Goal: Task Accomplishment & Management: Use online tool/utility

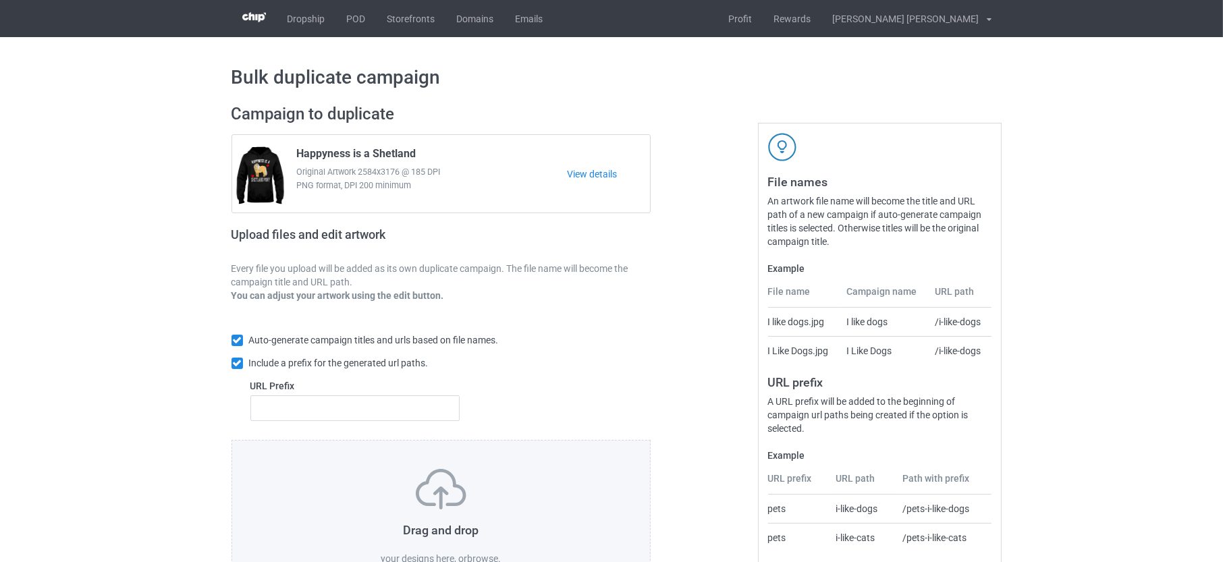
click at [484, 553] on label "browse" at bounding box center [482, 558] width 31 height 11
click at [0, 0] on input "browse" at bounding box center [0, 0] width 0 height 0
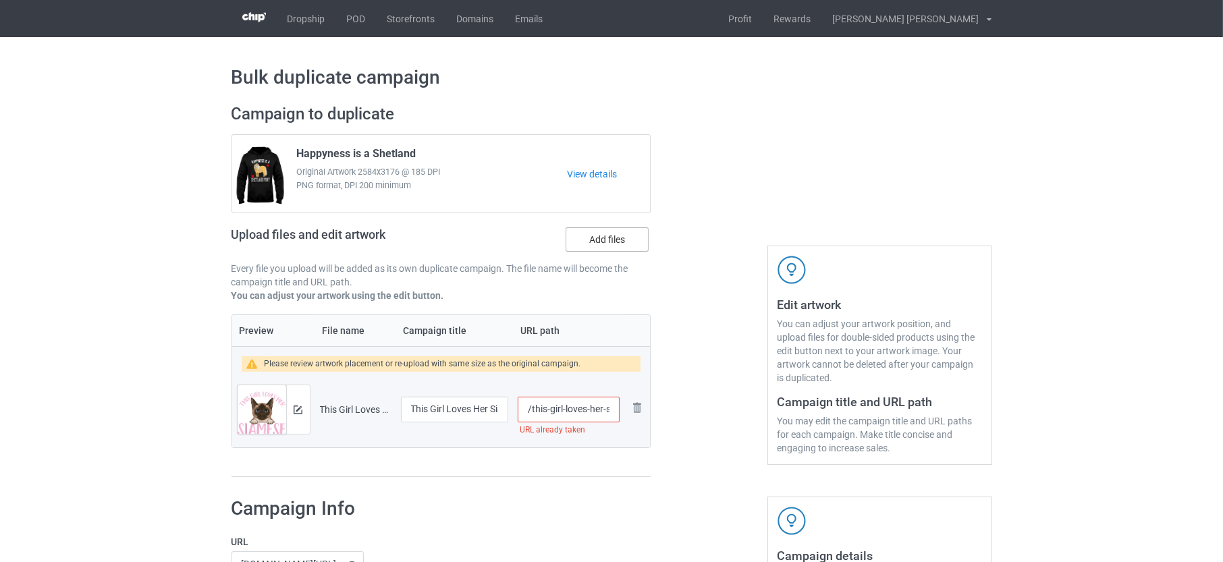
click at [606, 243] on label "Add files" at bounding box center [606, 239] width 83 height 24
click at [0, 0] on input "Add files" at bounding box center [0, 0] width 0 height 0
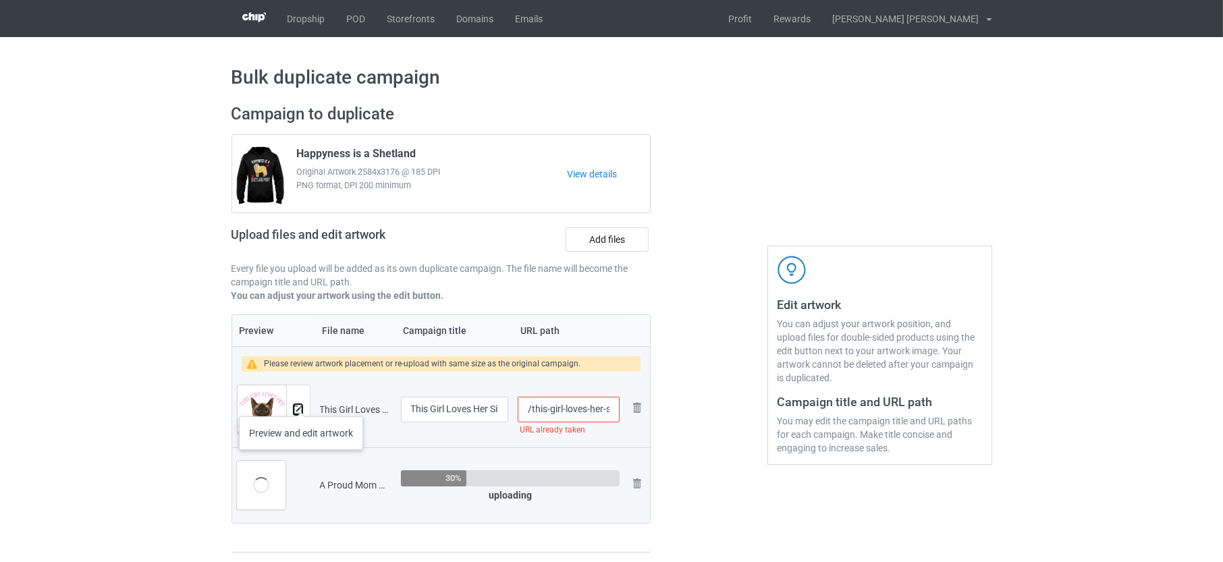
click at [300, 406] on img at bounding box center [298, 410] width 9 height 9
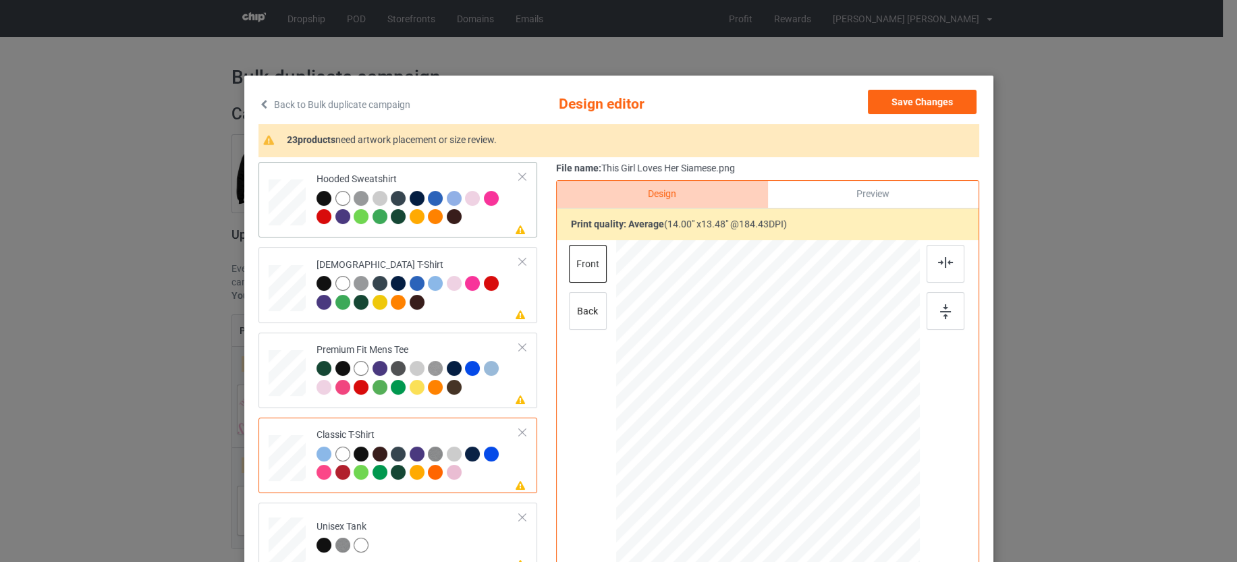
click at [468, 216] on div at bounding box center [417, 209] width 203 height 37
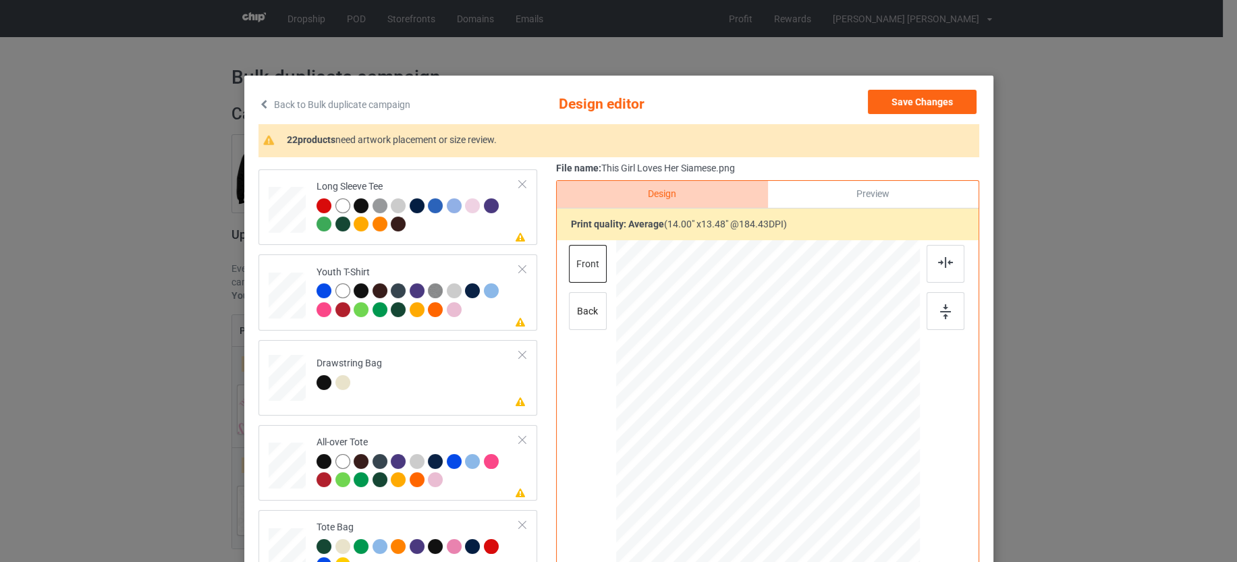
scroll to position [590, 0]
click at [420, 370] on td "Please review artwork placement Drawstring Bag" at bounding box center [418, 373] width 218 height 59
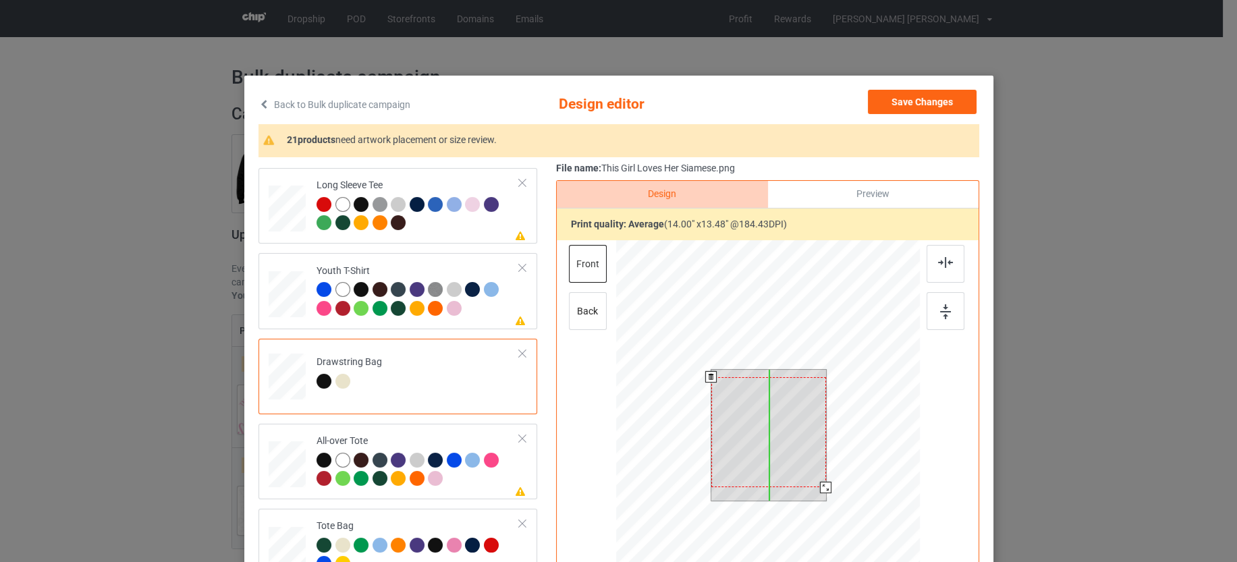
drag, startPoint x: 753, startPoint y: 419, endPoint x: 753, endPoint y: 426, distance: 7.4
click at [753, 426] on div at bounding box center [768, 432] width 115 height 111
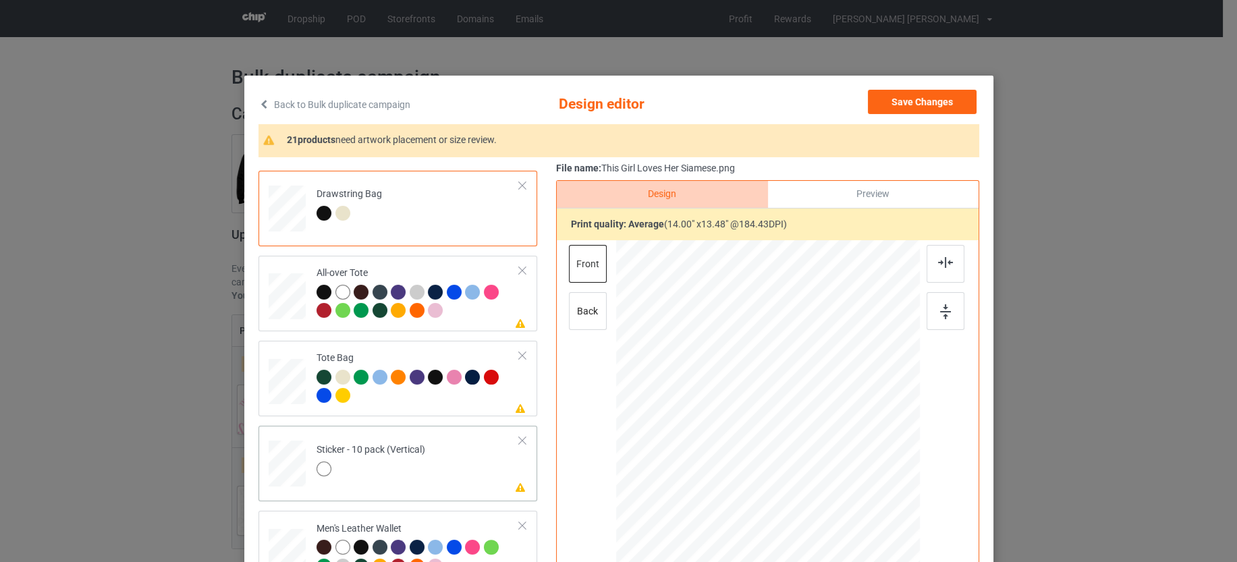
scroll to position [759, 0]
click at [459, 309] on div at bounding box center [417, 302] width 203 height 37
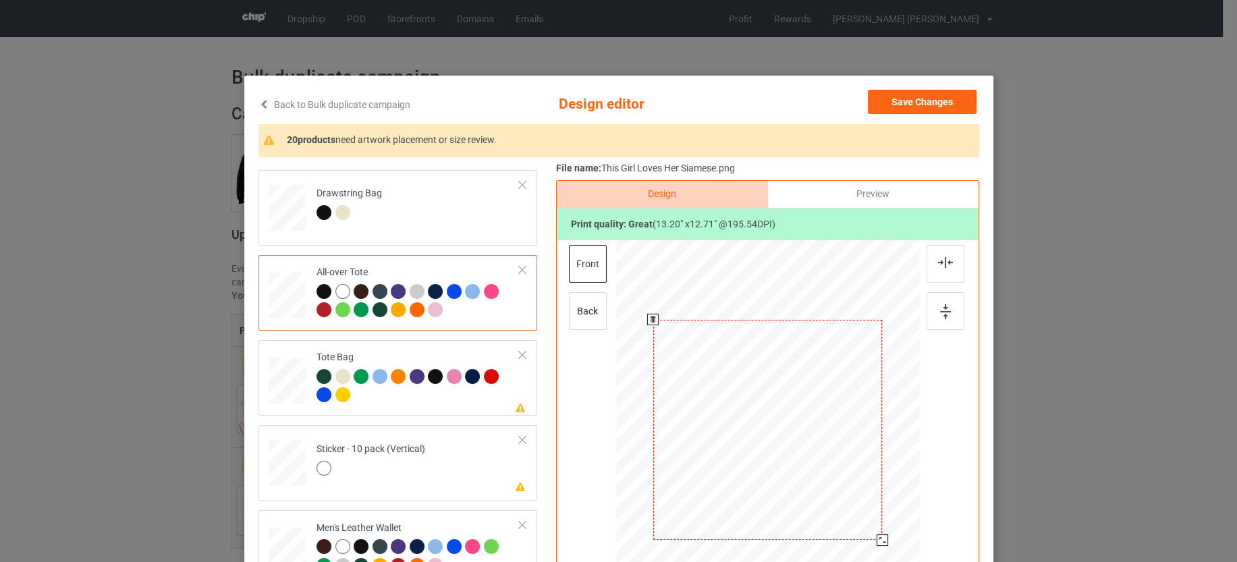
drag, startPoint x: 850, startPoint y: 516, endPoint x: 871, endPoint y: 540, distance: 32.0
click at [876, 540] on div at bounding box center [881, 539] width 11 height 11
drag, startPoint x: 835, startPoint y: 472, endPoint x: 835, endPoint y: 465, distance: 7.4
click at [835, 465] on div at bounding box center [767, 422] width 229 height 221
drag, startPoint x: 873, startPoint y: 534, endPoint x: 878, endPoint y: 540, distance: 8.2
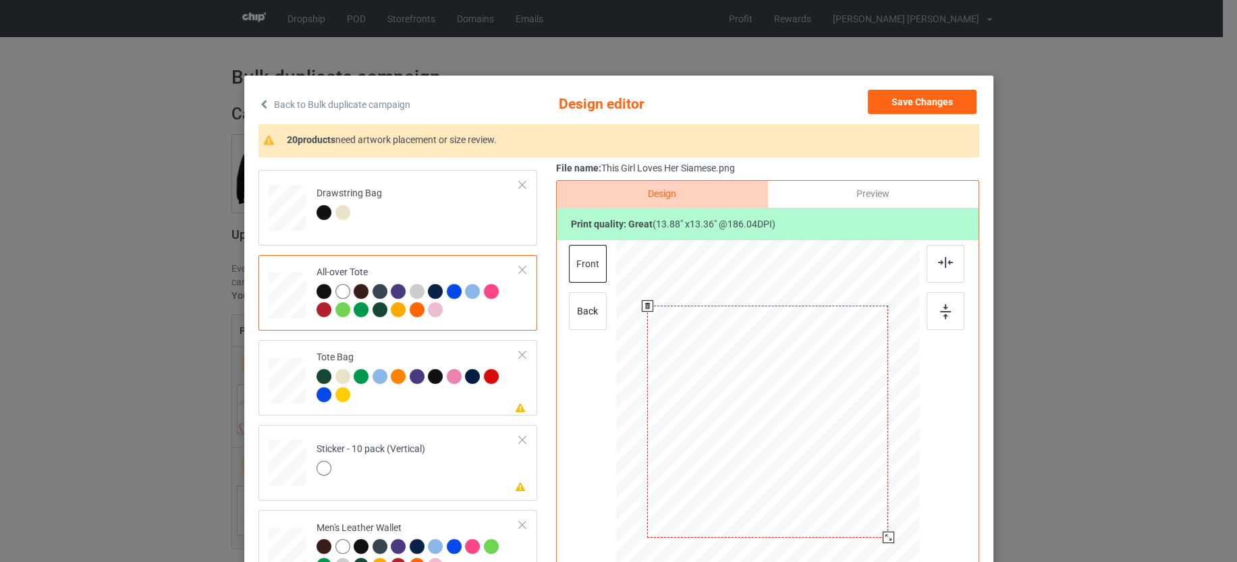
click at [882, 540] on div at bounding box center [887, 537] width 11 height 11
click at [827, 487] on div at bounding box center [767, 427] width 241 height 232
click at [827, 480] on div at bounding box center [768, 425] width 241 height 232
click at [477, 397] on div at bounding box center [417, 387] width 203 height 37
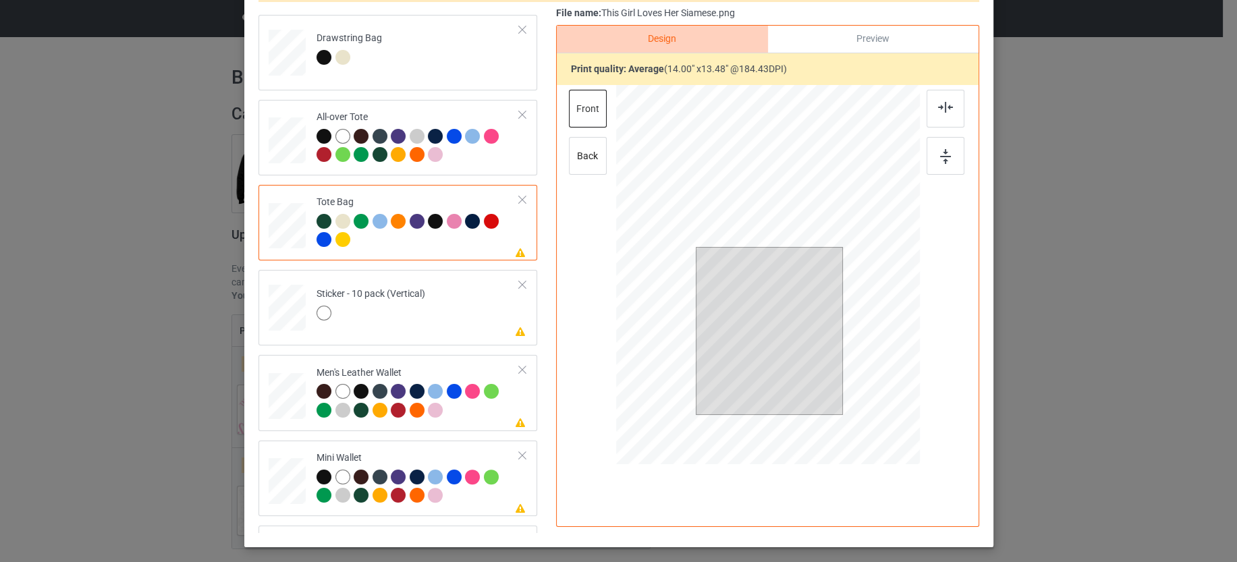
scroll to position [169, 0]
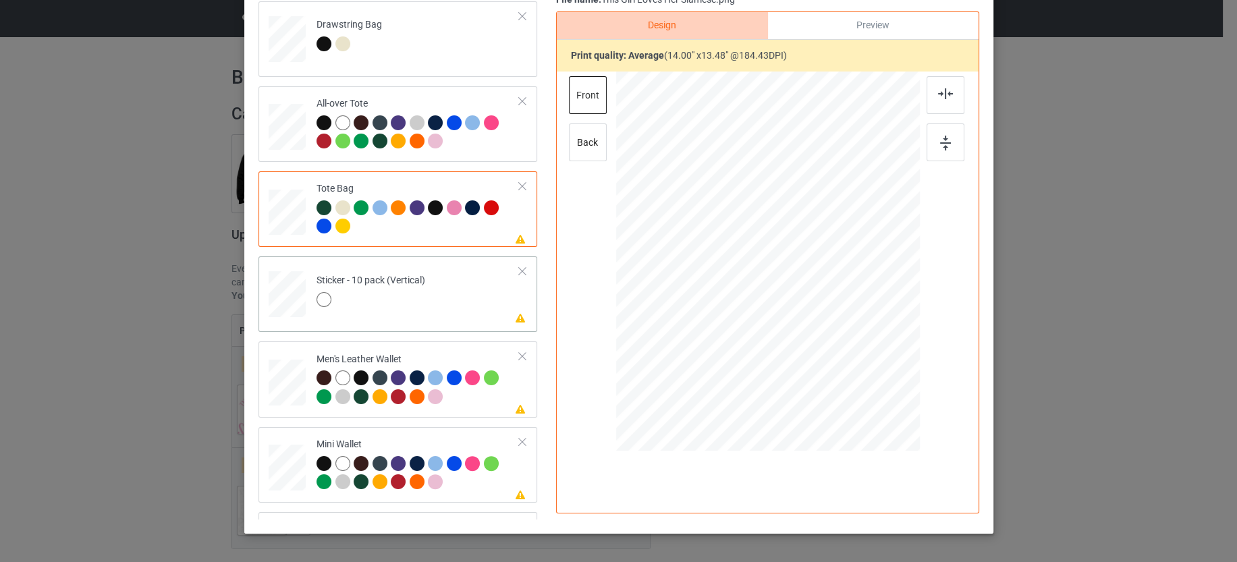
click at [451, 300] on td "Please review artwork placement Sticker - 10 pack (Vertical)" at bounding box center [418, 291] width 218 height 59
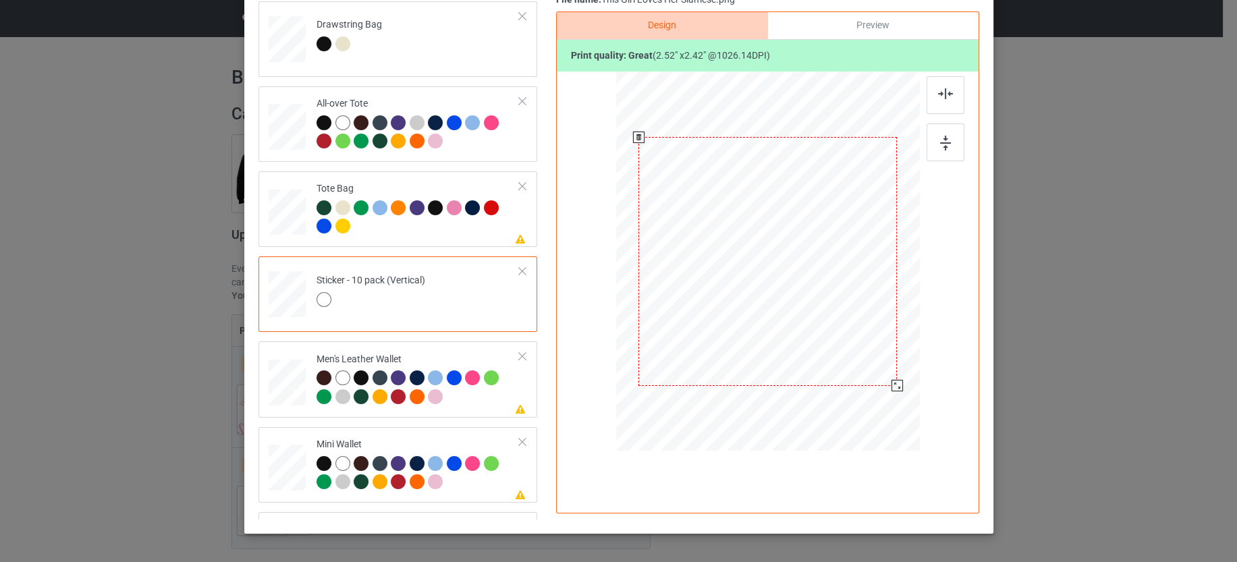
drag, startPoint x: 844, startPoint y: 336, endPoint x: 882, endPoint y: 392, distance: 67.6
click at [882, 392] on div at bounding box center [767, 262] width 270 height 372
click at [457, 411] on div "Please review artwork placement Men's Leather Wallet" at bounding box center [397, 379] width 279 height 76
drag, startPoint x: 845, startPoint y: 341, endPoint x: 831, endPoint y: 323, distance: 22.1
click at [831, 323] on div at bounding box center [836, 328] width 11 height 11
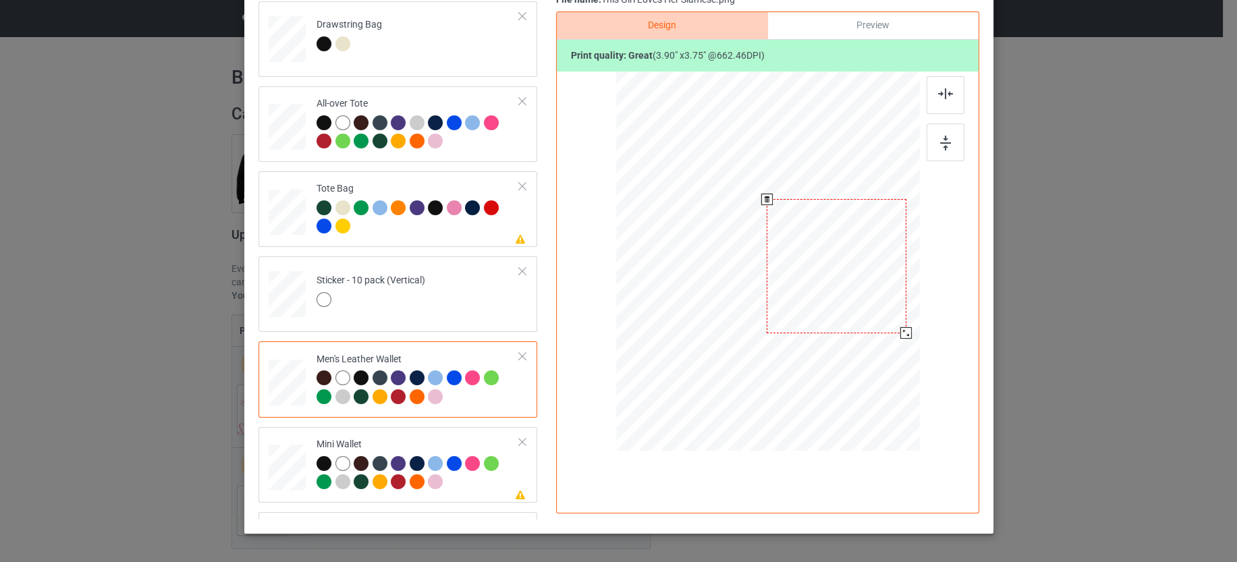
drag, startPoint x: 752, startPoint y: 262, endPoint x: 762, endPoint y: 264, distance: 10.2
click at [767, 264] on div at bounding box center [836, 266] width 139 height 134
drag, startPoint x: 893, startPoint y: 334, endPoint x: 885, endPoint y: 330, distance: 9.1
click at [893, 330] on div at bounding box center [898, 326] width 11 height 11
click at [816, 262] on div at bounding box center [834, 263] width 127 height 122
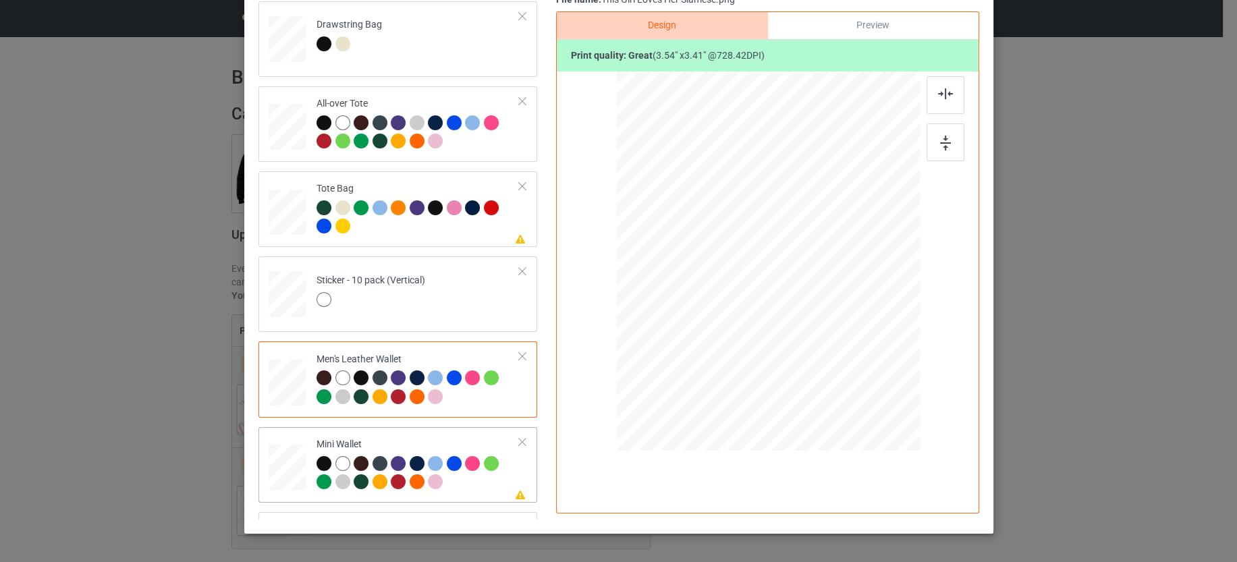
click at [472, 482] on div at bounding box center [417, 474] width 203 height 37
drag, startPoint x: 846, startPoint y: 341, endPoint x: 798, endPoint y: 302, distance: 62.4
click at [802, 302] on div at bounding box center [807, 300] width 11 height 11
drag, startPoint x: 762, startPoint y: 250, endPoint x: 835, endPoint y: 252, distance: 72.2
click at [835, 252] on div at bounding box center [839, 262] width 82 height 78
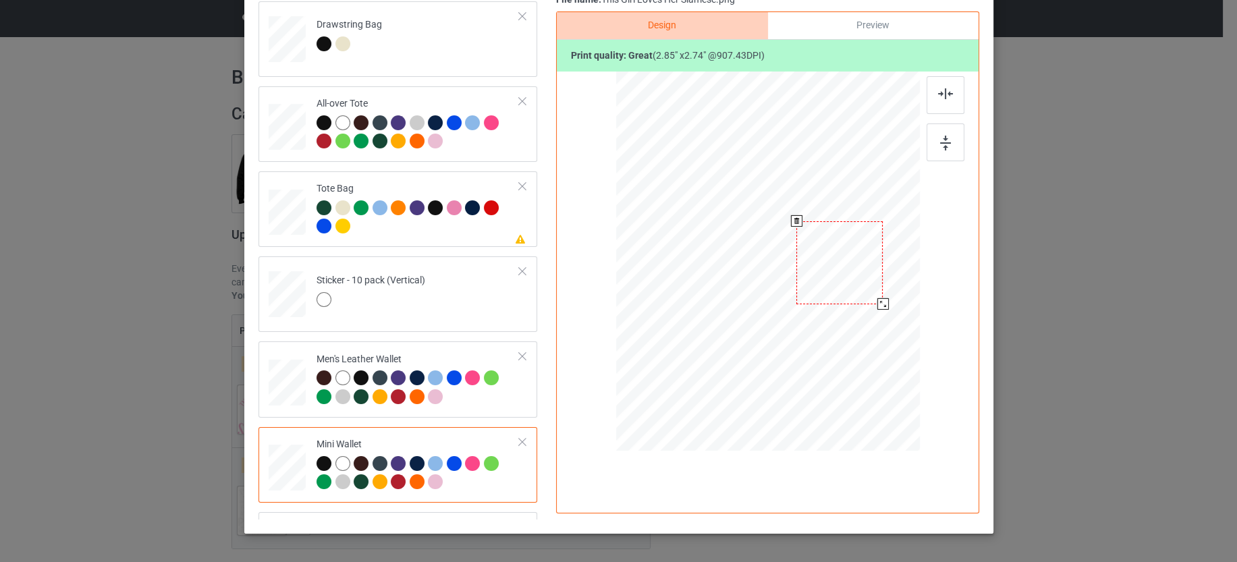
click at [877, 302] on div at bounding box center [882, 303] width 11 height 11
click at [858, 273] on div at bounding box center [835, 262] width 86 height 83
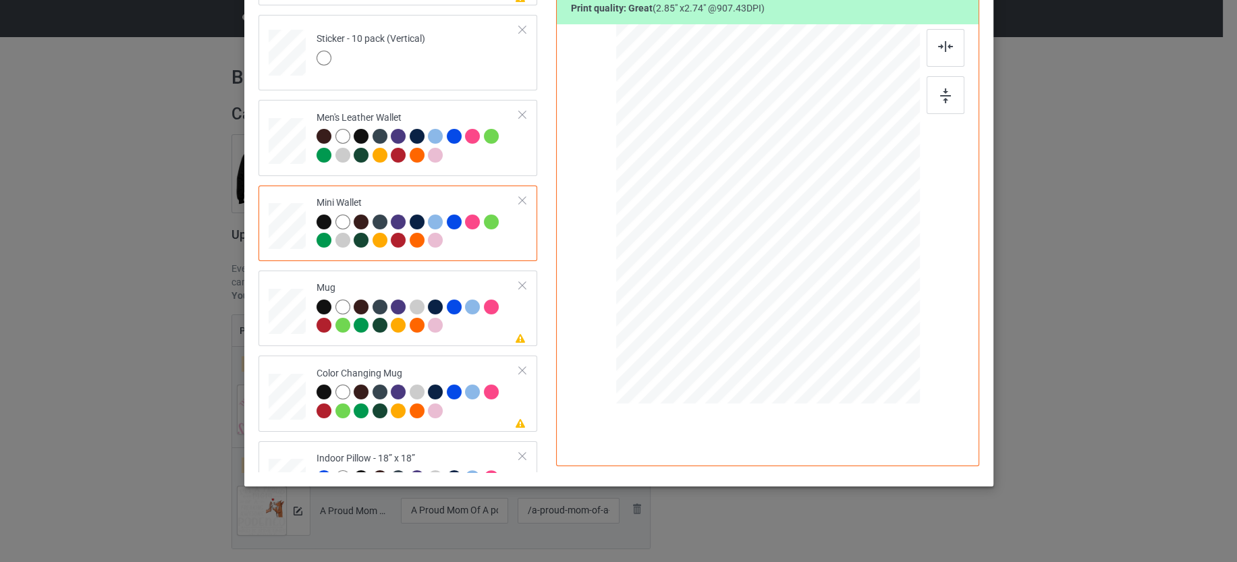
scroll to position [1012, 0]
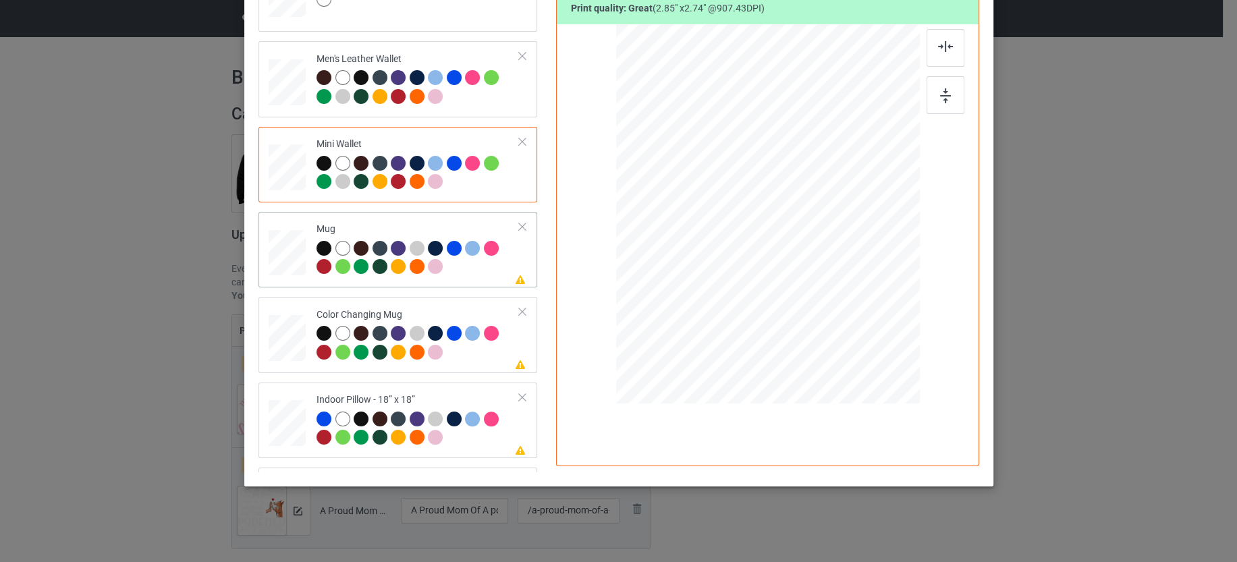
click at [455, 268] on div at bounding box center [417, 259] width 203 height 37
drag, startPoint x: 851, startPoint y: 297, endPoint x: 808, endPoint y: 259, distance: 56.9
click at [810, 259] on div at bounding box center [815, 259] width 11 height 11
drag, startPoint x: 777, startPoint y: 217, endPoint x: 693, endPoint y: 215, distance: 84.4
click at [693, 215] on div at bounding box center [684, 212] width 96 height 93
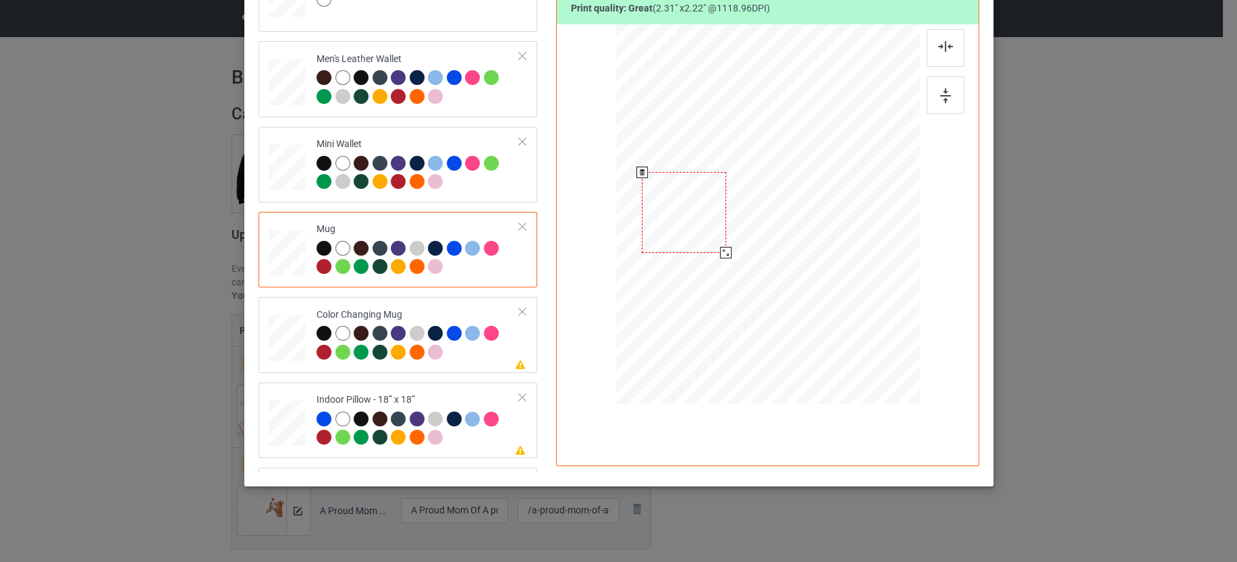
drag, startPoint x: 727, startPoint y: 256, endPoint x: 718, endPoint y: 252, distance: 9.7
click at [720, 252] on div at bounding box center [725, 252] width 11 height 11
click at [475, 358] on div at bounding box center [417, 344] width 203 height 37
click at [467, 424] on div at bounding box center [474, 421] width 19 height 19
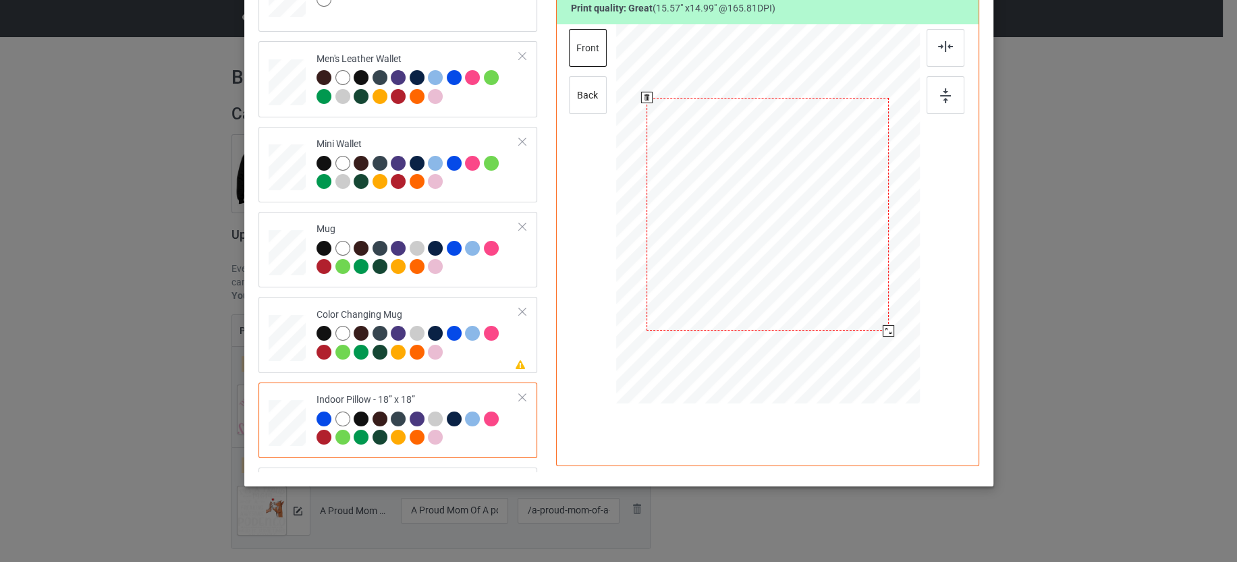
drag, startPoint x: 854, startPoint y: 302, endPoint x: 875, endPoint y: 333, distance: 37.4
click at [883, 335] on div at bounding box center [888, 330] width 11 height 11
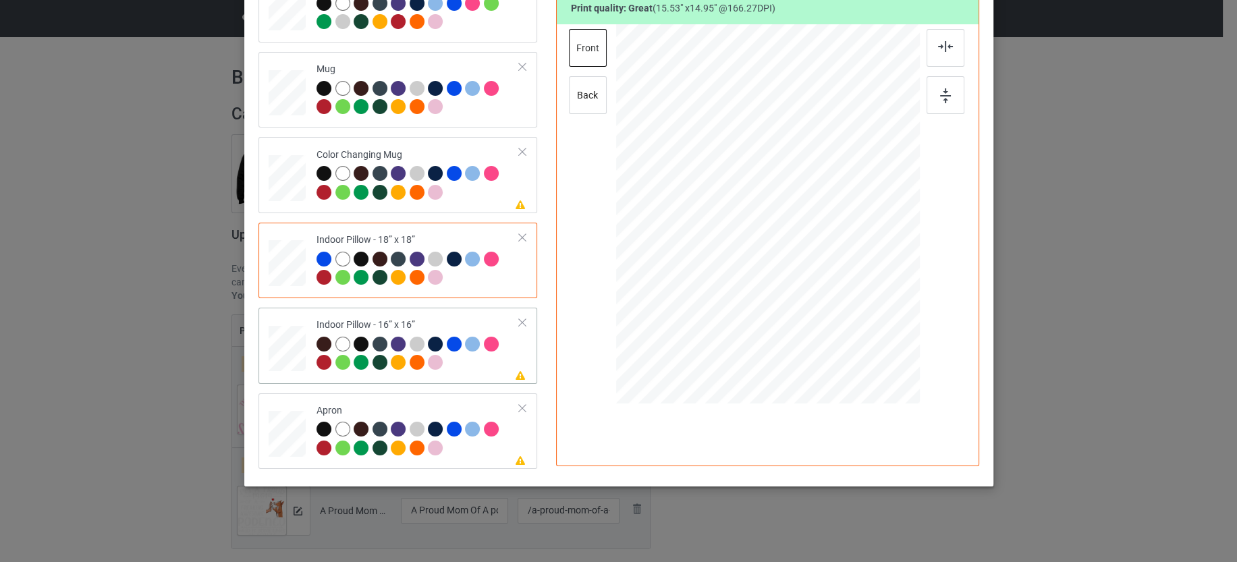
scroll to position [1181, 0]
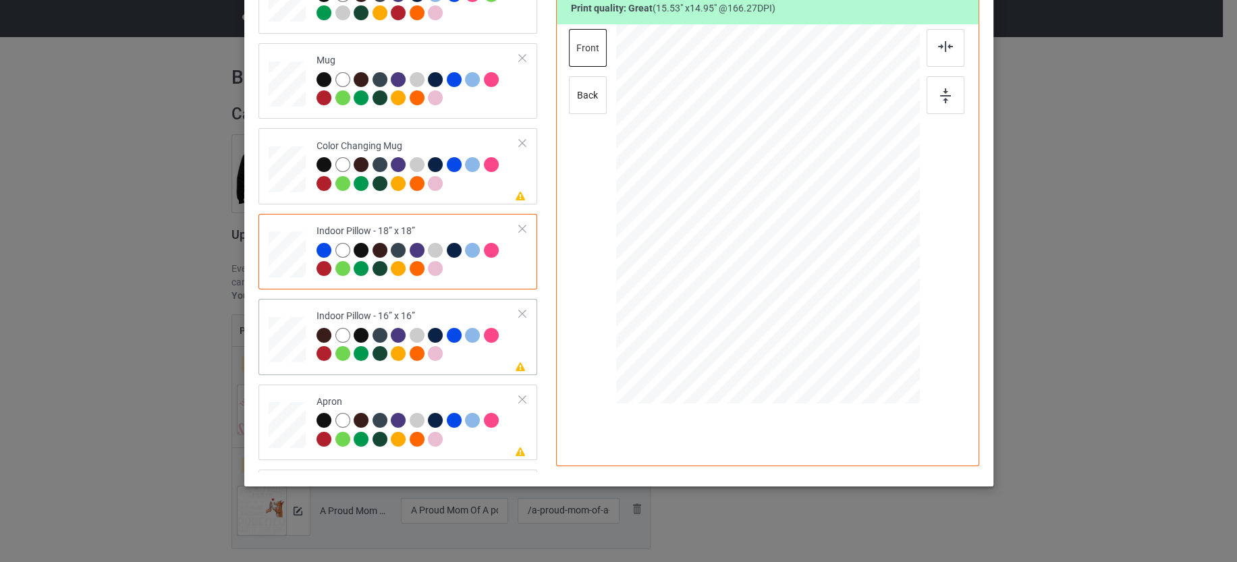
click at [464, 358] on div at bounding box center [417, 346] width 203 height 37
drag, startPoint x: 849, startPoint y: 301, endPoint x: 875, endPoint y: 327, distance: 36.7
click at [880, 327] on div at bounding box center [885, 328] width 11 height 11
click at [465, 435] on div at bounding box center [417, 431] width 203 height 37
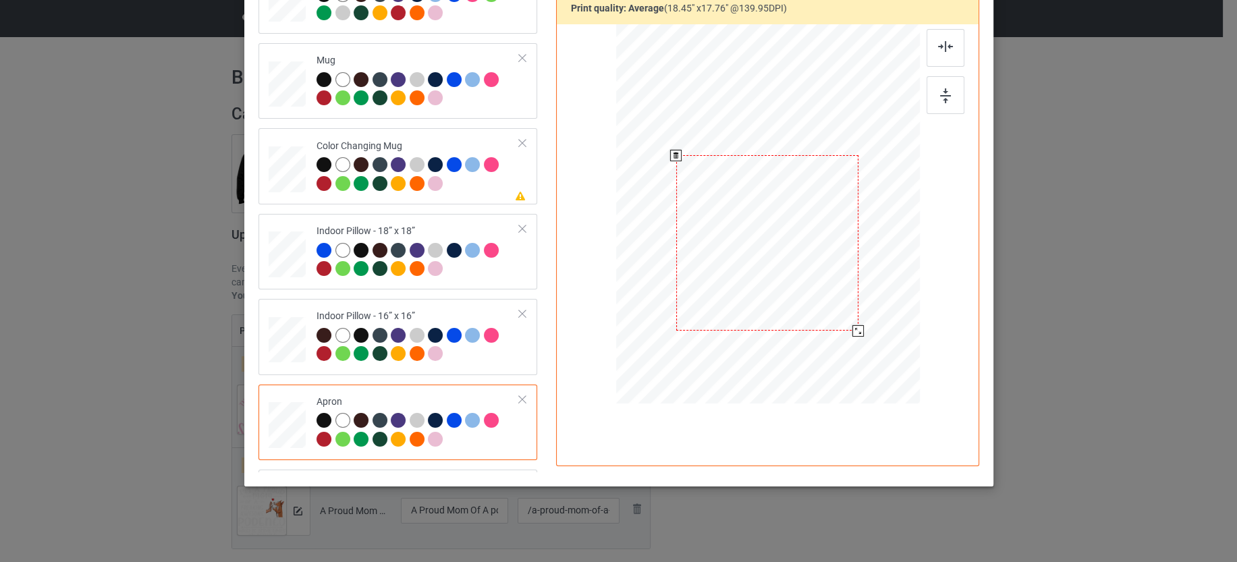
drag, startPoint x: 799, startPoint y: 225, endPoint x: 798, endPoint y: 253, distance: 28.4
click at [798, 253] on div at bounding box center [766, 242] width 182 height 175
click at [857, 330] on div at bounding box center [767, 215] width 304 height 334
drag, startPoint x: 854, startPoint y: 330, endPoint x: 872, endPoint y: 356, distance: 32.0
click at [872, 355] on div at bounding box center [876, 348] width 11 height 11
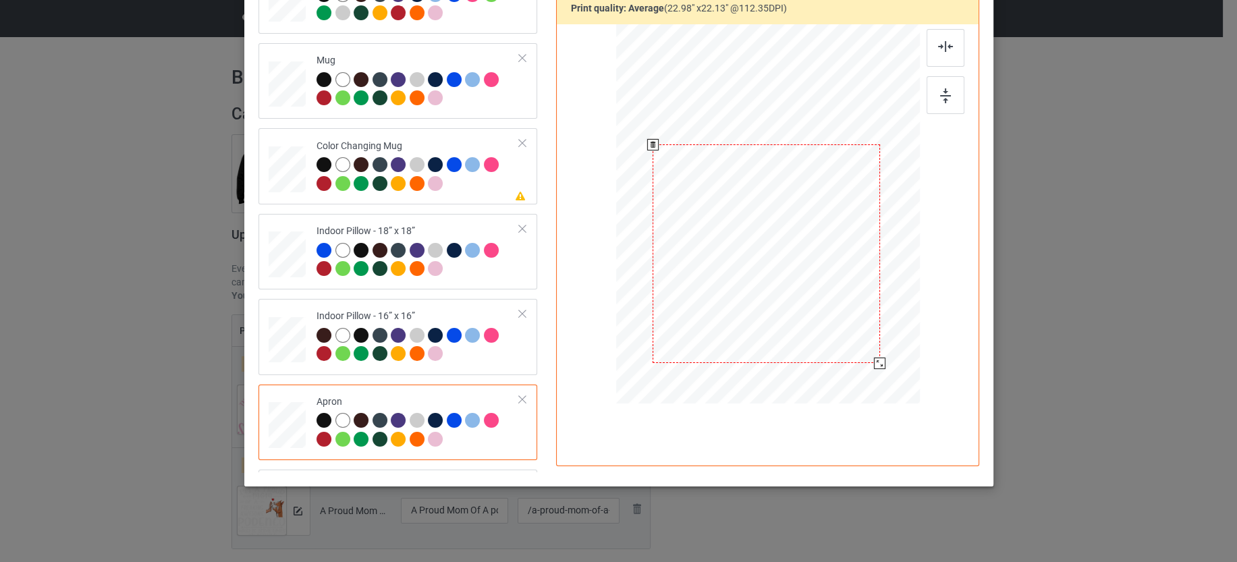
click at [787, 250] on div at bounding box center [766, 253] width 227 height 219
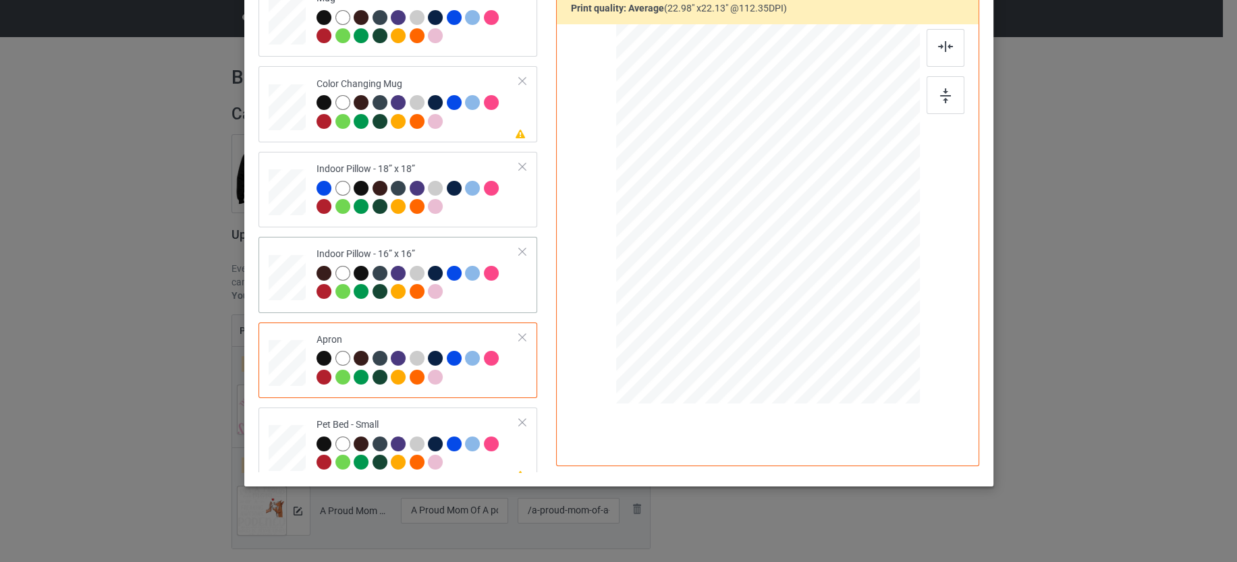
scroll to position [1350, 0]
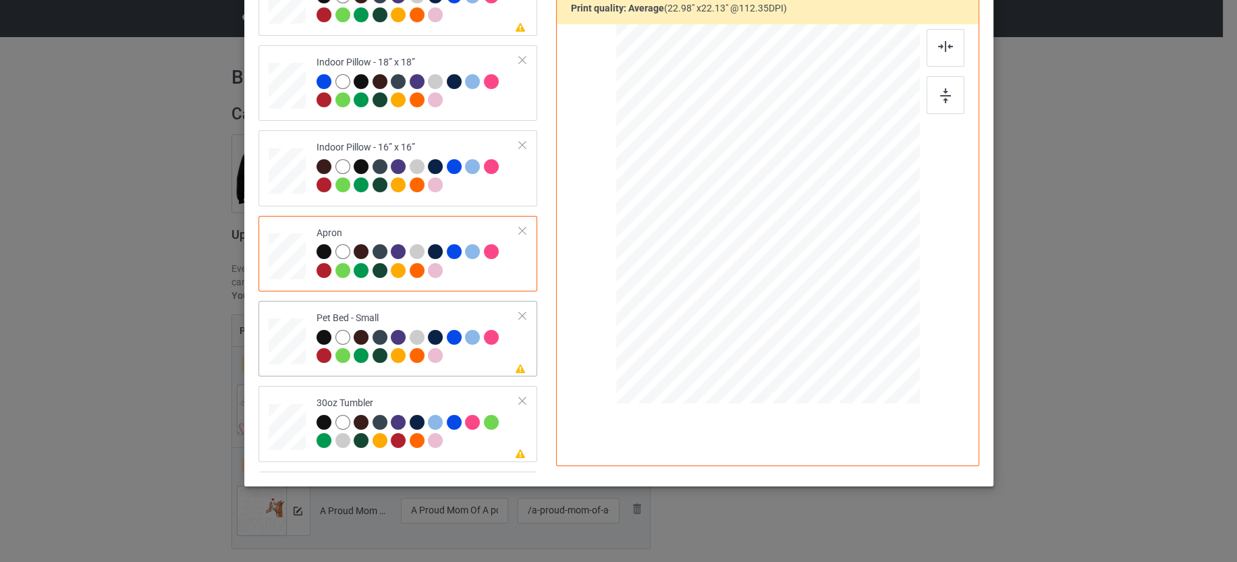
click at [470, 354] on div at bounding box center [417, 348] width 203 height 37
click at [851, 297] on div at bounding box center [855, 299] width 11 height 11
click at [467, 445] on div at bounding box center [417, 433] width 203 height 37
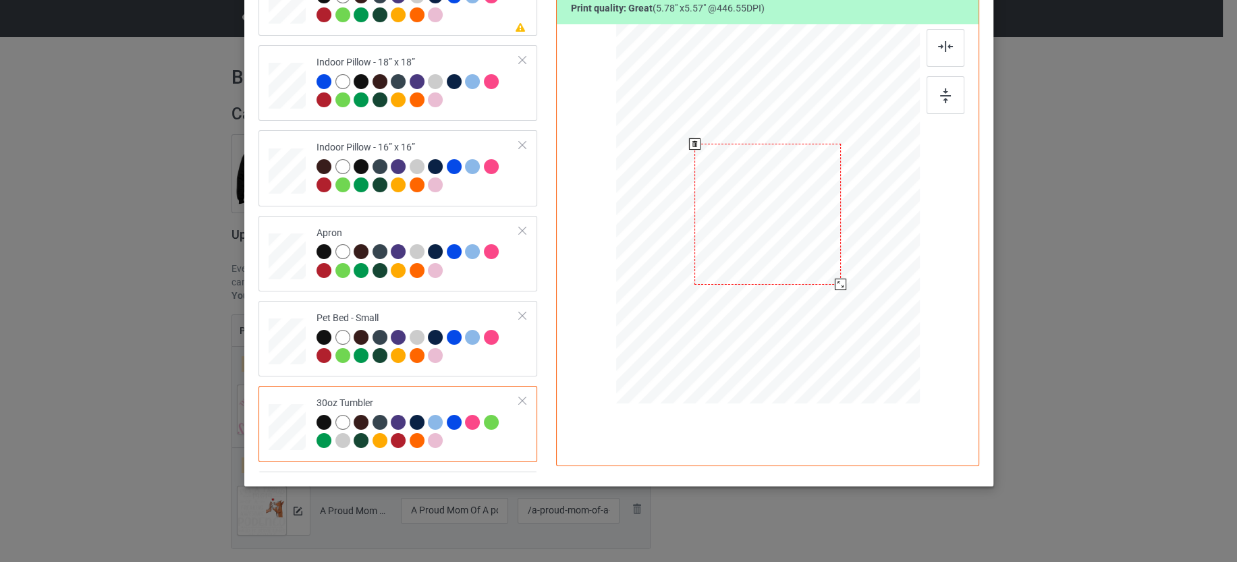
drag, startPoint x: 837, startPoint y: 297, endPoint x: 826, endPoint y: 288, distance: 14.4
click at [826, 288] on div at bounding box center [766, 214] width 295 height 163
click at [709, 238] on div at bounding box center [700, 212] width 146 height 140
drag, startPoint x: 763, startPoint y: 283, endPoint x: 753, endPoint y: 281, distance: 10.3
click at [760, 281] on div at bounding box center [765, 276] width 11 height 11
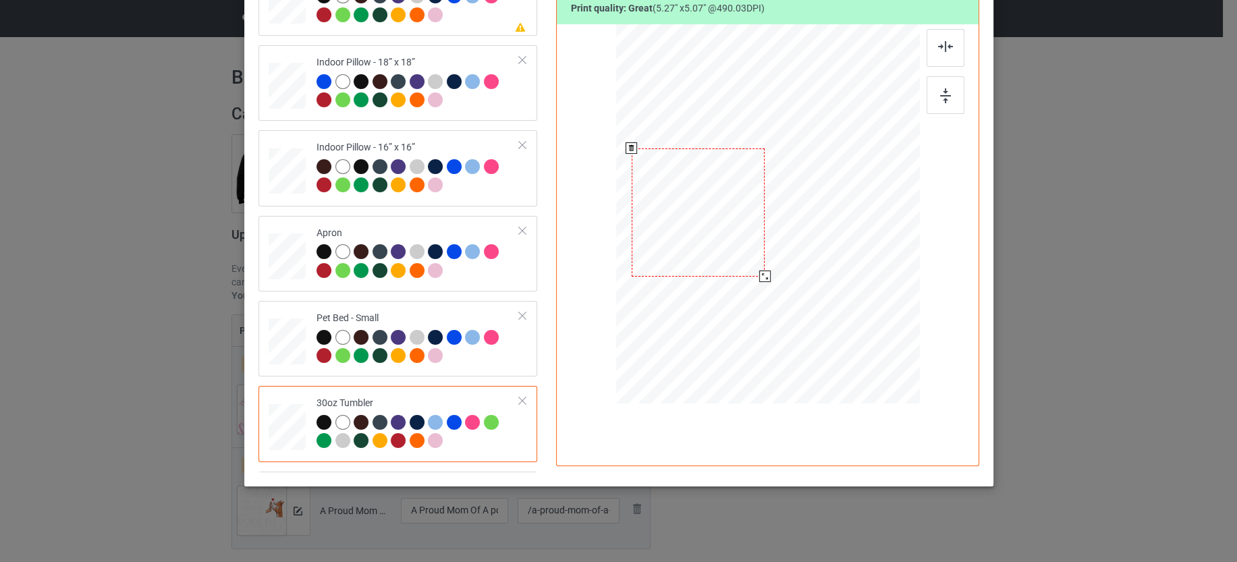
click at [721, 233] on div at bounding box center [698, 212] width 134 height 128
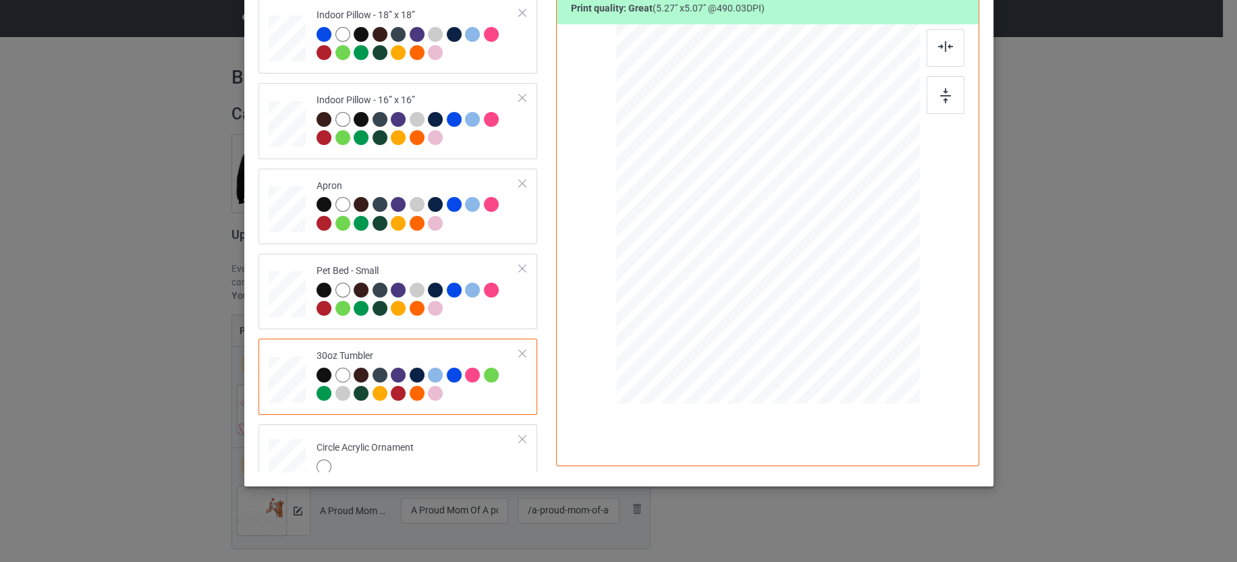
scroll to position [1419, 0]
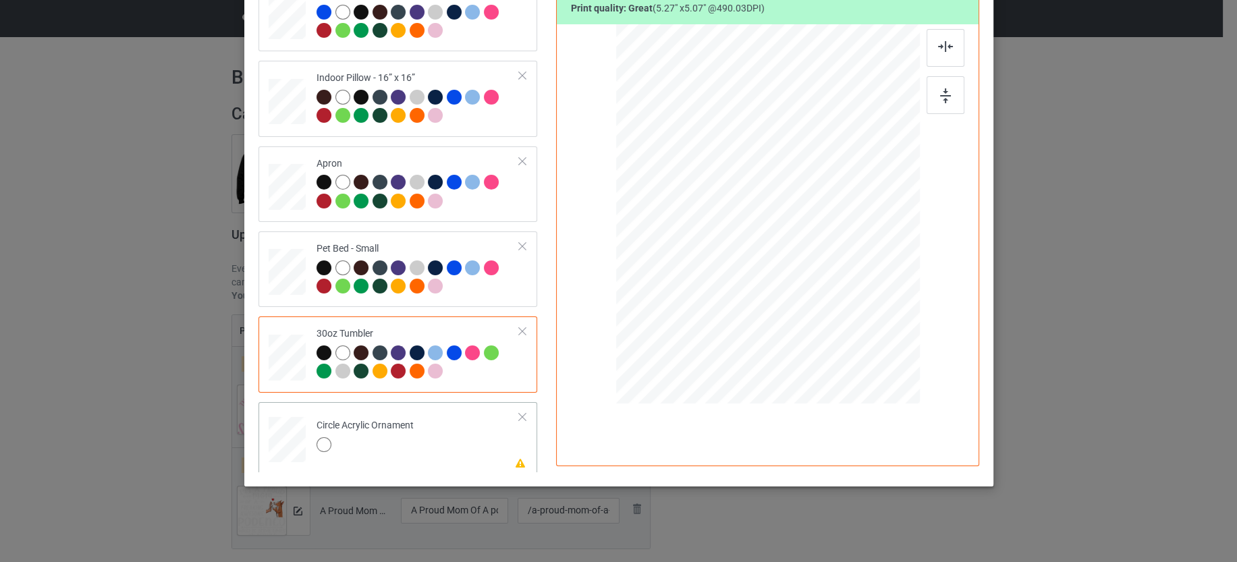
click at [432, 431] on td "Please review artwork placement Circle Acrylic Ornament" at bounding box center [418, 437] width 218 height 59
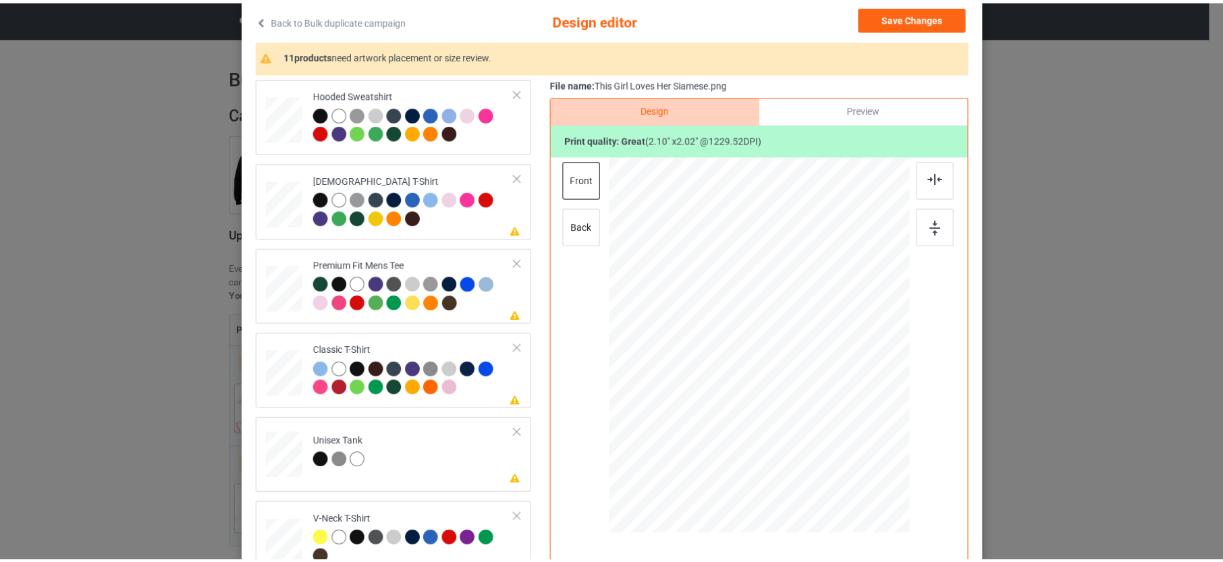
scroll to position [0, 0]
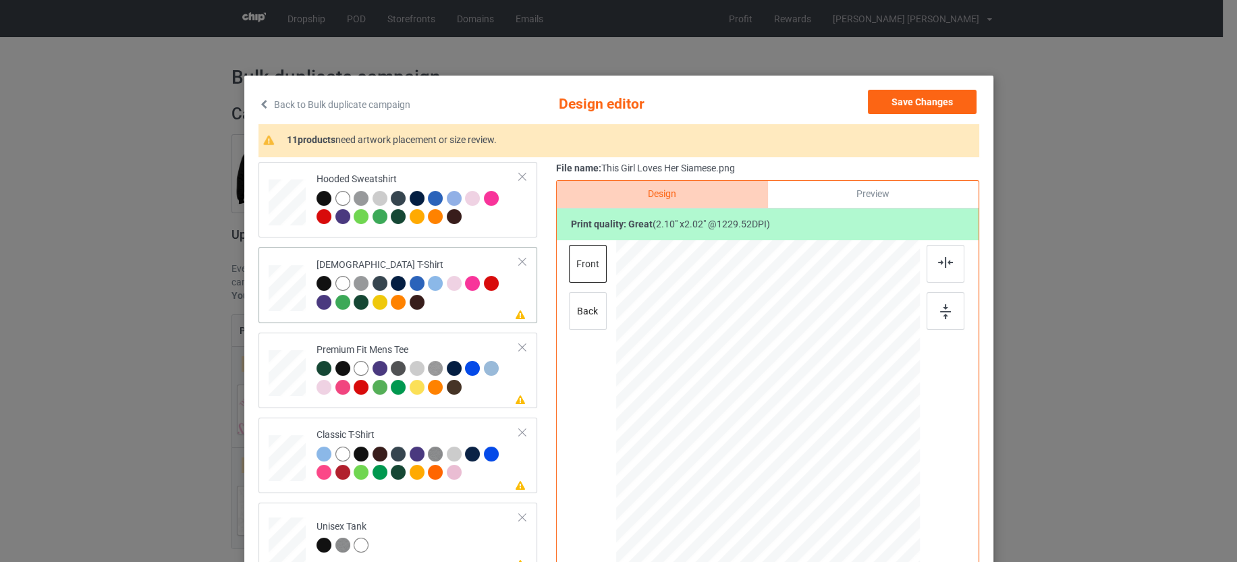
click at [485, 308] on div at bounding box center [417, 294] width 203 height 37
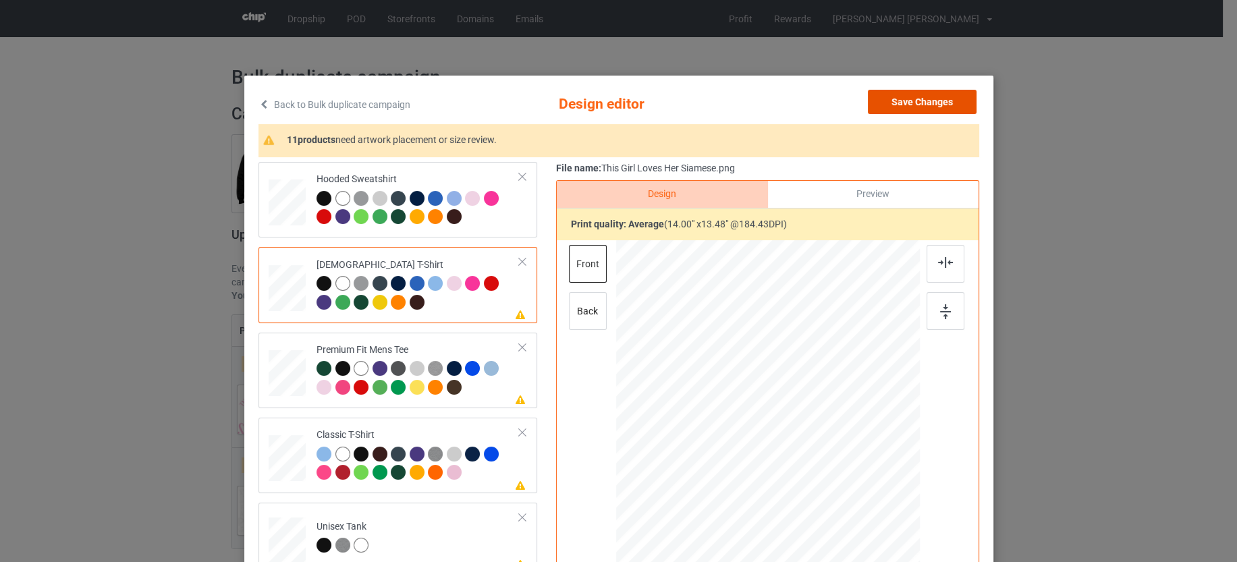
click at [934, 107] on button "Save Changes" at bounding box center [922, 102] width 109 height 24
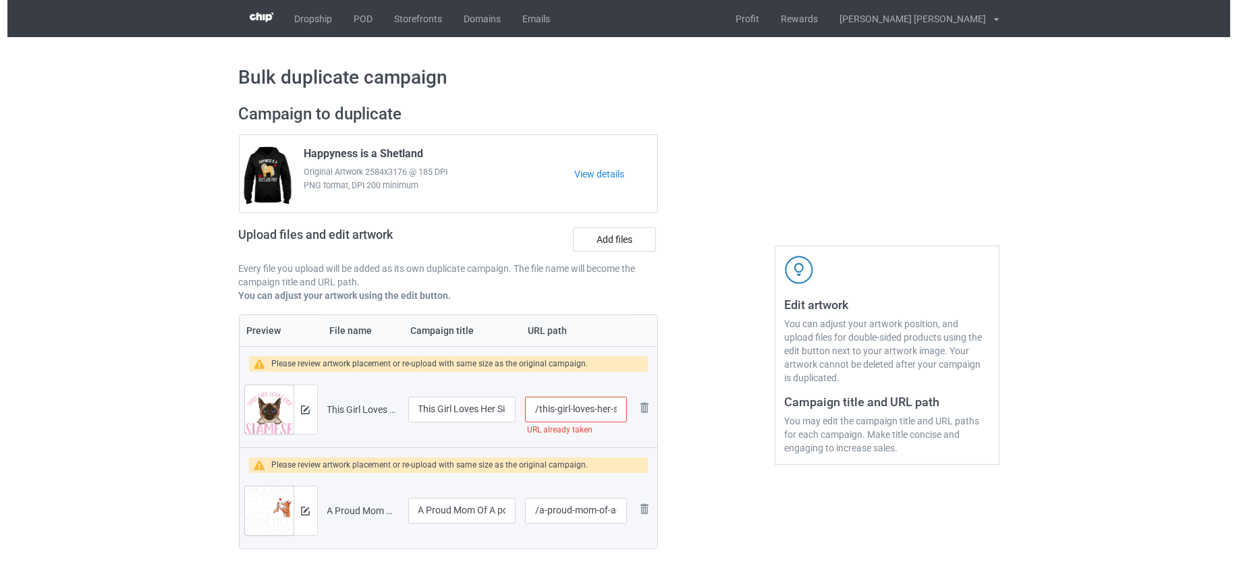
scroll to position [84, 0]
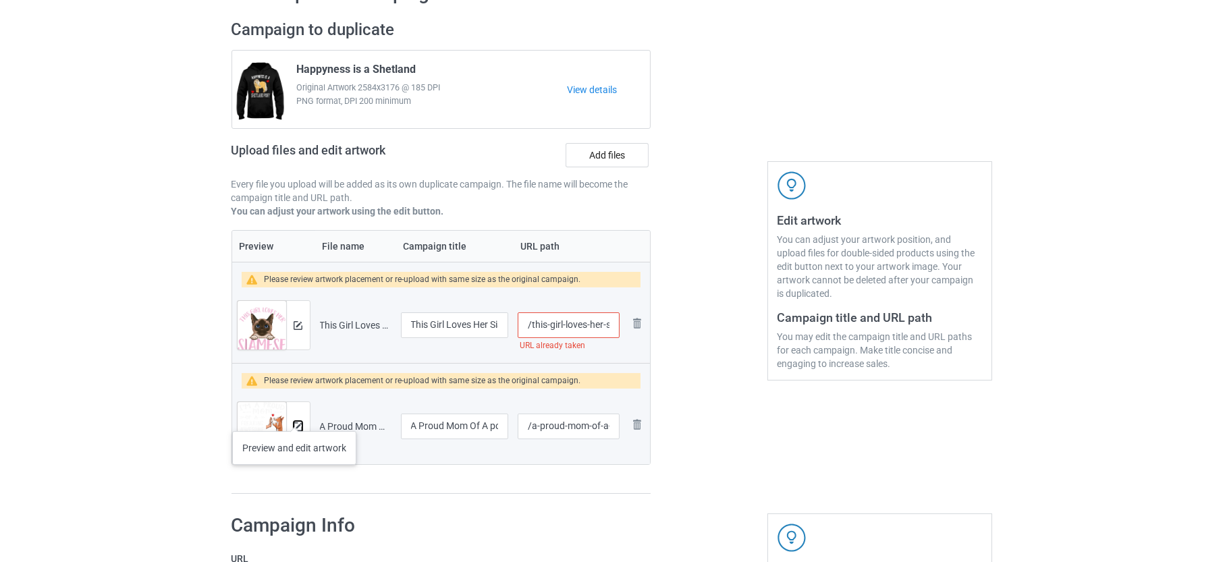
click at [294, 421] on button at bounding box center [298, 426] width 9 height 11
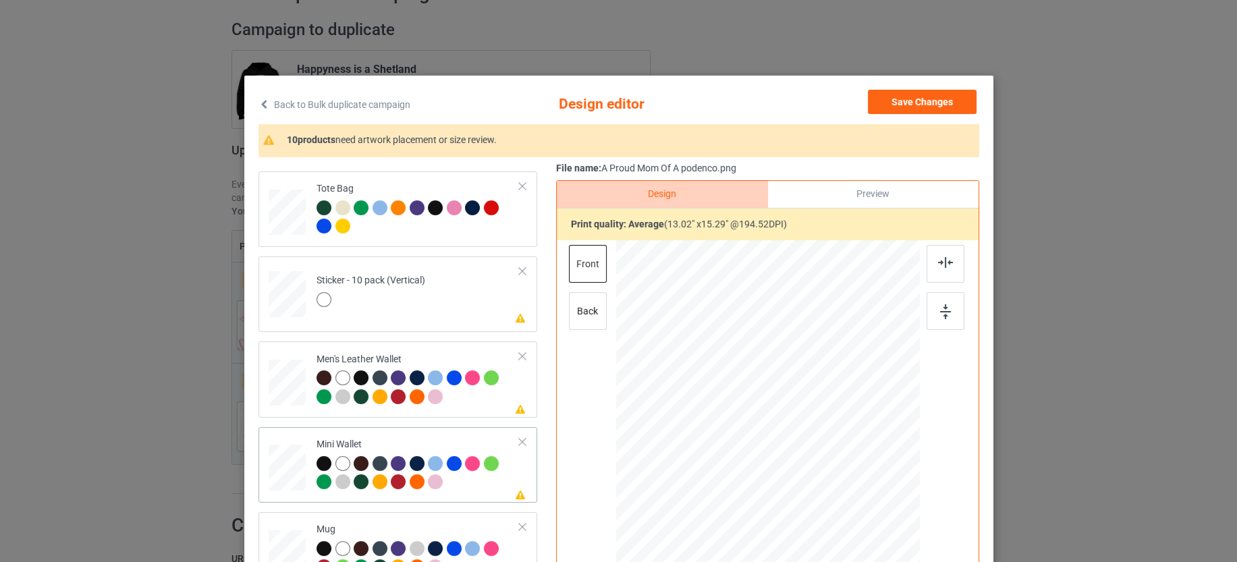
scroll to position [759, 0]
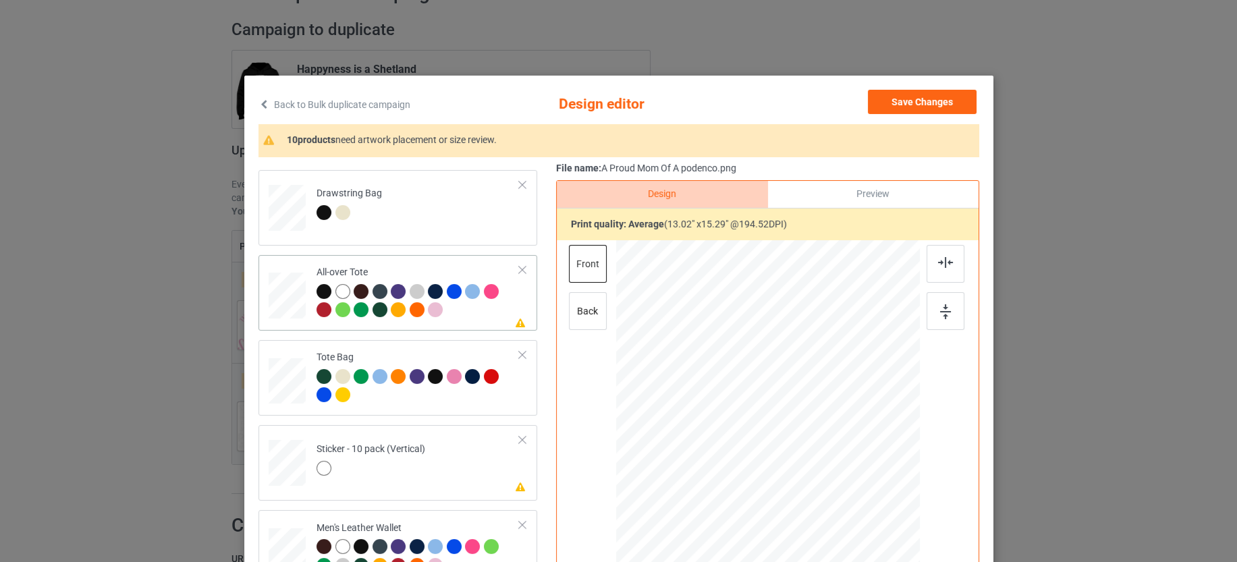
click at [477, 314] on div at bounding box center [417, 302] width 203 height 37
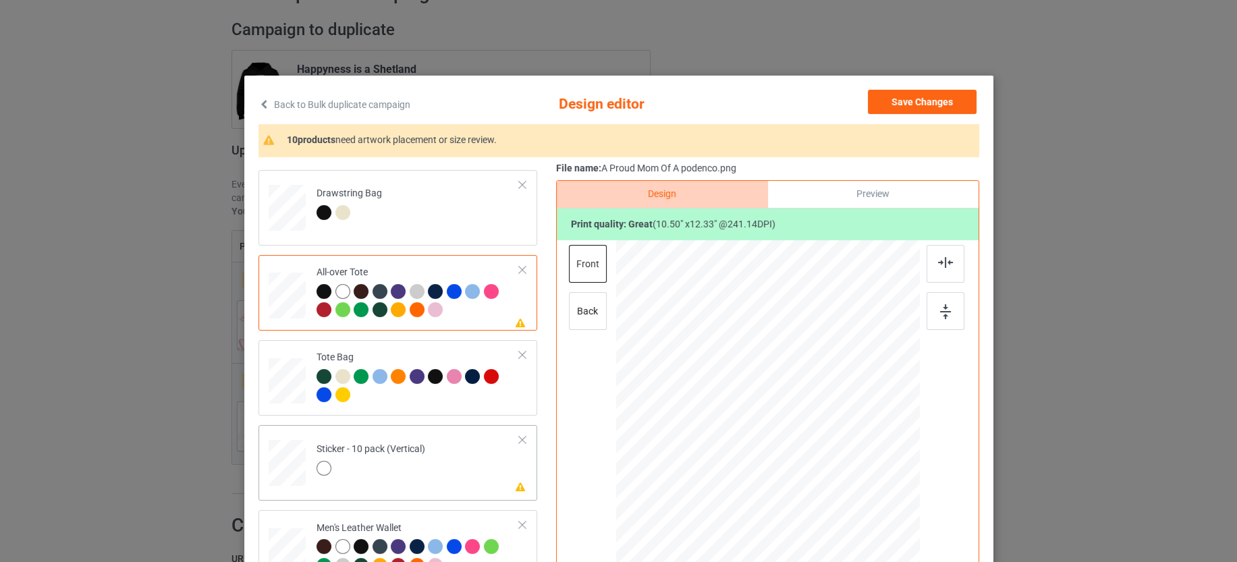
click at [464, 466] on td "Please review artwork placement Sticker - 10 pack (Vertical)" at bounding box center [418, 460] width 218 height 59
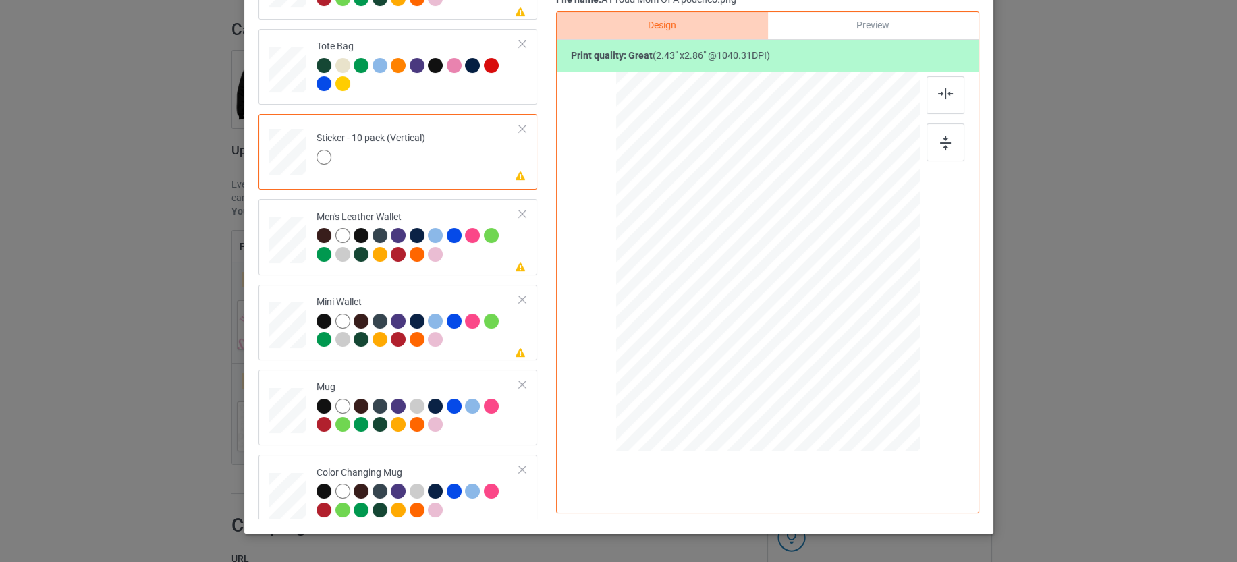
scroll to position [1012, 0]
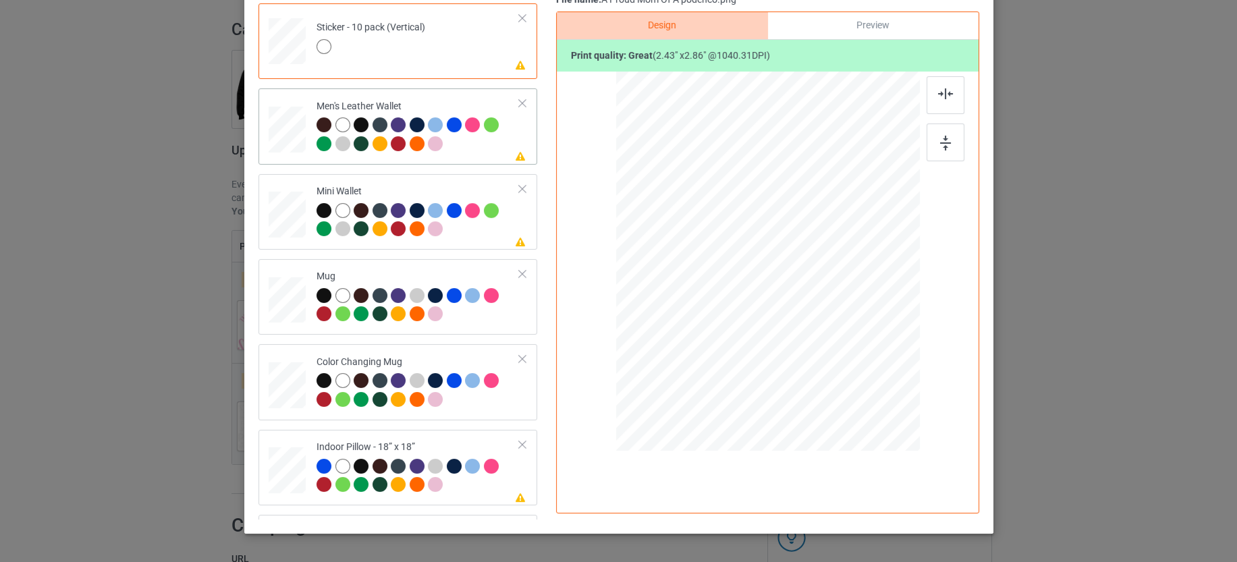
click at [466, 148] on div at bounding box center [417, 135] width 203 height 37
click at [474, 238] on td "Please review artwork placement Mini Wallet" at bounding box center [418, 211] width 218 height 65
click at [485, 487] on div at bounding box center [417, 477] width 203 height 37
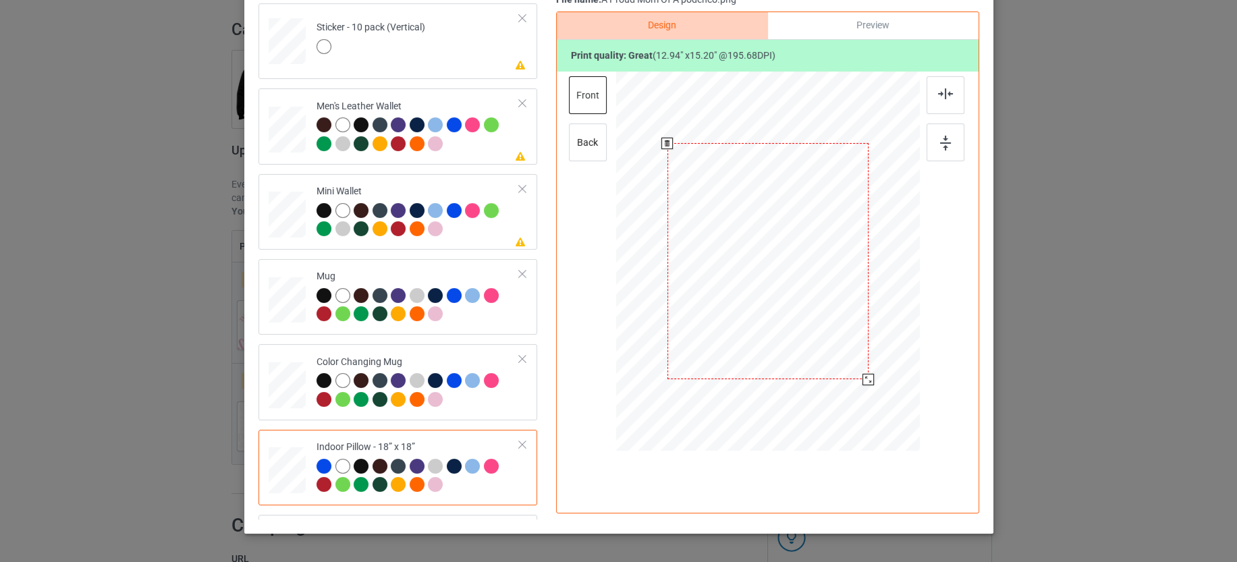
drag, startPoint x: 852, startPoint y: 366, endPoint x: 863, endPoint y: 374, distance: 14.4
click at [863, 374] on div at bounding box center [867, 379] width 11 height 11
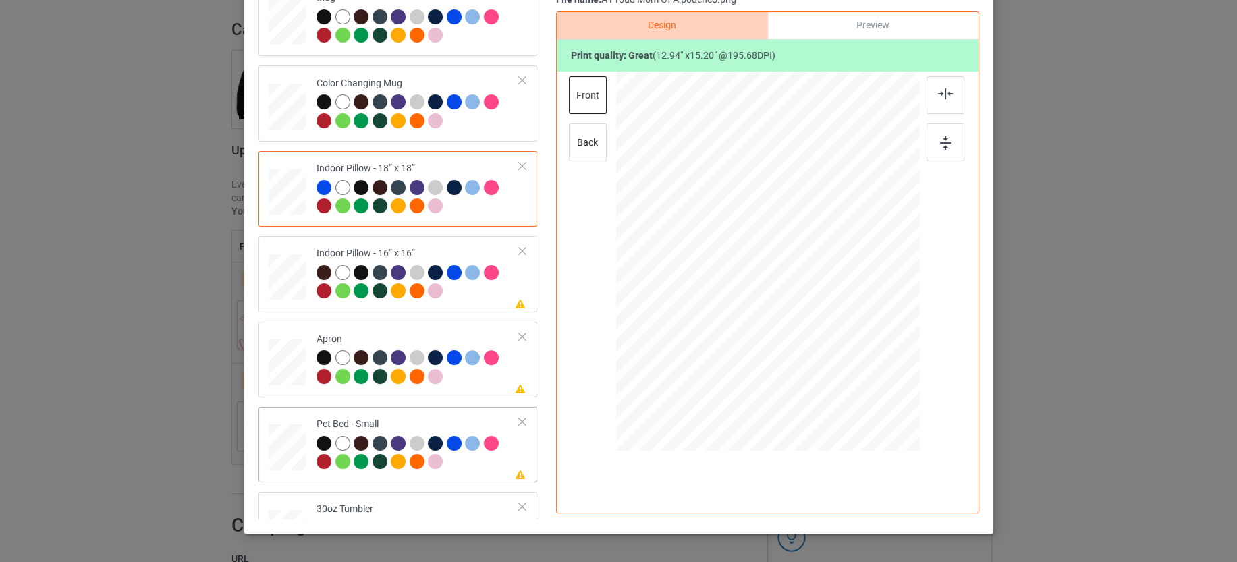
scroll to position [1350, 0]
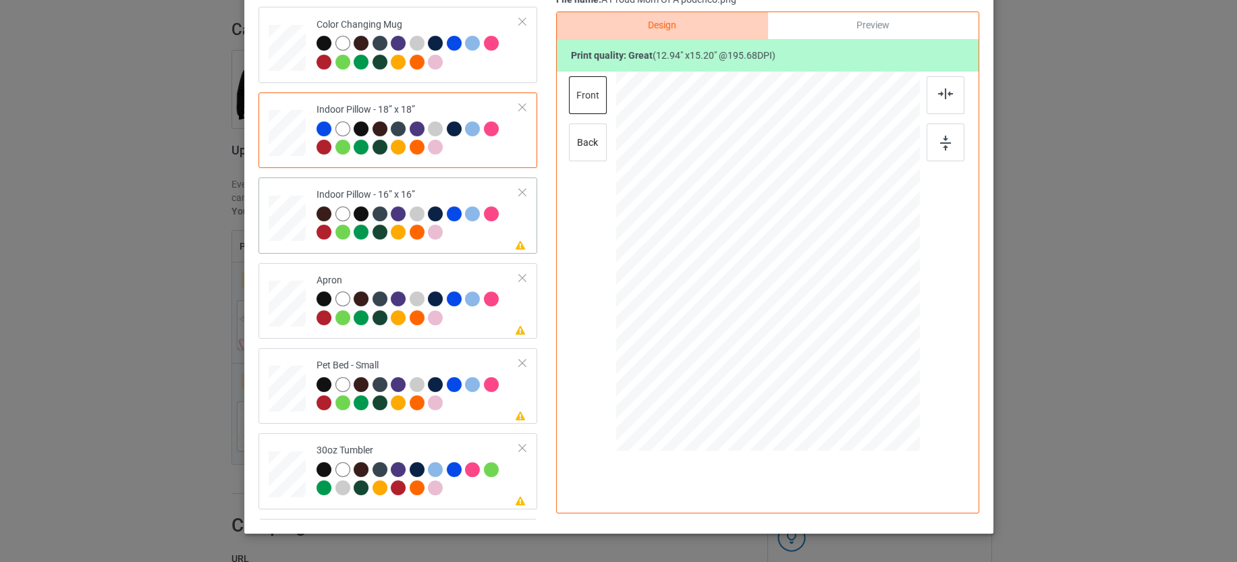
click at [460, 228] on div at bounding box center [417, 224] width 203 height 37
drag, startPoint x: 849, startPoint y: 366, endPoint x: 857, endPoint y: 373, distance: 11.0
click at [860, 373] on div at bounding box center [865, 376] width 11 height 11
click at [468, 318] on div at bounding box center [417, 310] width 203 height 37
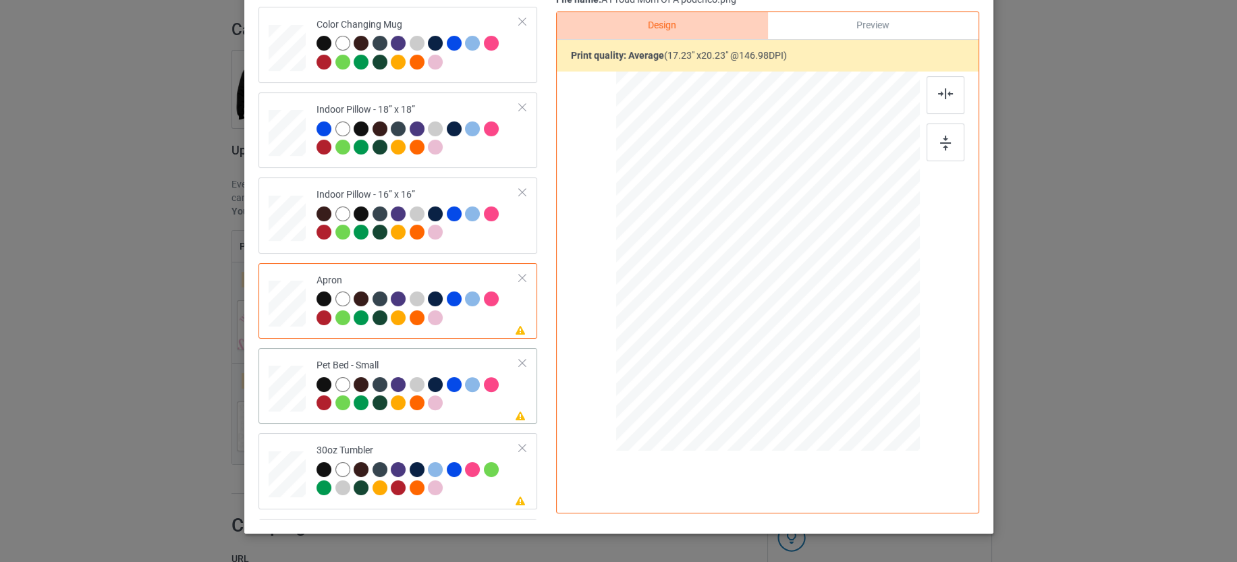
click at [457, 404] on div at bounding box center [417, 395] width 203 height 37
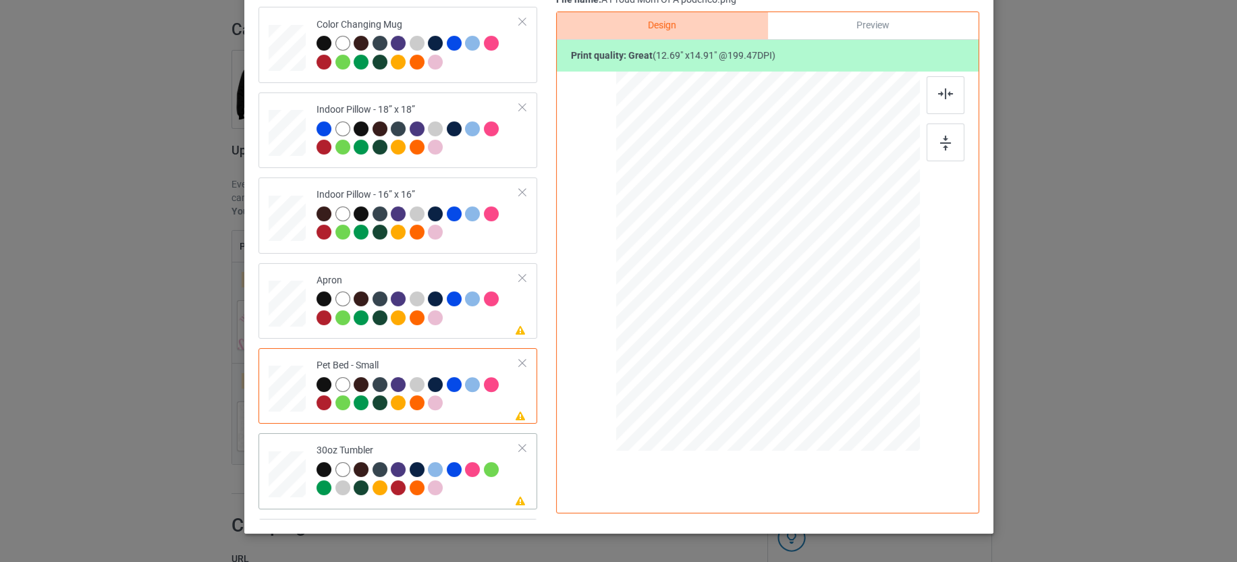
click at [474, 489] on div at bounding box center [417, 480] width 203 height 37
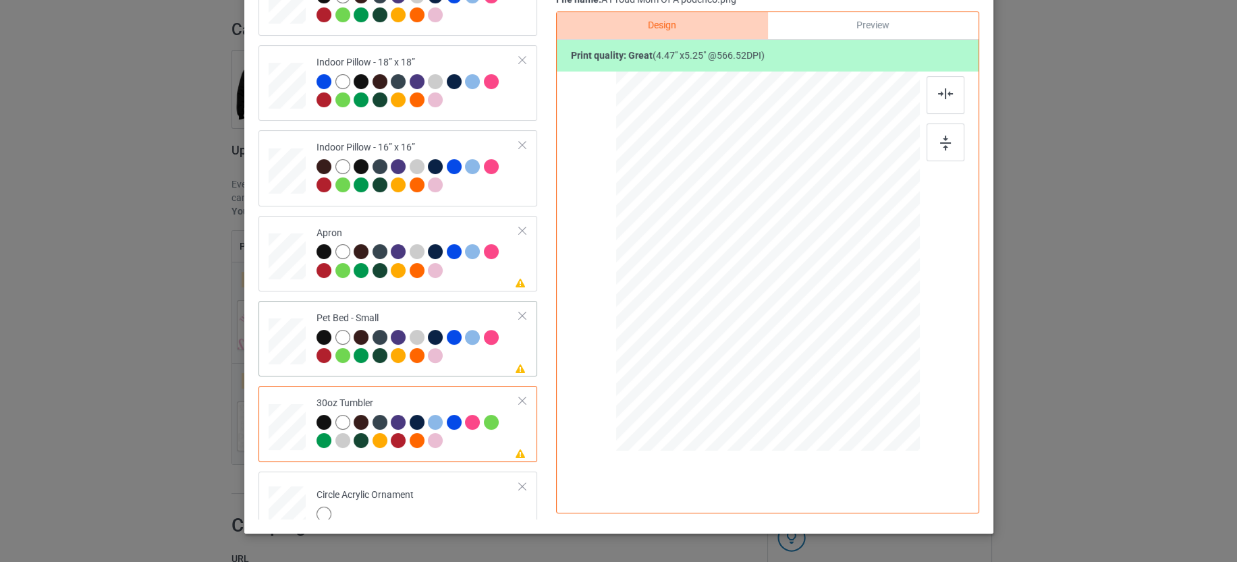
scroll to position [1419, 0]
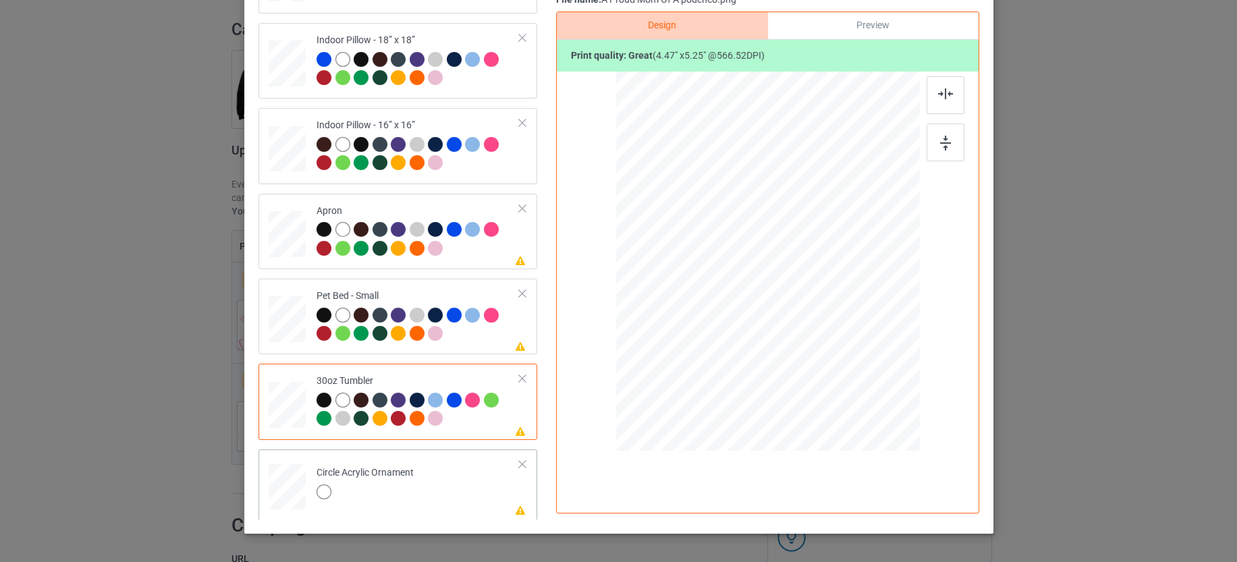
click at [431, 493] on td "Please review artwork placement Circle Acrylic Ornament" at bounding box center [418, 484] width 218 height 59
click at [518, 460] on div at bounding box center [522, 464] width 9 height 9
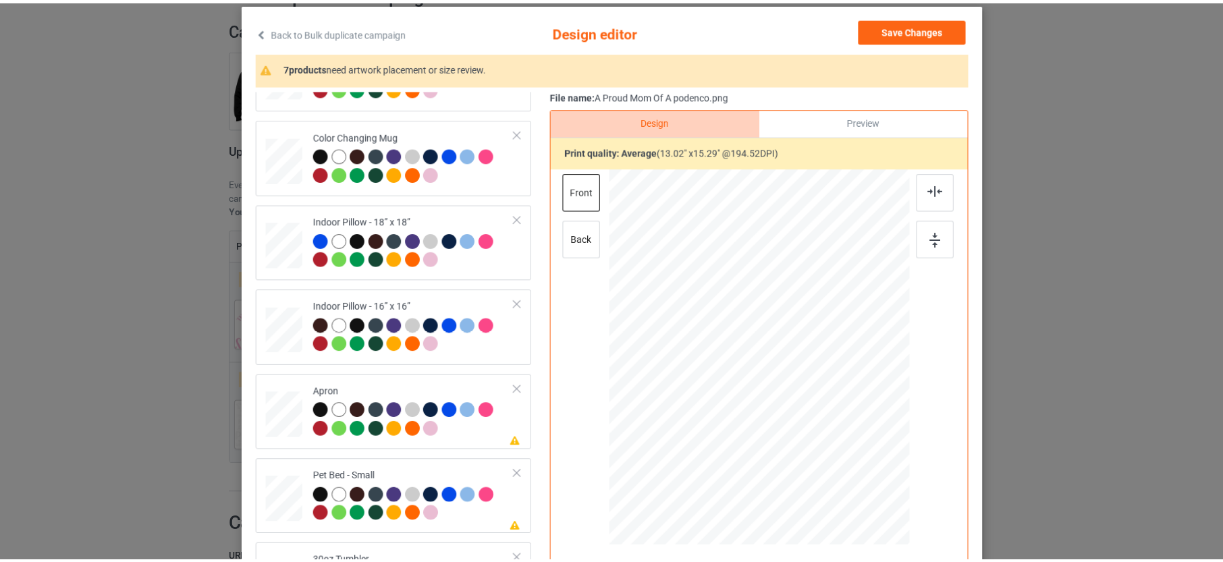
scroll to position [0, 0]
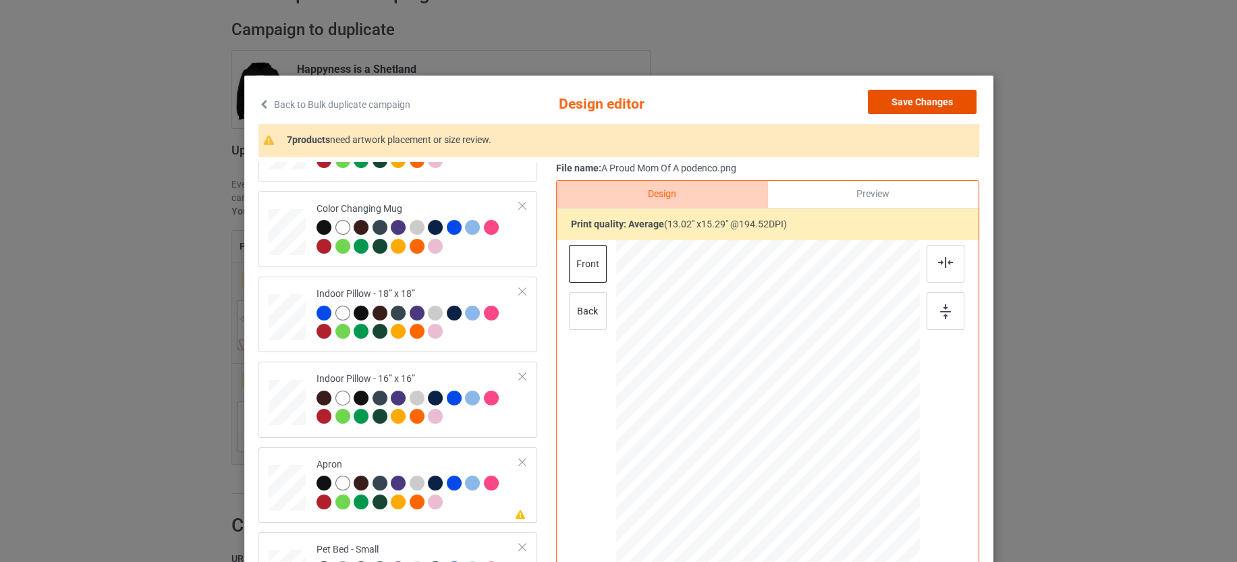
click at [936, 102] on button "Save Changes" at bounding box center [922, 102] width 109 height 24
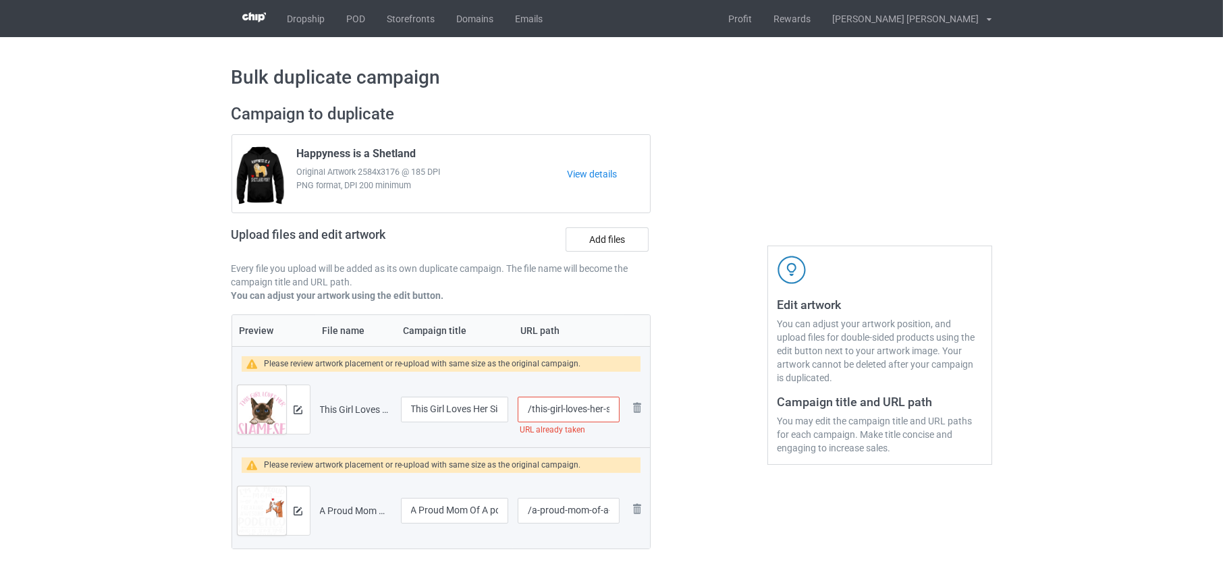
click at [558, 410] on input "/this-girl-loves-her-siamese" at bounding box center [568, 410] width 101 height 26
type input "/this-girl-loves-her-siamese-cat"
click at [611, 437] on td "/this-girl-loves-her-siamese-cat" at bounding box center [568, 410] width 111 height 76
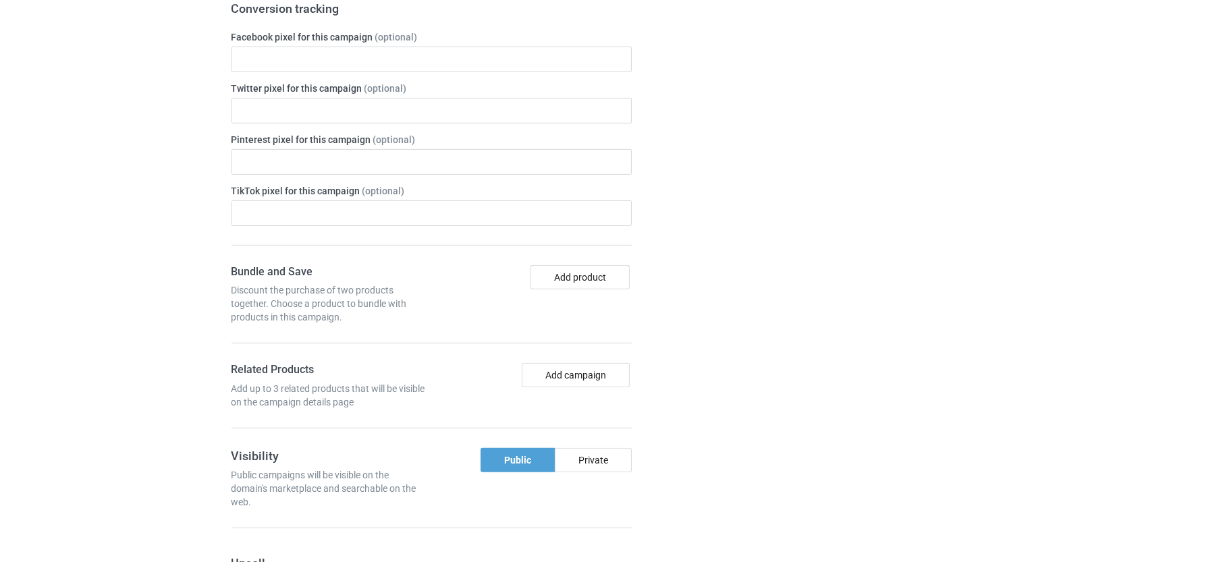
scroll to position [1260, 0]
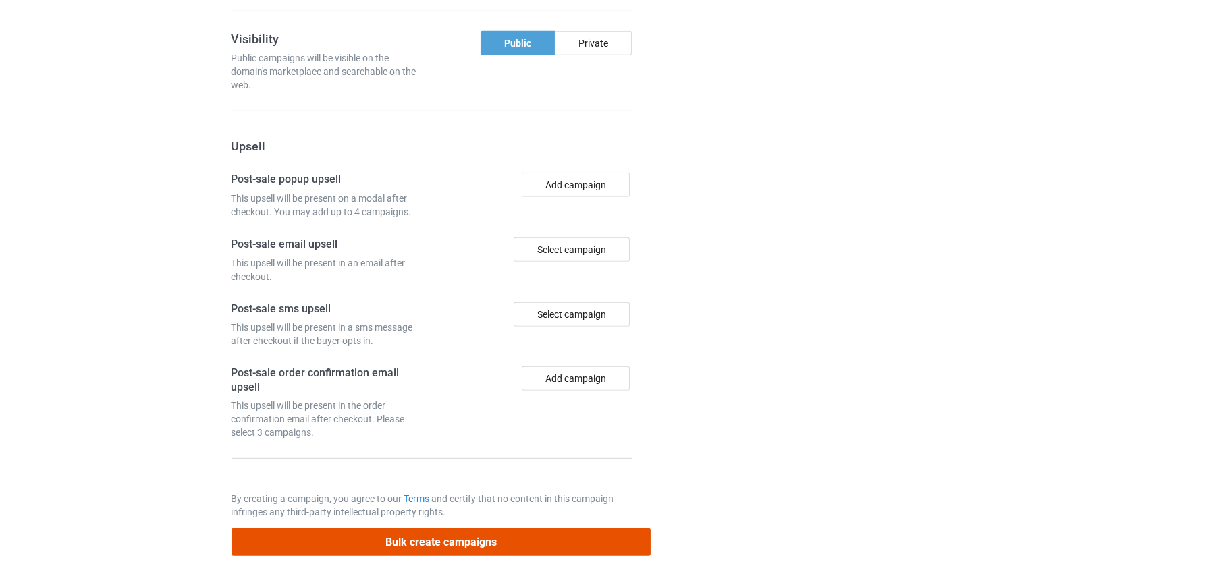
click at [480, 528] on button "Bulk create campaigns" at bounding box center [441, 542] width 420 height 28
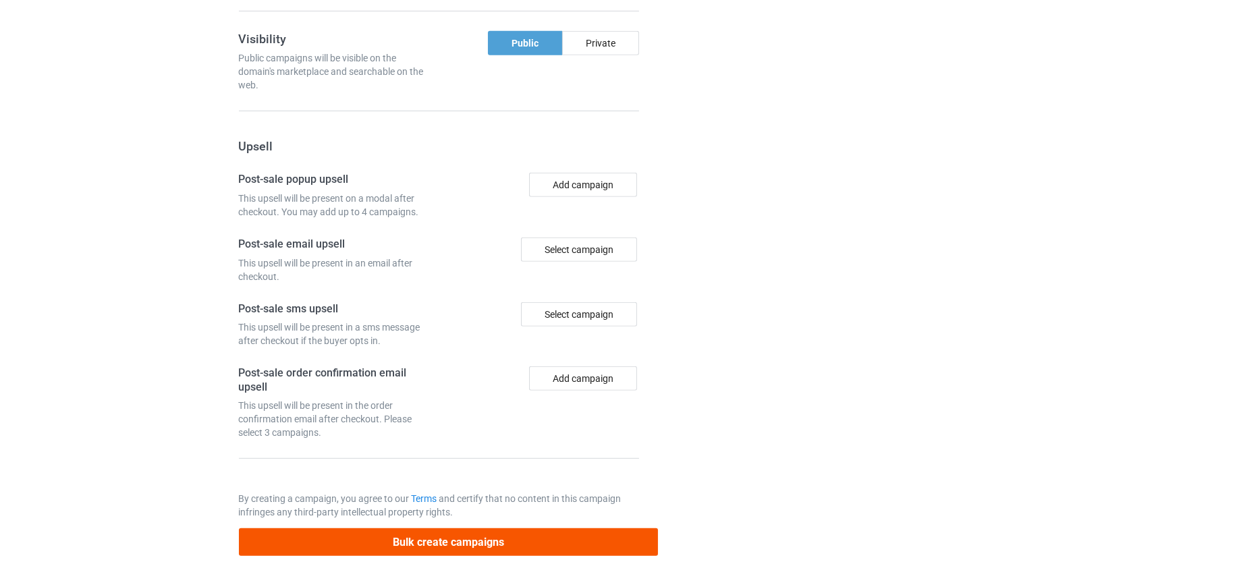
scroll to position [0, 0]
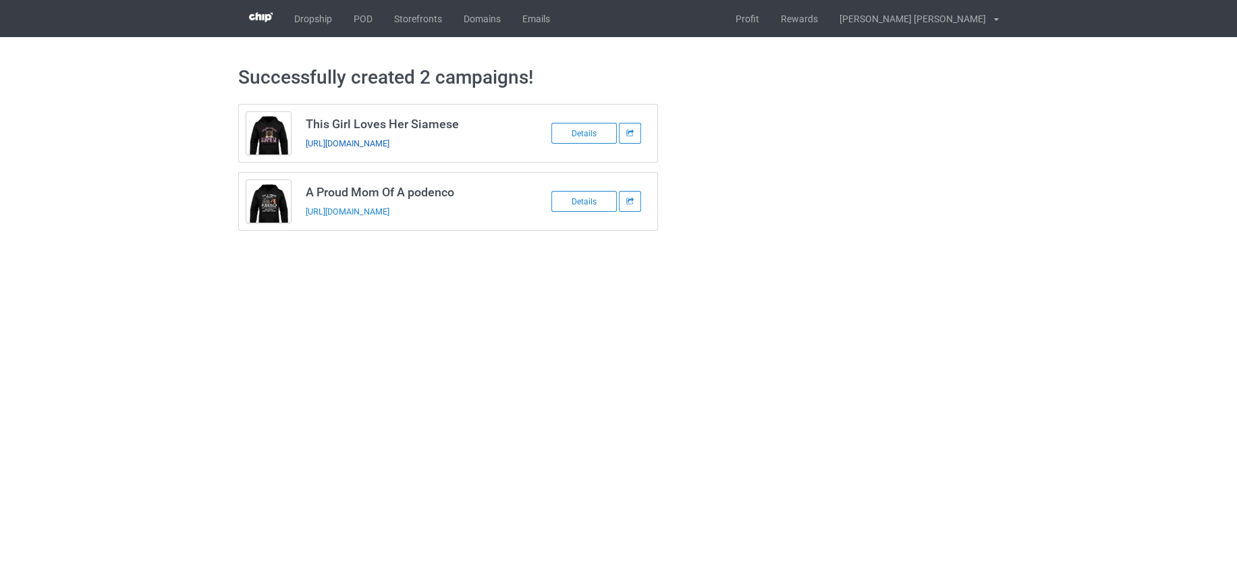
click at [389, 140] on link "https://www.teechip.com/this-girl-loves-her-siamese-cat" at bounding box center [348, 143] width 84 height 10
click at [389, 208] on link "https://www.teechip.com/a-proud-mom-of-a-podenco" at bounding box center [348, 211] width 84 height 10
click at [366, 27] on link "POD" at bounding box center [363, 18] width 40 height 37
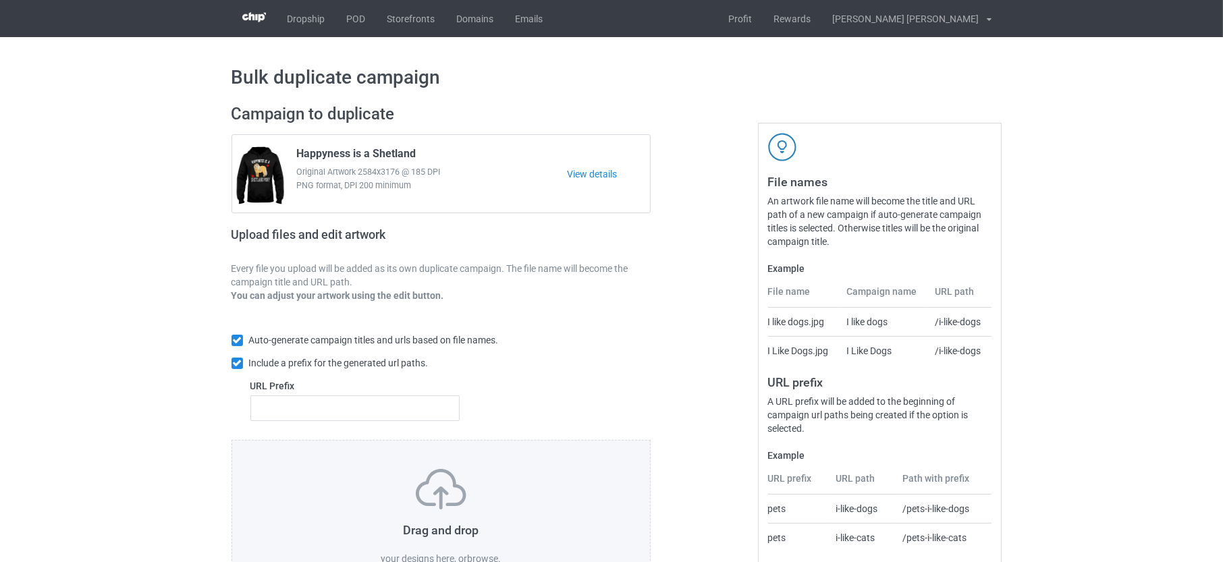
click at [487, 553] on label "browse" at bounding box center [482, 558] width 31 height 11
click at [0, 0] on input "browse" at bounding box center [0, 0] width 0 height 0
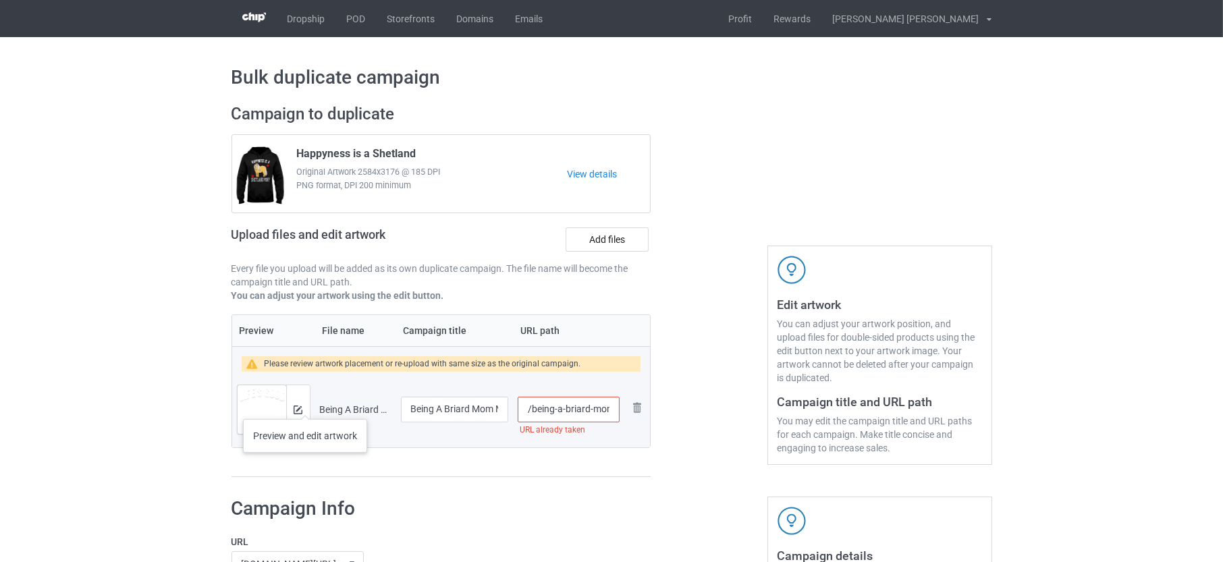
click at [305, 406] on div at bounding box center [298, 409] width 24 height 49
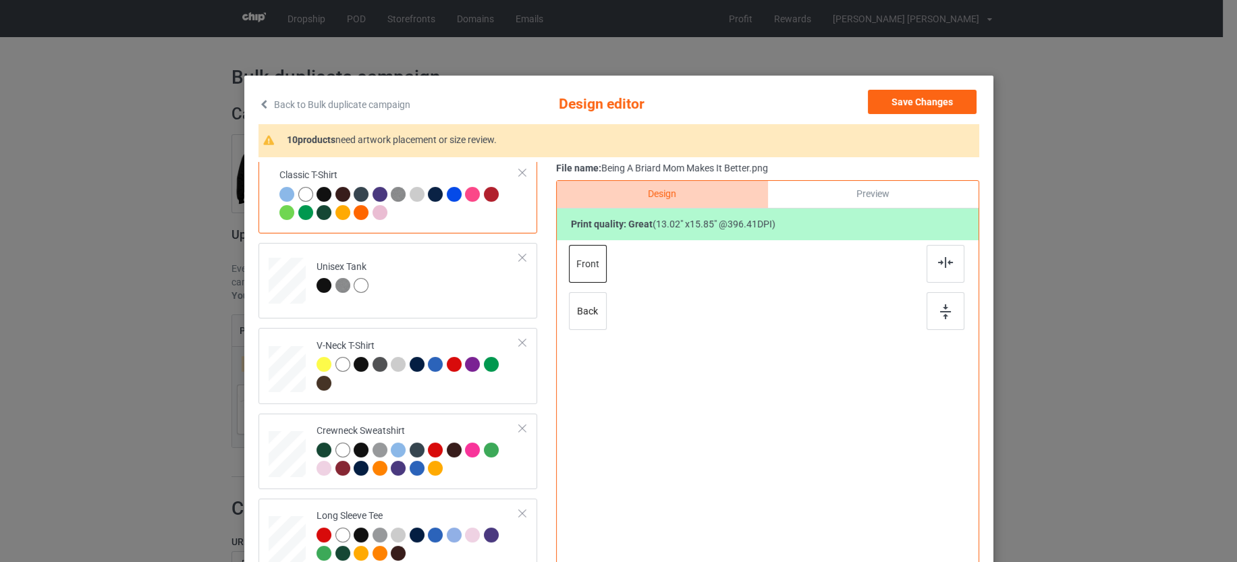
scroll to position [759, 0]
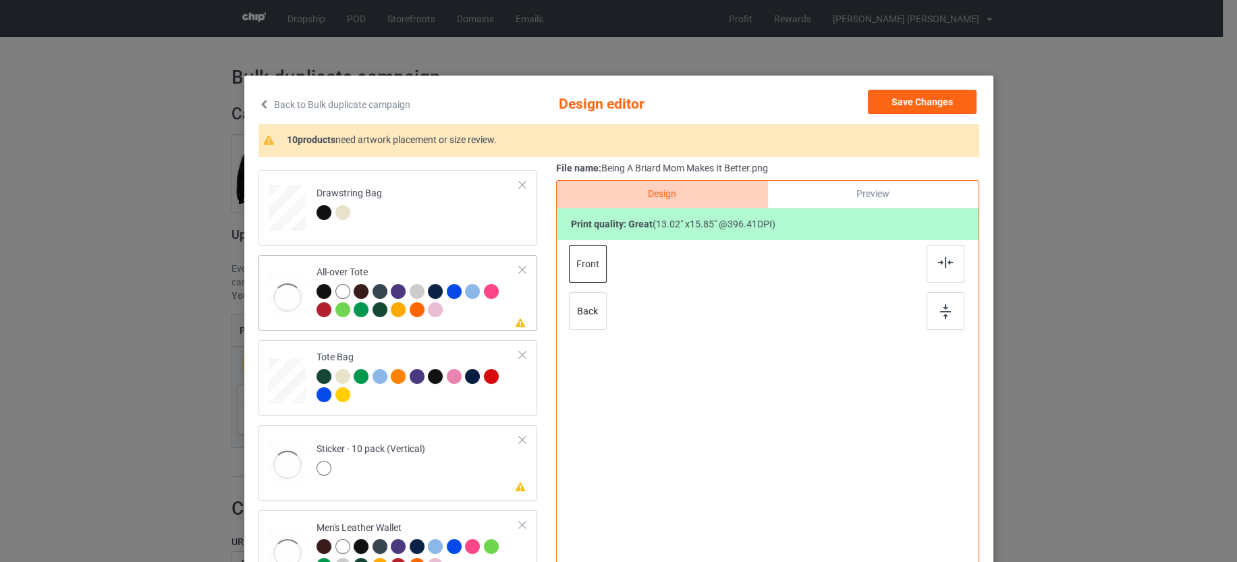
click at [460, 303] on div at bounding box center [417, 302] width 203 height 37
click at [457, 474] on td "Please review artwork placement Sticker - 10 pack (Vertical)" at bounding box center [418, 460] width 218 height 59
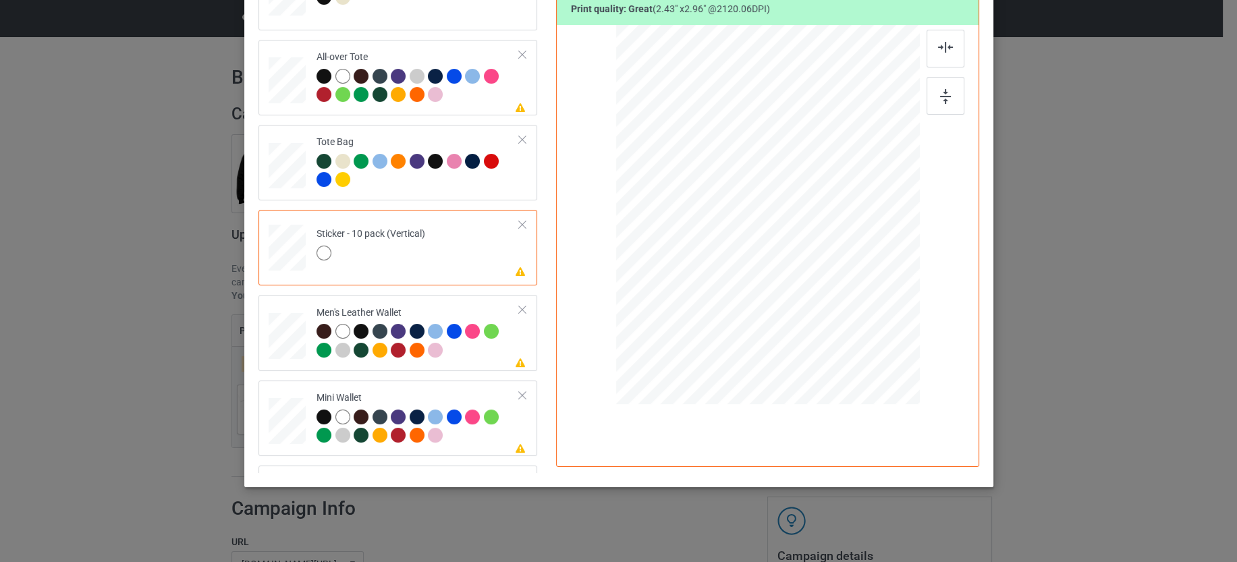
scroll to position [216, 0]
click at [464, 346] on div at bounding box center [417, 341] width 203 height 37
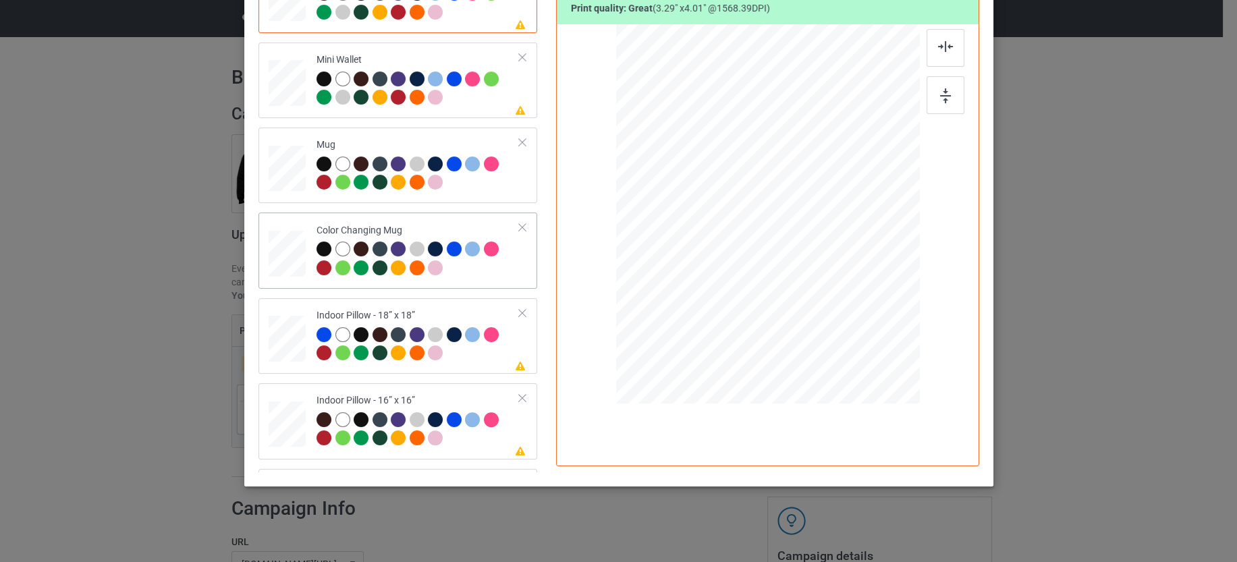
scroll to position [1419, 0]
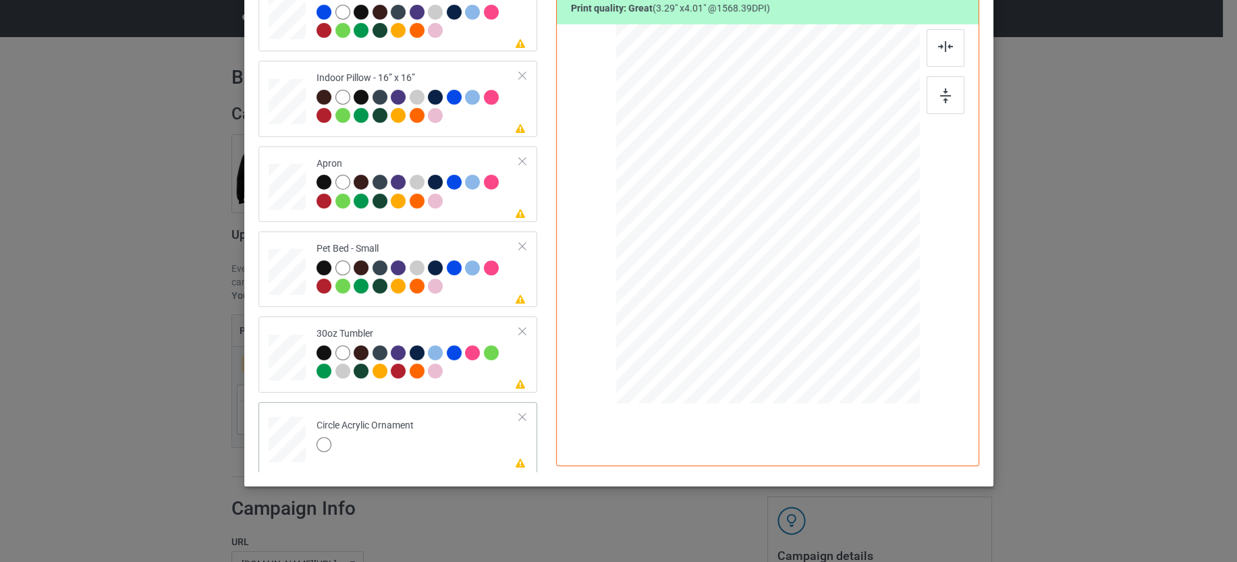
click at [433, 439] on td "Please review artwork placement Circle Acrylic Ornament" at bounding box center [418, 437] width 218 height 59
click at [518, 412] on div at bounding box center [522, 416] width 9 height 9
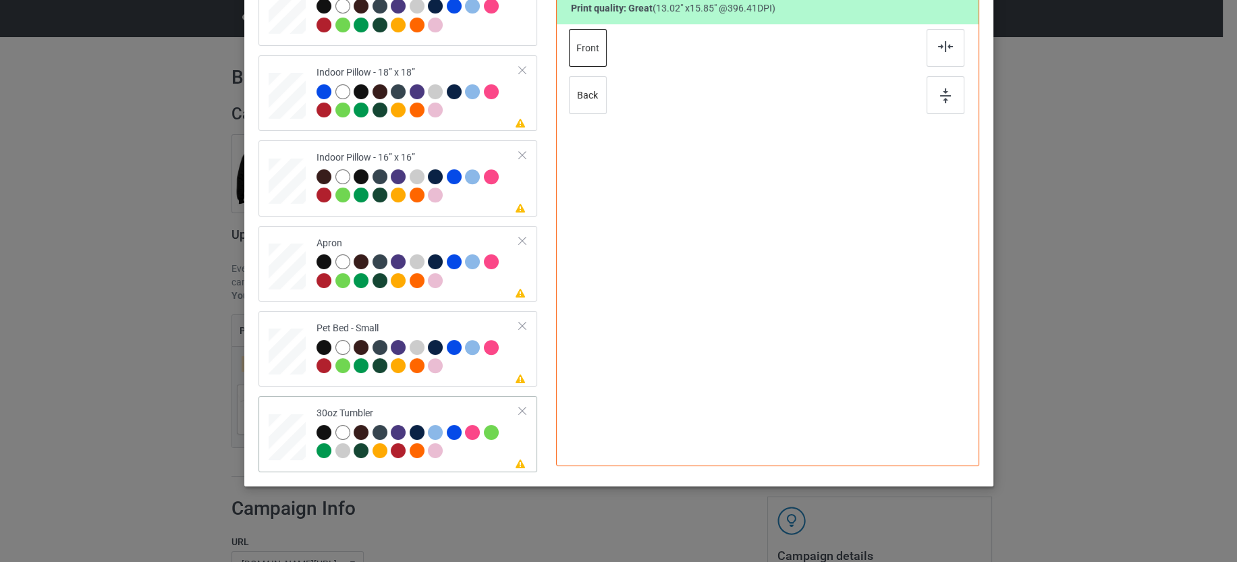
scroll to position [1334, 0]
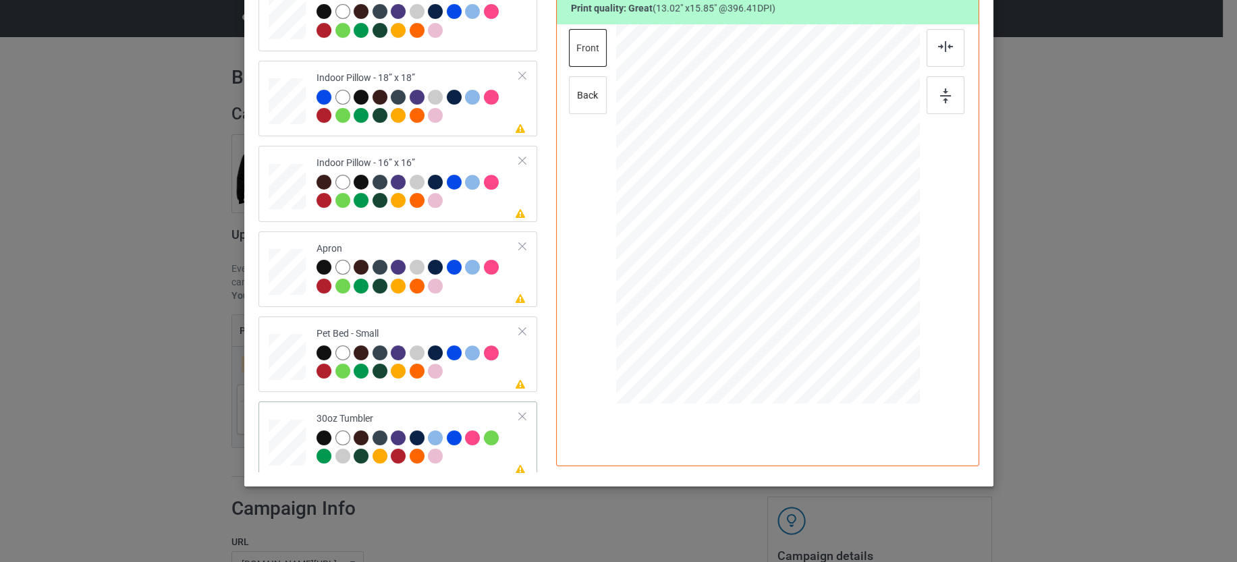
click at [476, 455] on div at bounding box center [417, 449] width 203 height 37
click at [466, 364] on div at bounding box center [417, 363] width 203 height 37
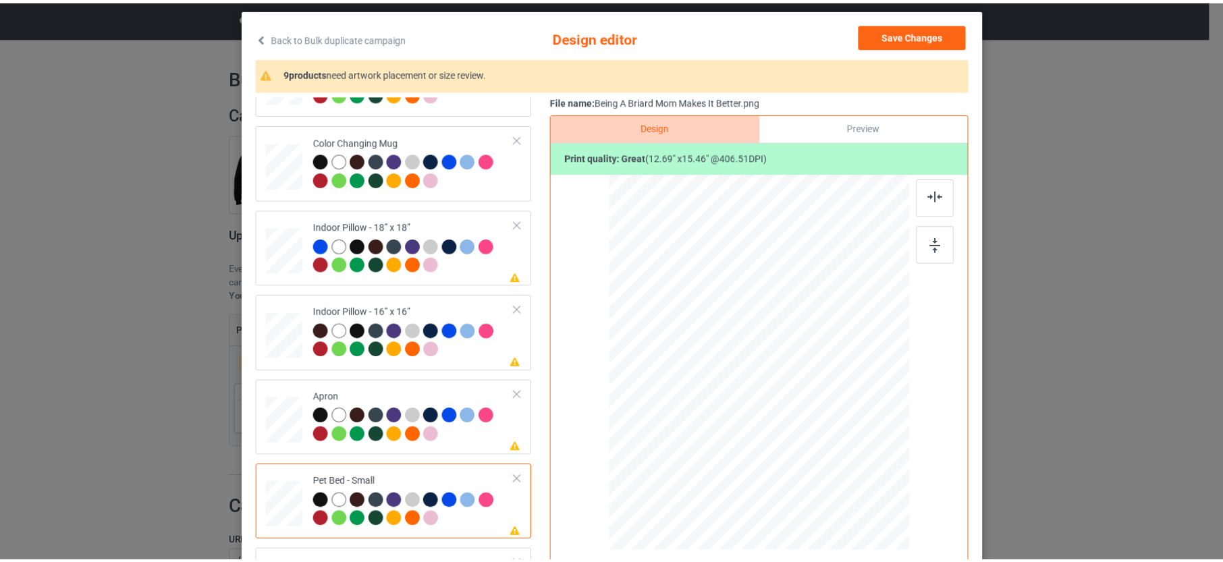
scroll to position [0, 0]
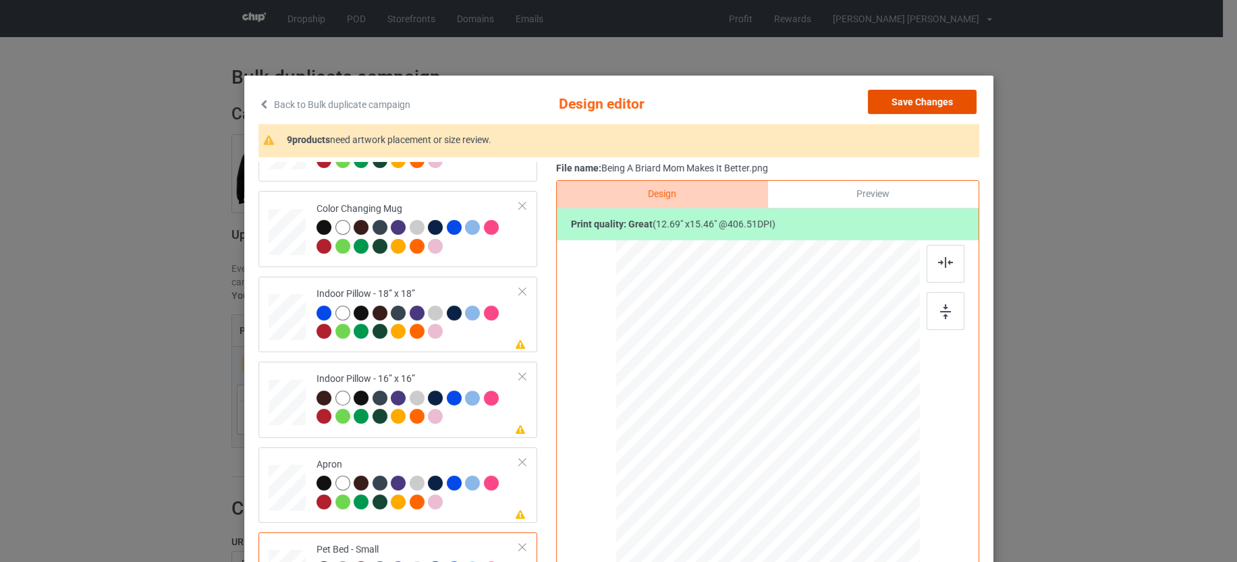
click at [922, 106] on button "Save Changes" at bounding box center [922, 102] width 109 height 24
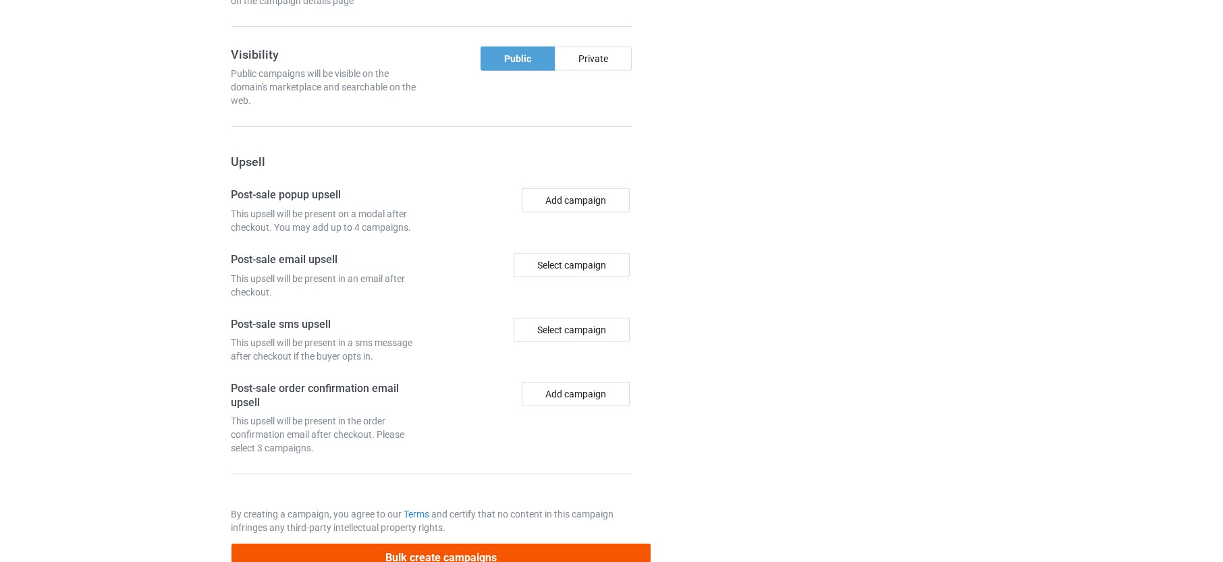
scroll to position [1159, 0]
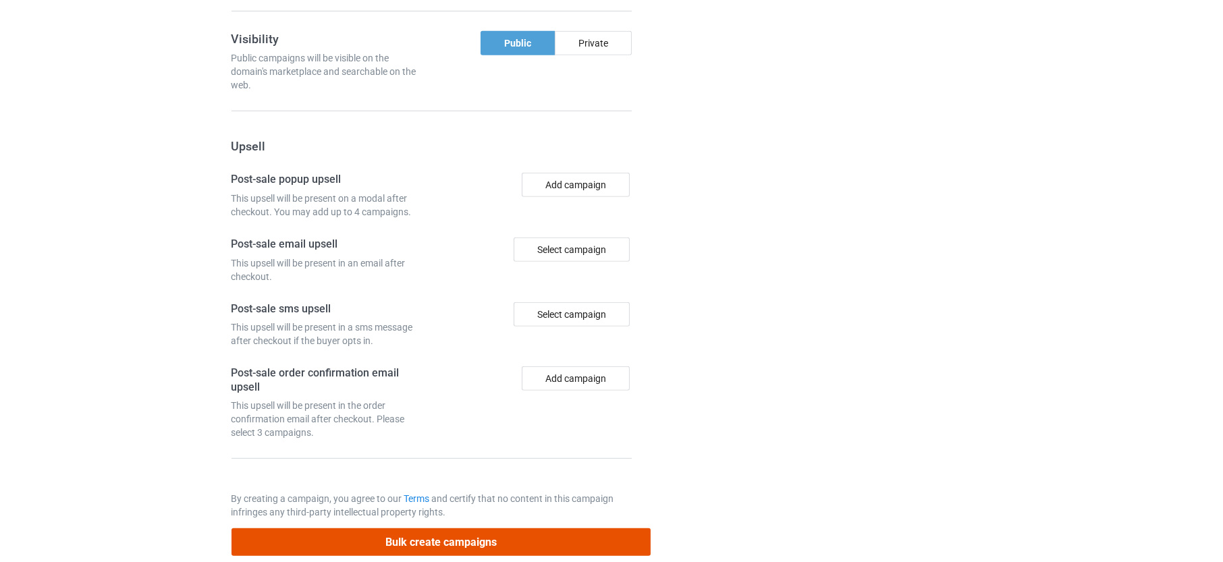
click at [460, 528] on button "Bulk create campaigns" at bounding box center [441, 542] width 420 height 28
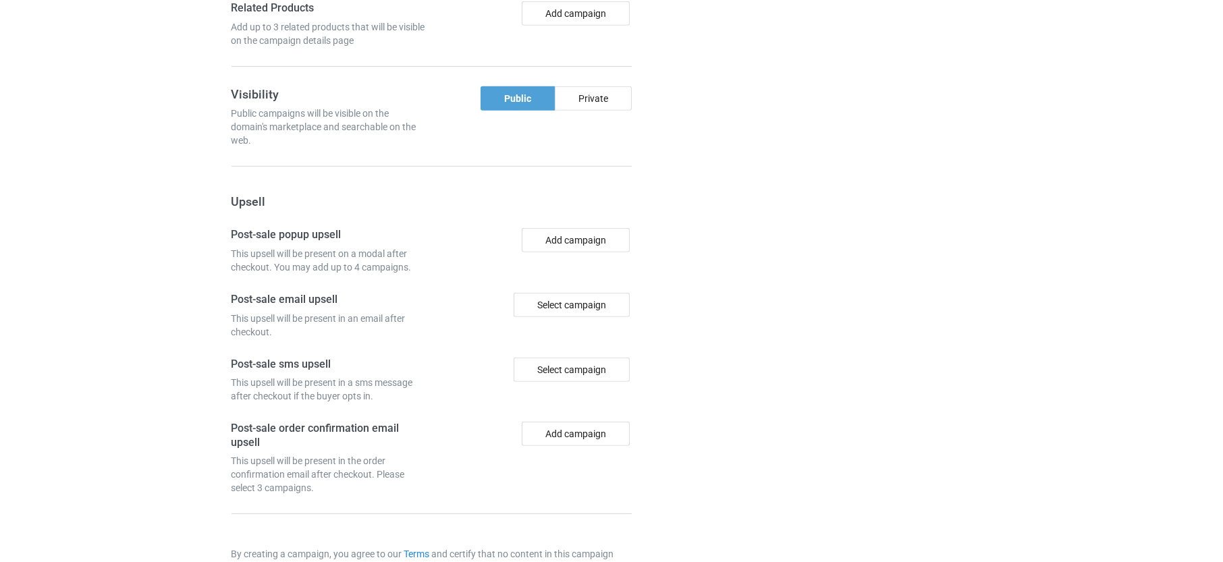
scroll to position [0, 0]
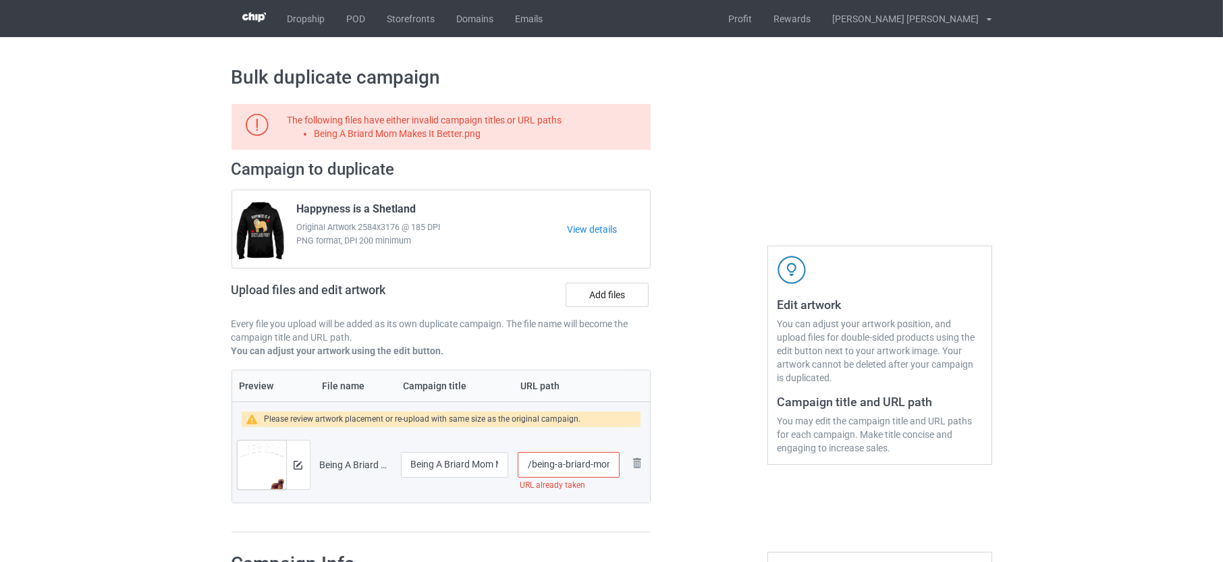
click at [590, 458] on input "/being-a-briard-mom-makes-it-better" at bounding box center [568, 465] width 101 height 26
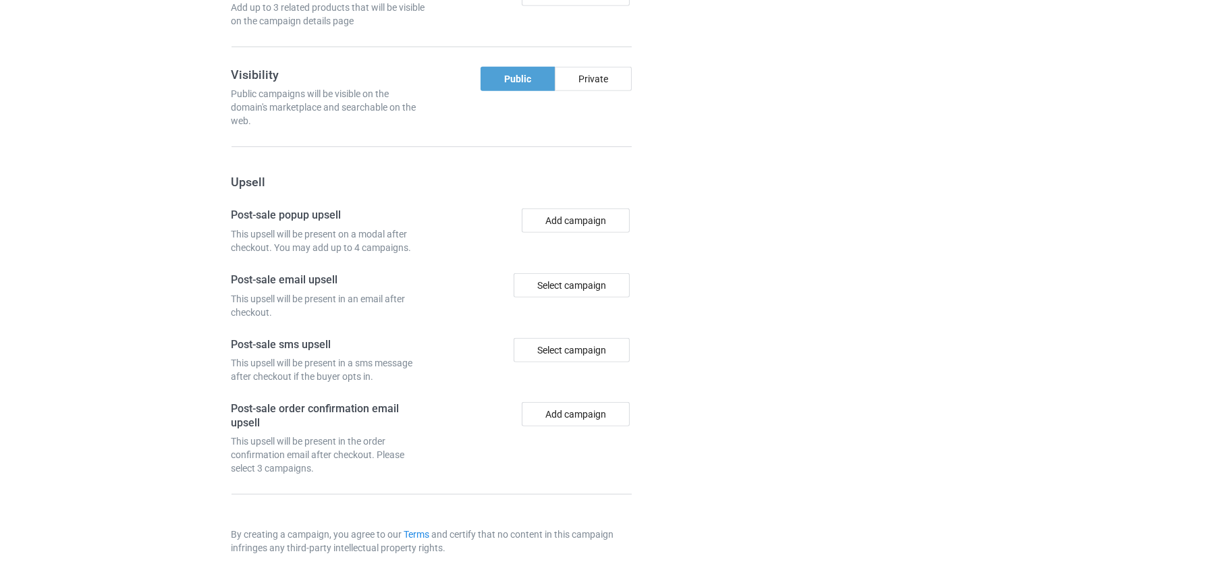
scroll to position [1159, 0]
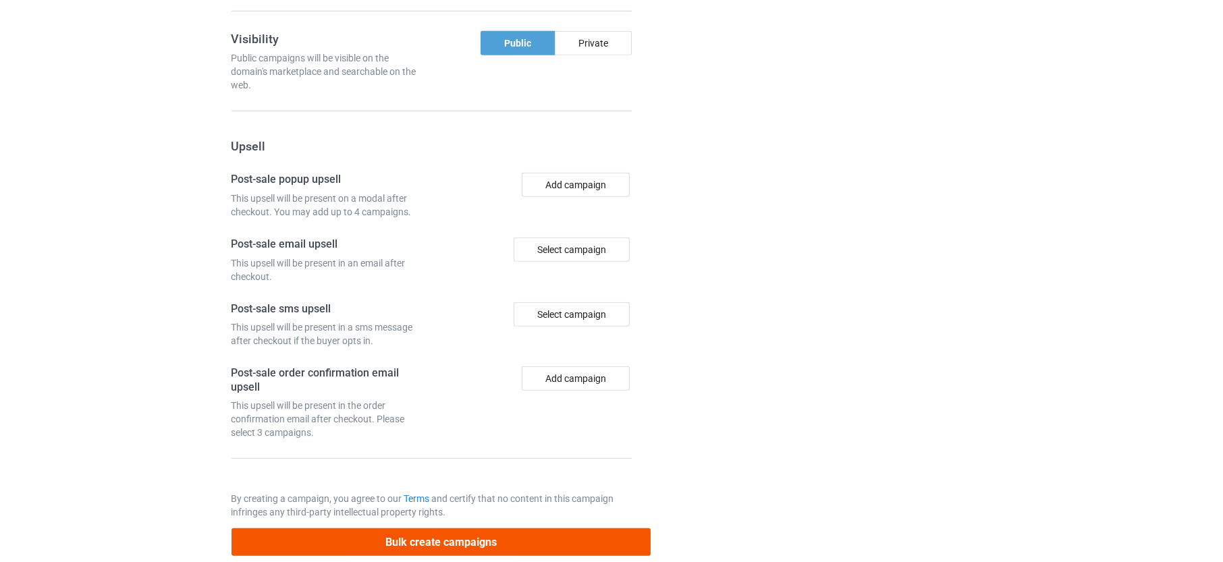
type input "/being-a-briard-dog-mom-makes-it-better"
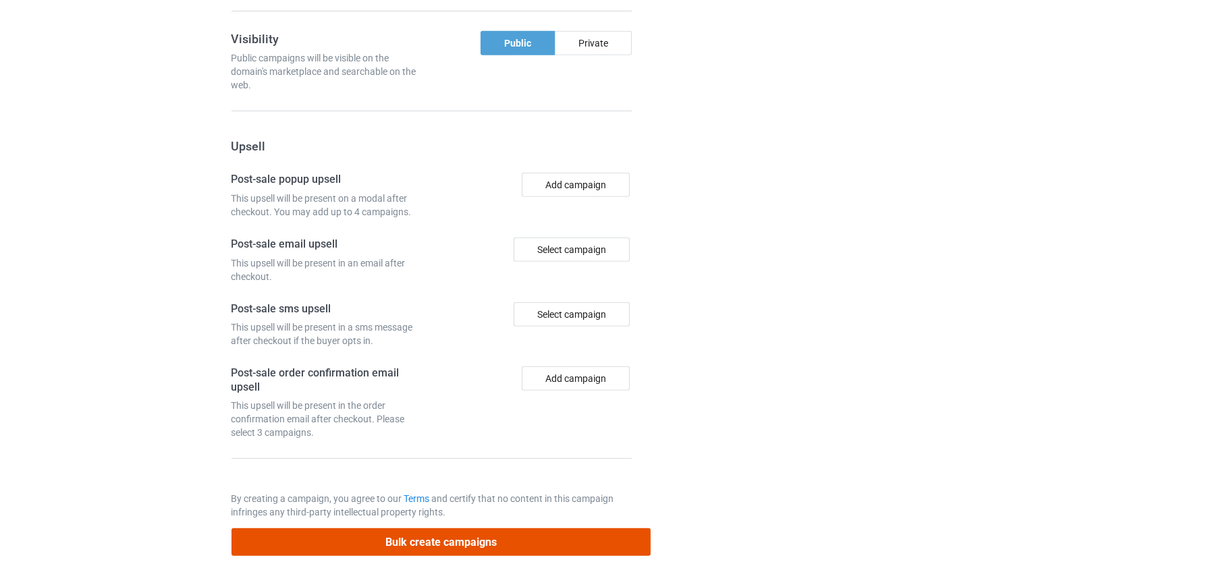
click at [447, 528] on button "Bulk create campaigns" at bounding box center [441, 542] width 420 height 28
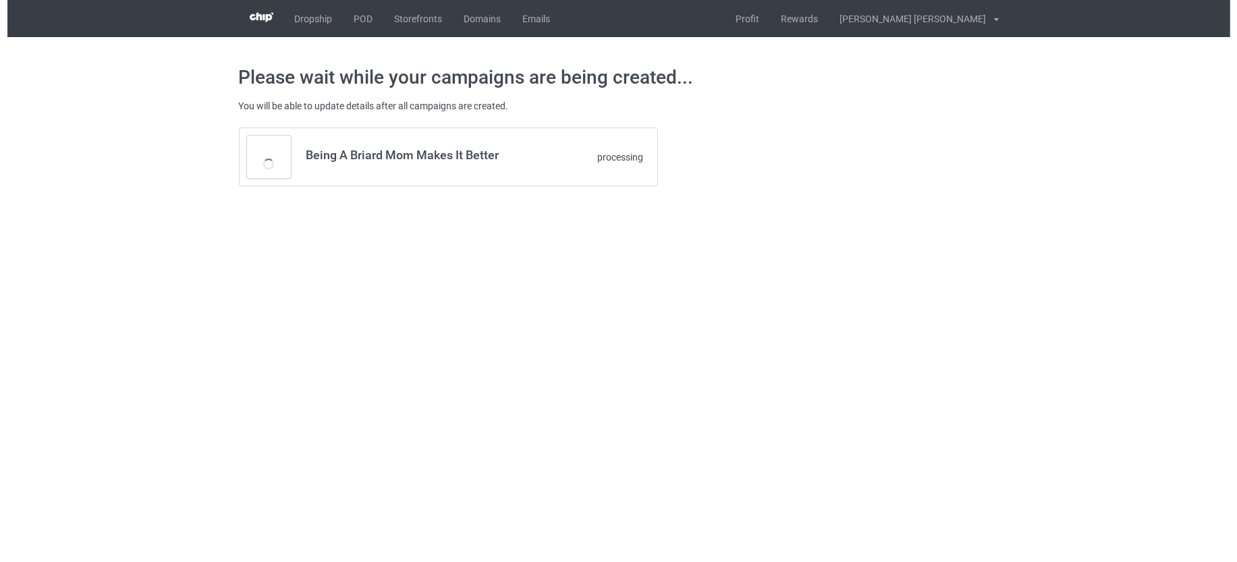
scroll to position [0, 0]
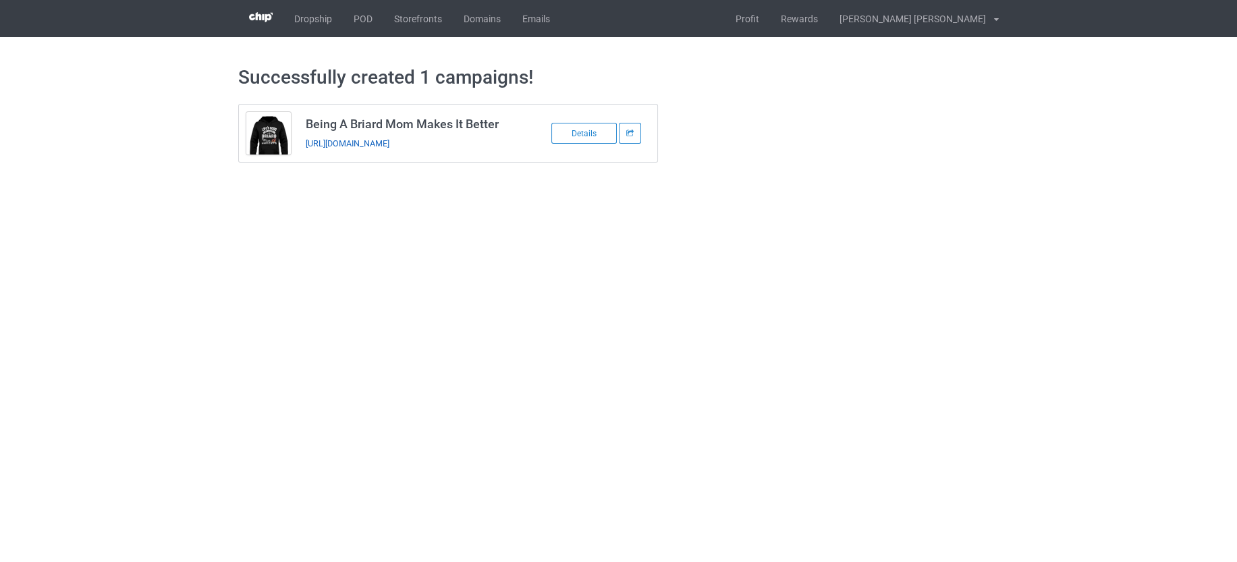
click at [389, 144] on link "https://www.teechip.com/being-a-briard-dog-mom-makes-it-better" at bounding box center [348, 143] width 84 height 10
click at [359, 20] on link "POD" at bounding box center [363, 18] width 40 height 37
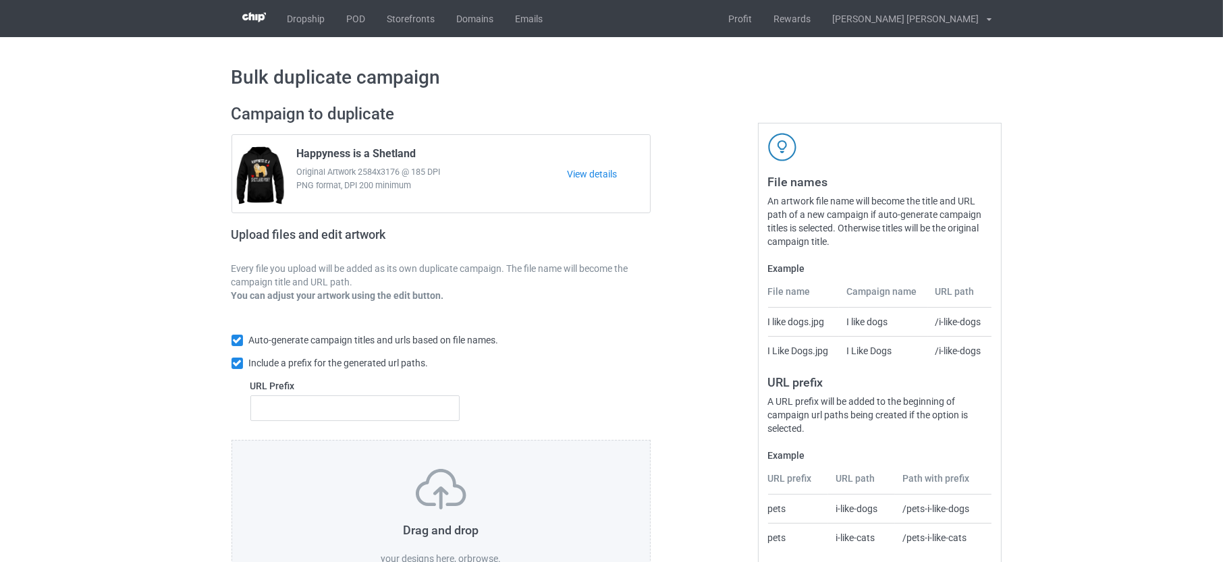
click at [481, 555] on label "browse" at bounding box center [482, 558] width 31 height 11
click at [0, 0] on input "browse" at bounding box center [0, 0] width 0 height 0
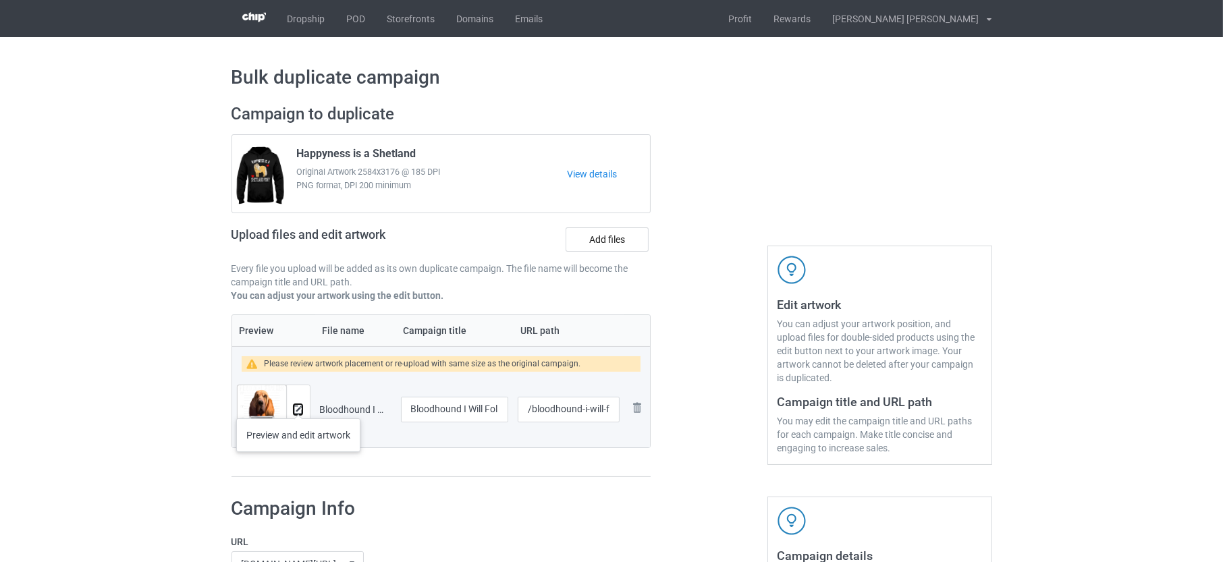
click at [297, 406] on img at bounding box center [298, 410] width 9 height 9
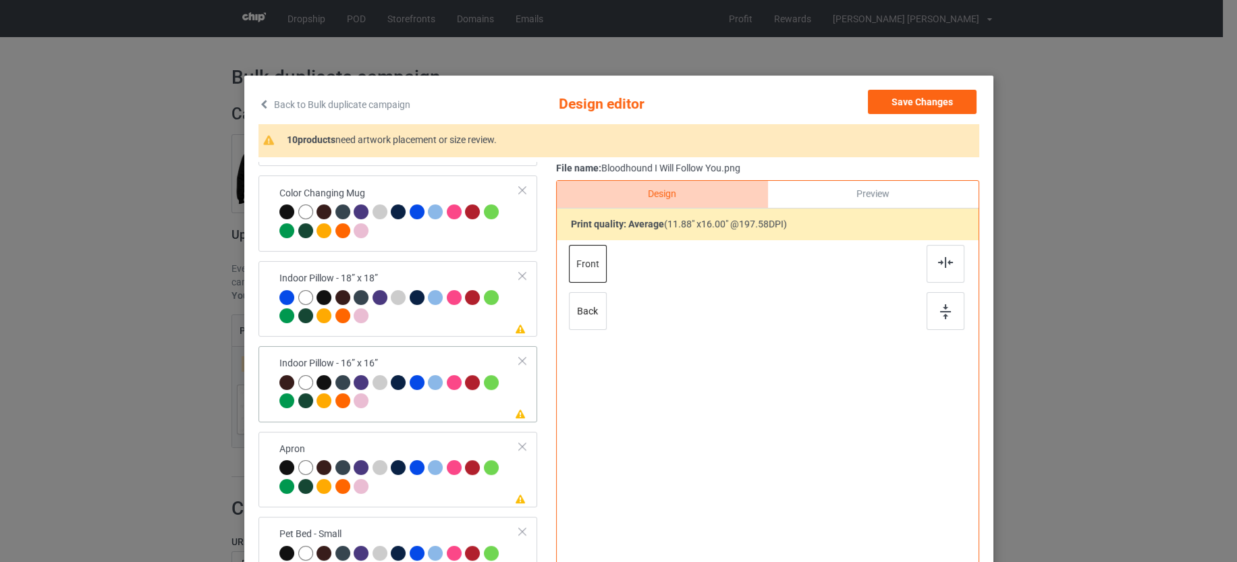
scroll to position [1419, 0]
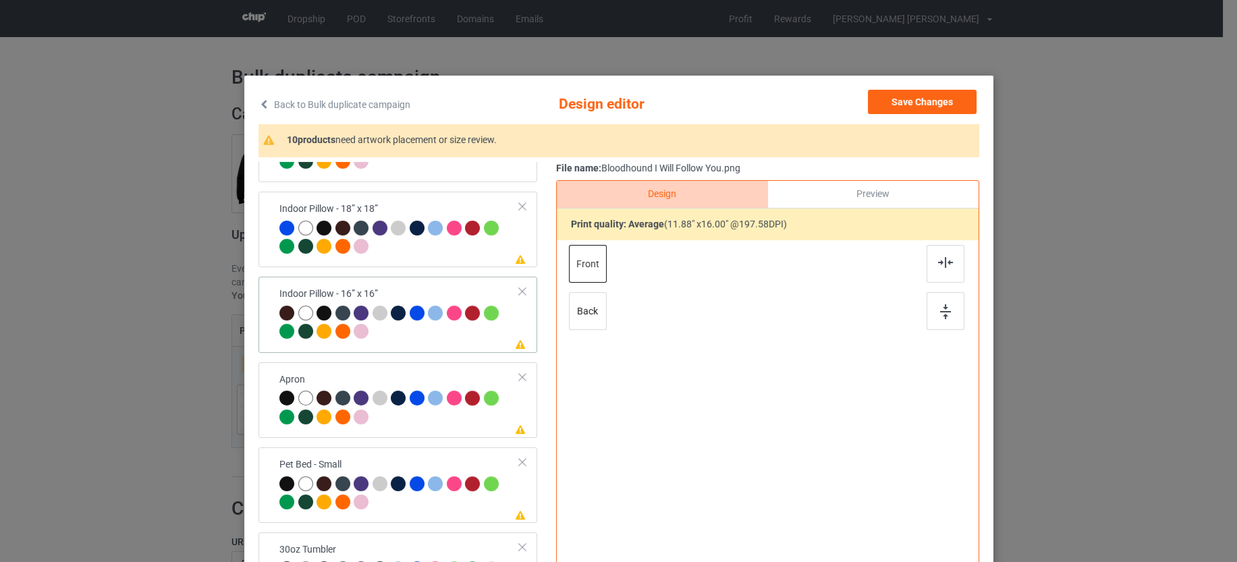
click at [440, 332] on div at bounding box center [399, 324] width 240 height 37
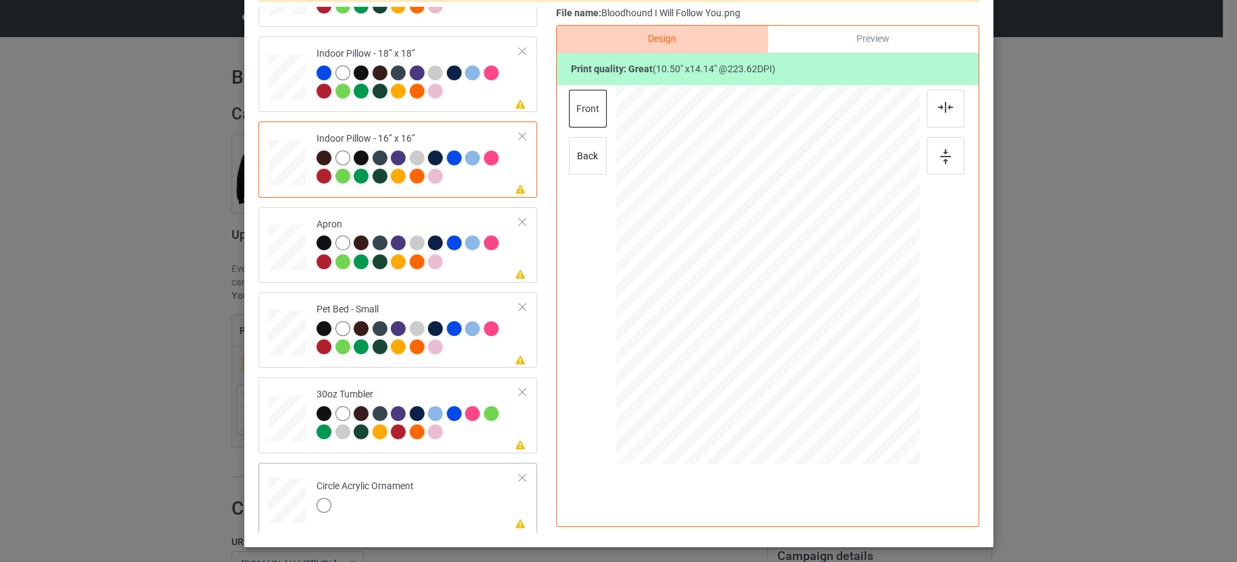
scroll to position [216, 0]
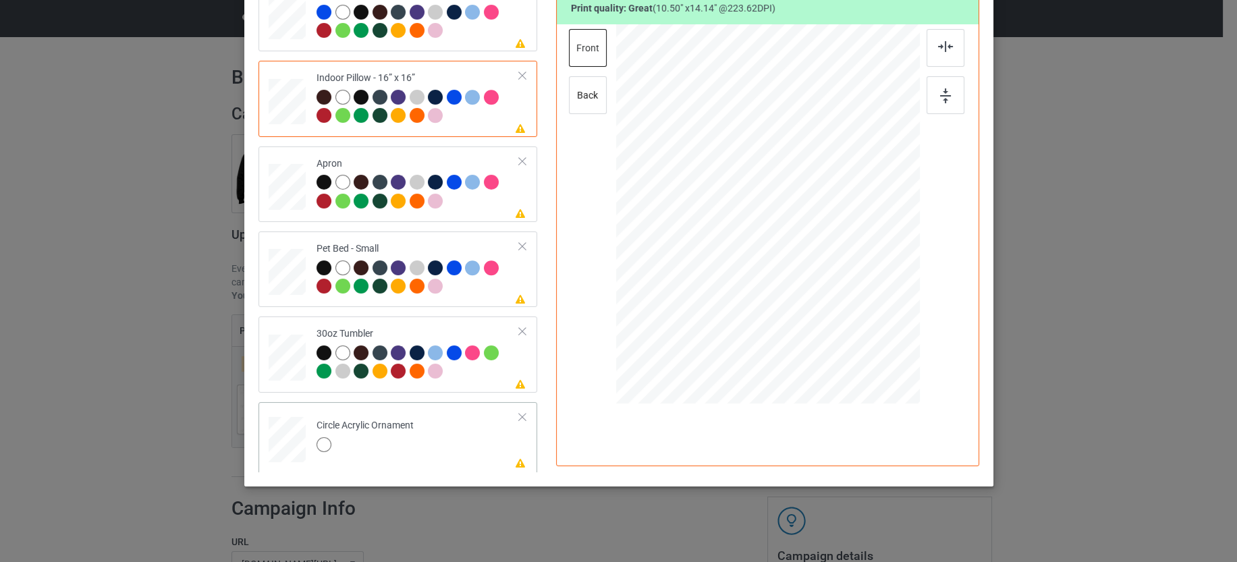
click at [403, 445] on div at bounding box center [364, 446] width 97 height 19
click at [518, 412] on div at bounding box center [522, 416] width 9 height 9
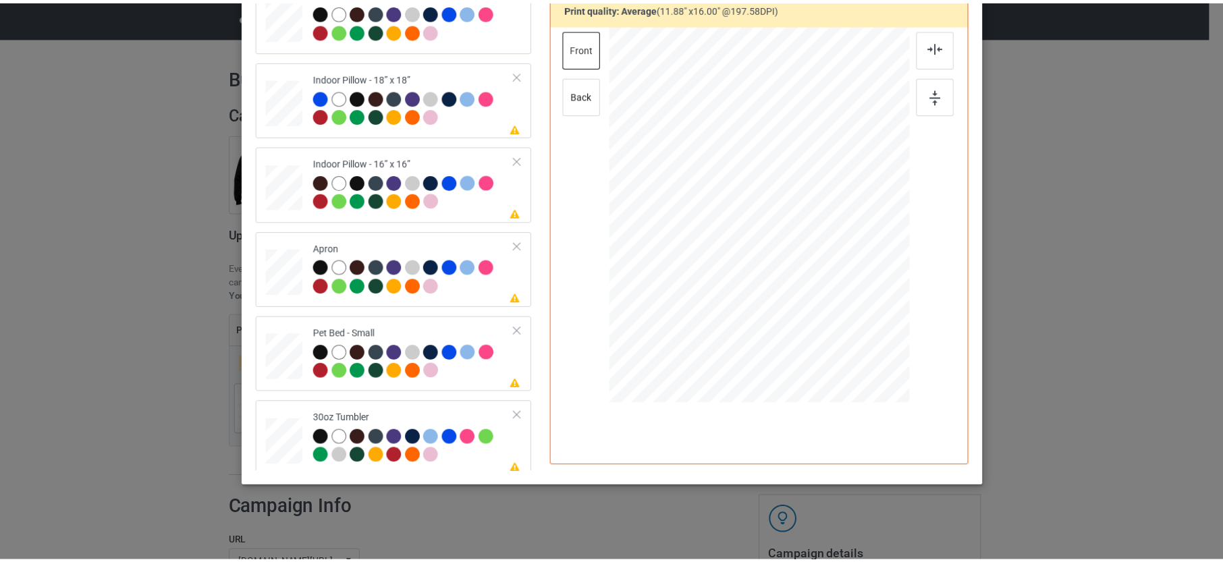
scroll to position [0, 0]
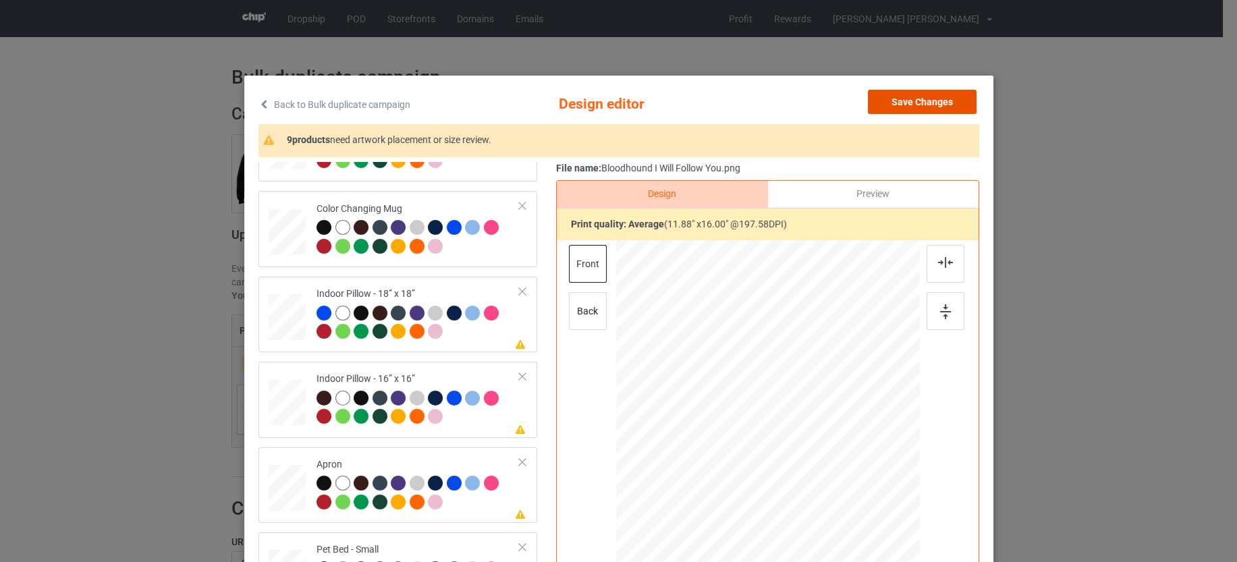
click at [937, 112] on button "Save Changes" at bounding box center [922, 102] width 109 height 24
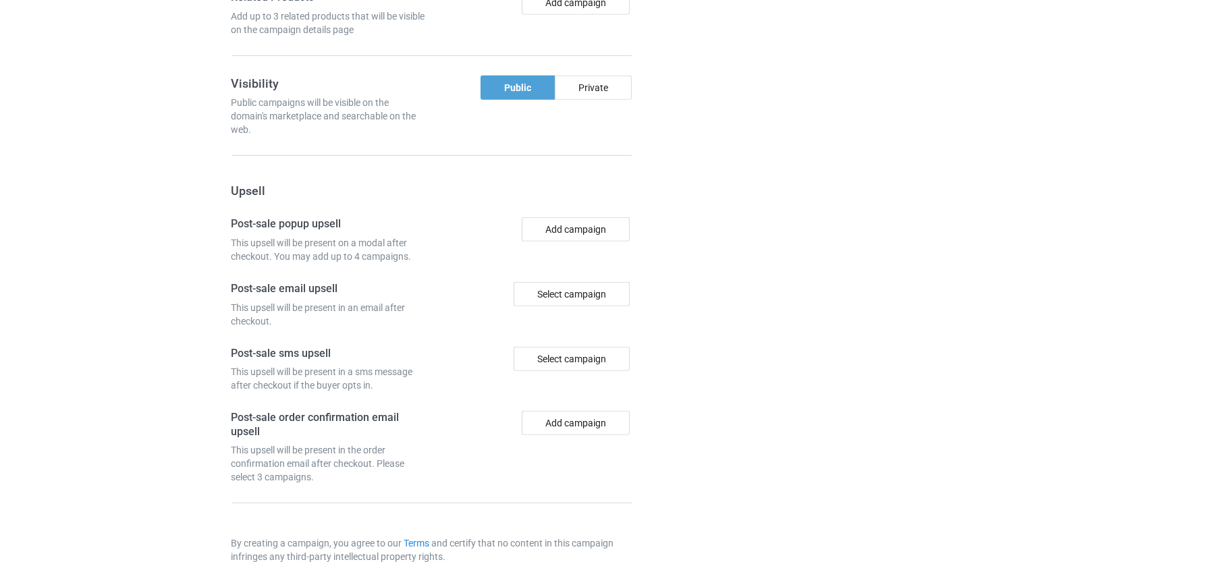
scroll to position [1159, 0]
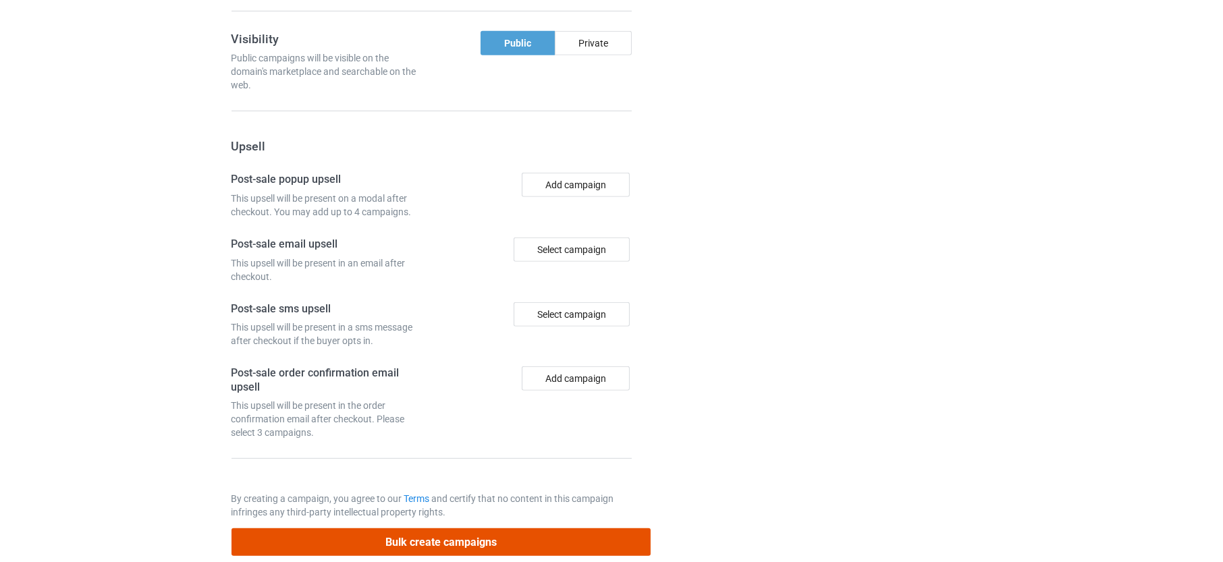
click at [514, 528] on button "Bulk create campaigns" at bounding box center [441, 542] width 420 height 28
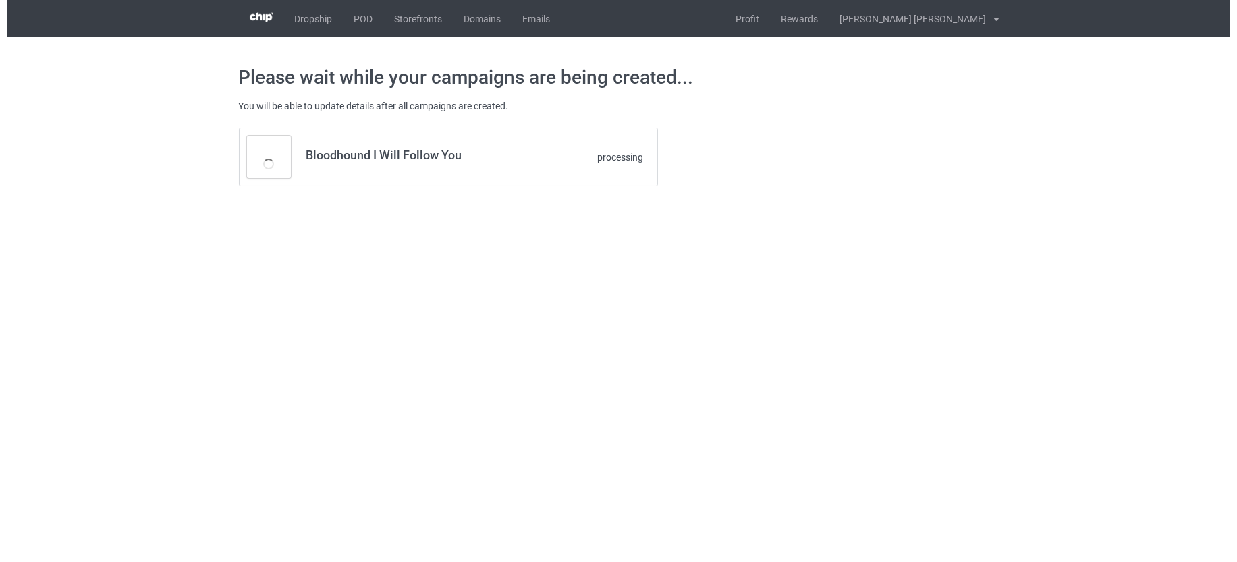
scroll to position [0, 0]
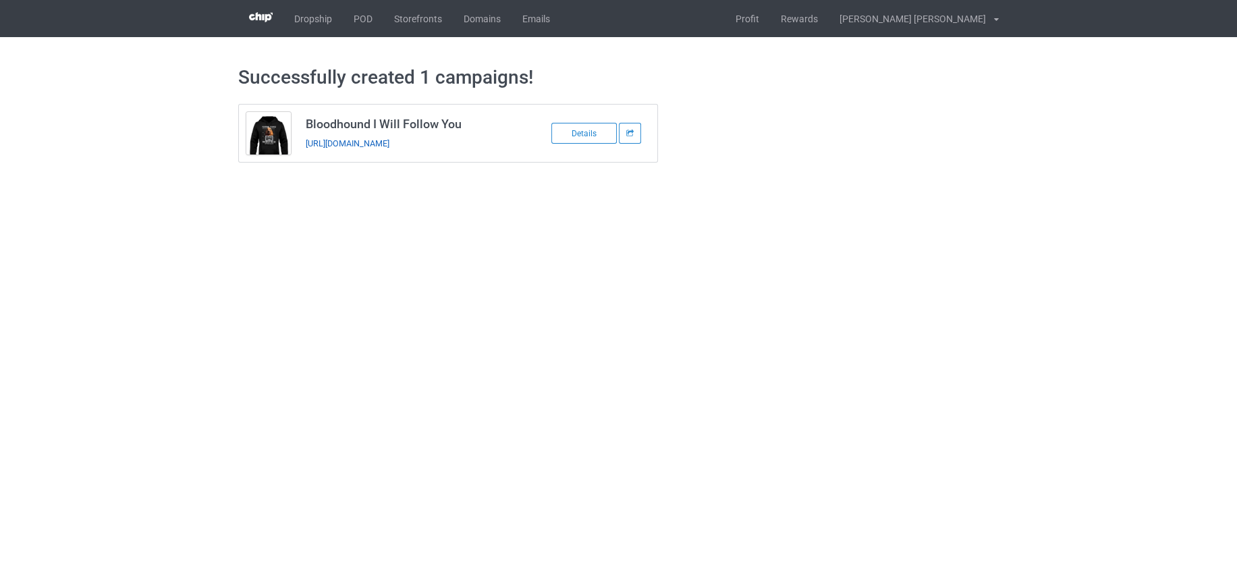
click at [389, 140] on link "https://www.teechip.com/bloodhound-i-will-follow-you" at bounding box center [348, 143] width 84 height 10
click at [358, 25] on link "POD" at bounding box center [363, 18] width 40 height 37
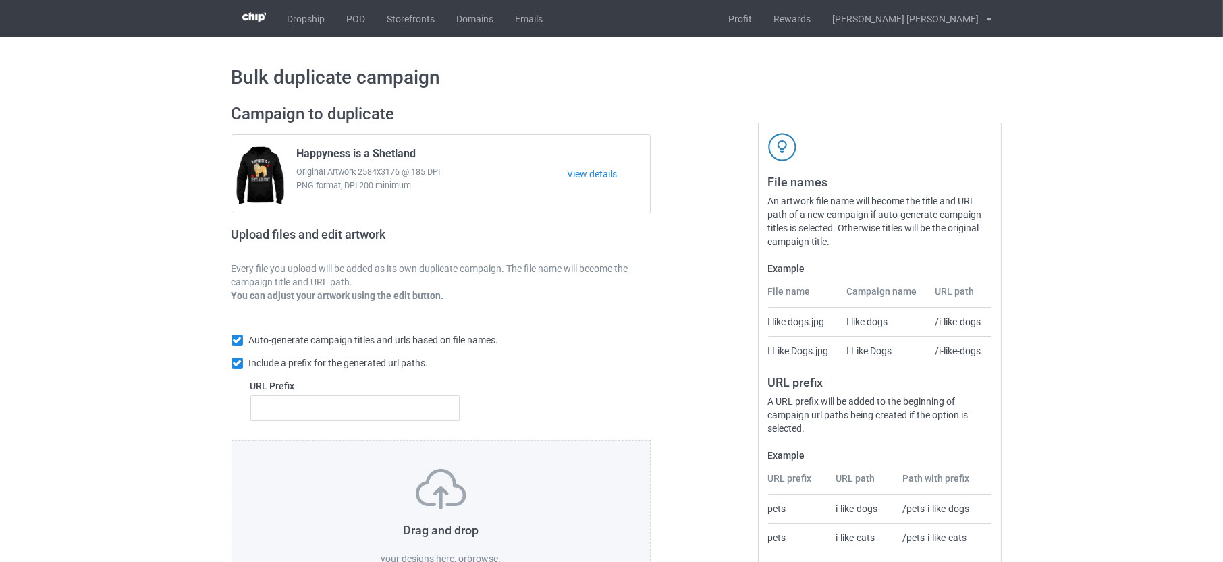
click at [485, 553] on label "browse" at bounding box center [482, 558] width 31 height 11
click at [0, 0] on input "browse" at bounding box center [0, 0] width 0 height 0
click at [475, 553] on label "browse" at bounding box center [482, 558] width 31 height 11
click at [0, 0] on input "browse" at bounding box center [0, 0] width 0 height 0
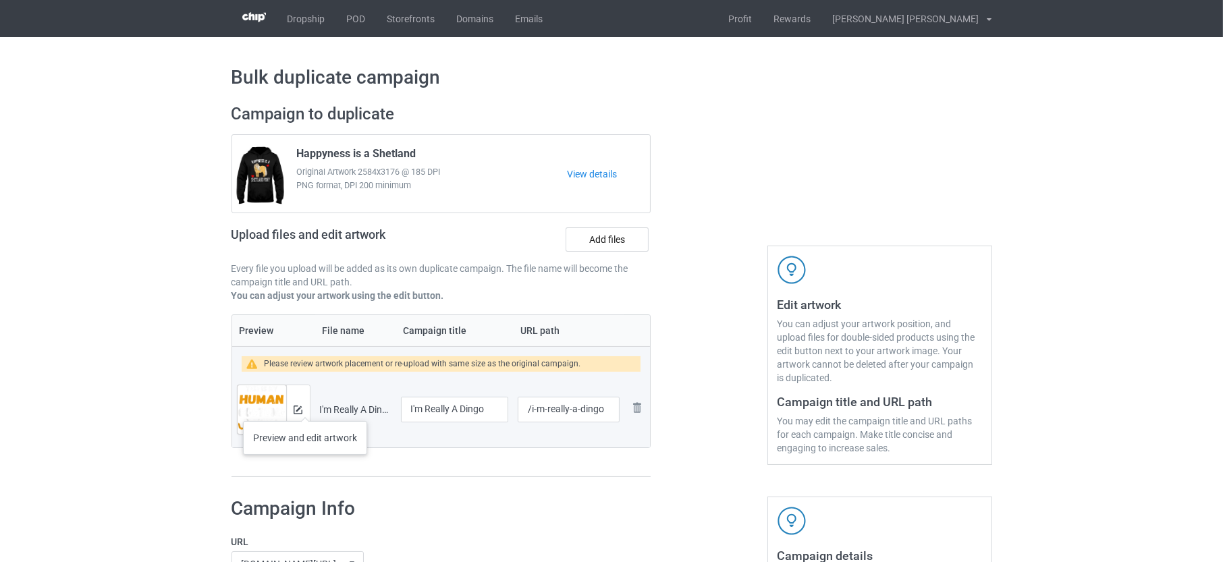
click at [305, 408] on div at bounding box center [298, 409] width 24 height 49
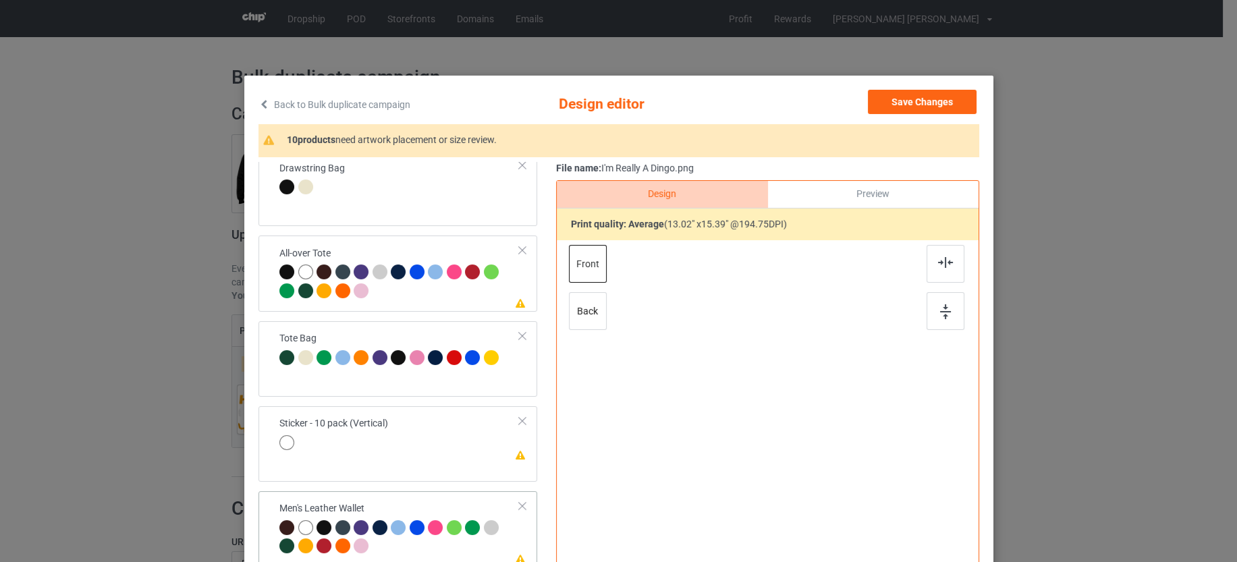
scroll to position [843, 0]
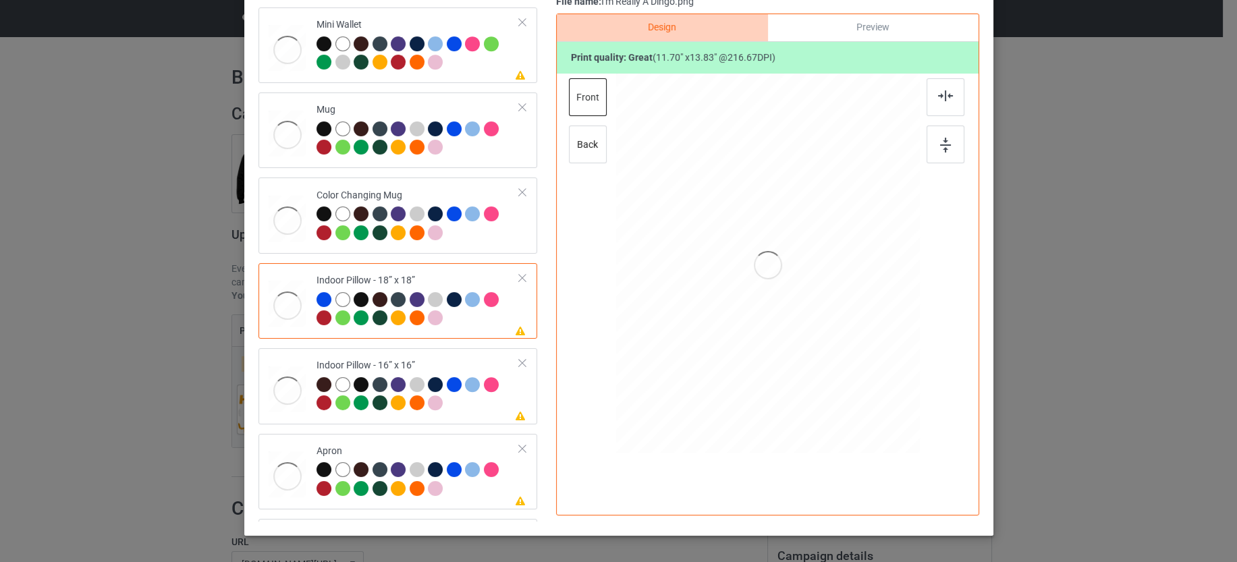
scroll to position [169, 0]
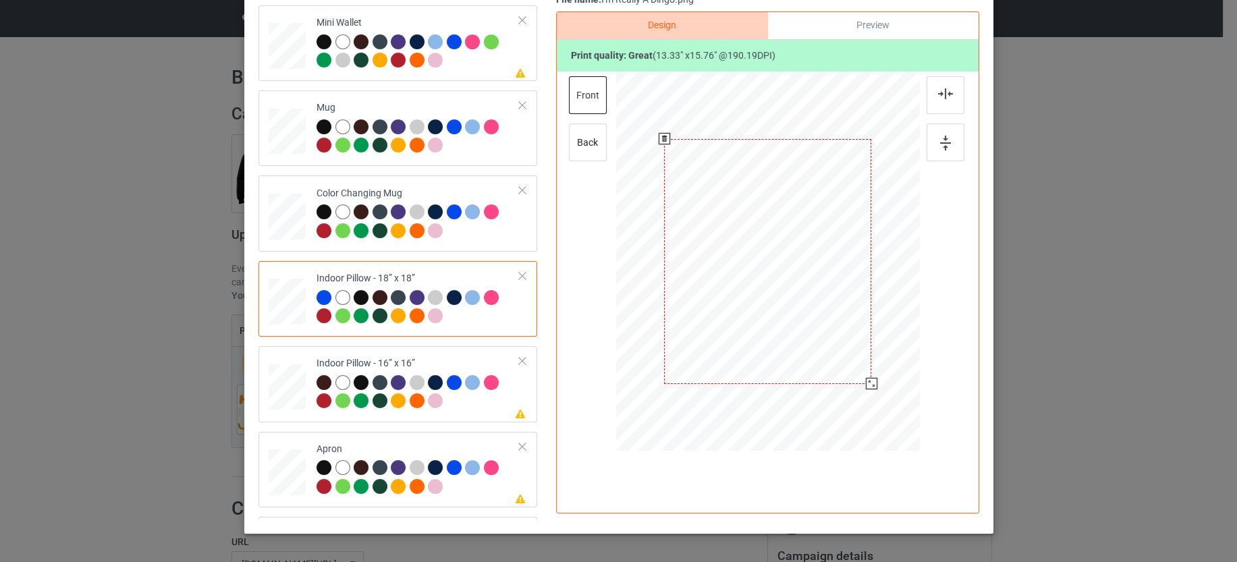
drag, startPoint x: 854, startPoint y: 368, endPoint x: 862, endPoint y: 386, distance: 19.9
click at [865, 386] on div at bounding box center [870, 383] width 11 height 11
click at [459, 399] on div at bounding box center [417, 393] width 203 height 37
drag, startPoint x: 851, startPoint y: 368, endPoint x: 853, endPoint y: 383, distance: 15.7
click at [853, 383] on div at bounding box center [767, 261] width 304 height 303
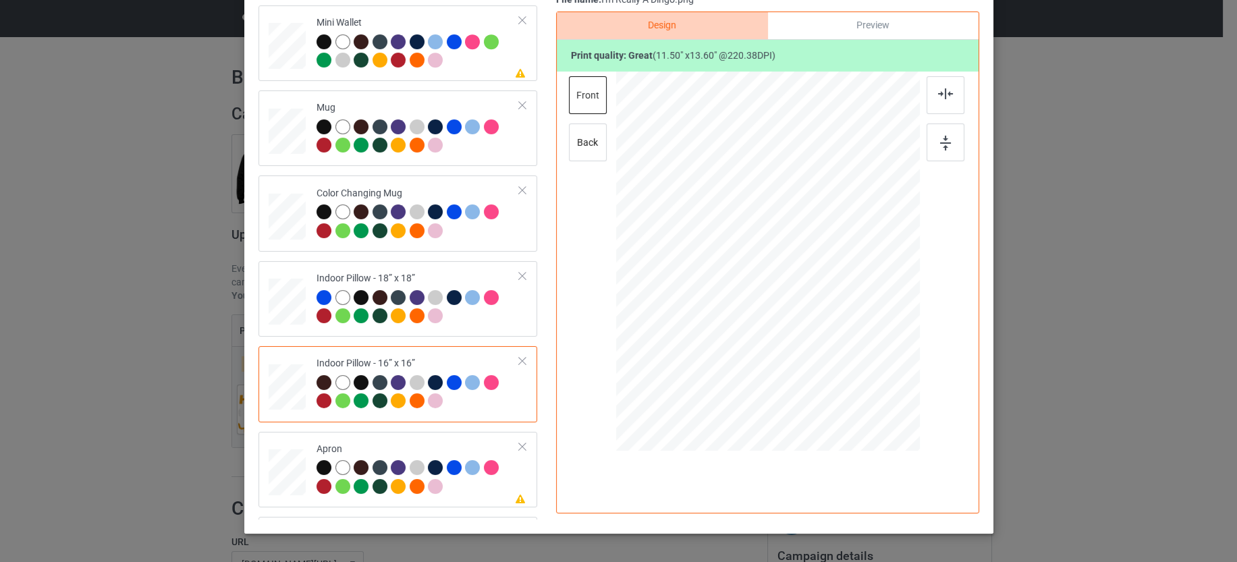
scroll to position [1350, 0]
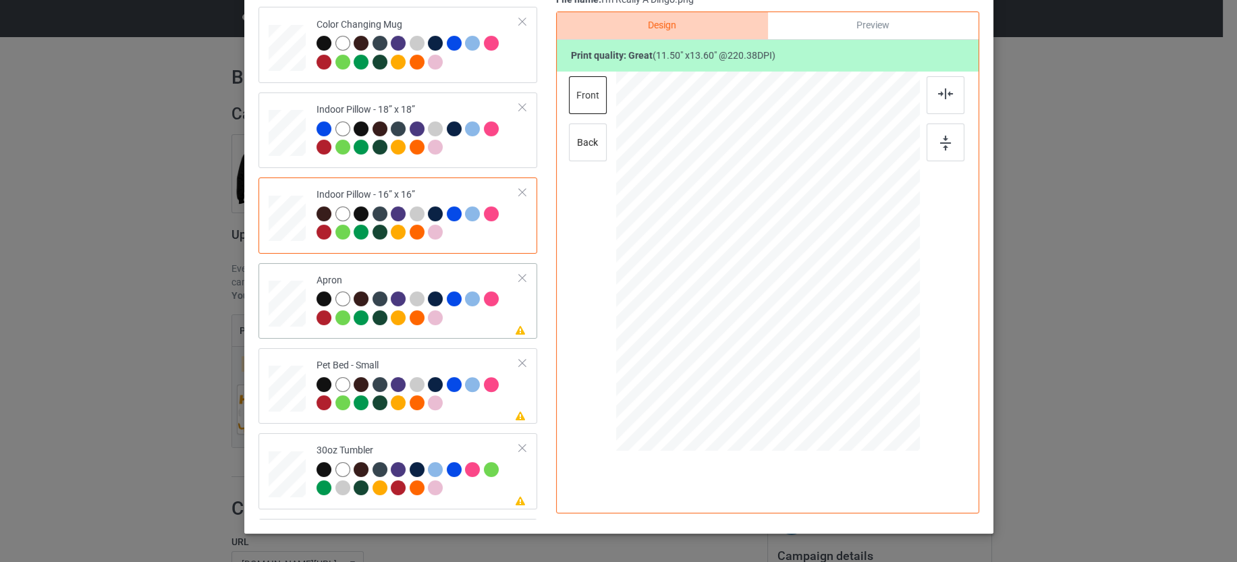
click at [472, 322] on div at bounding box center [417, 310] width 203 height 37
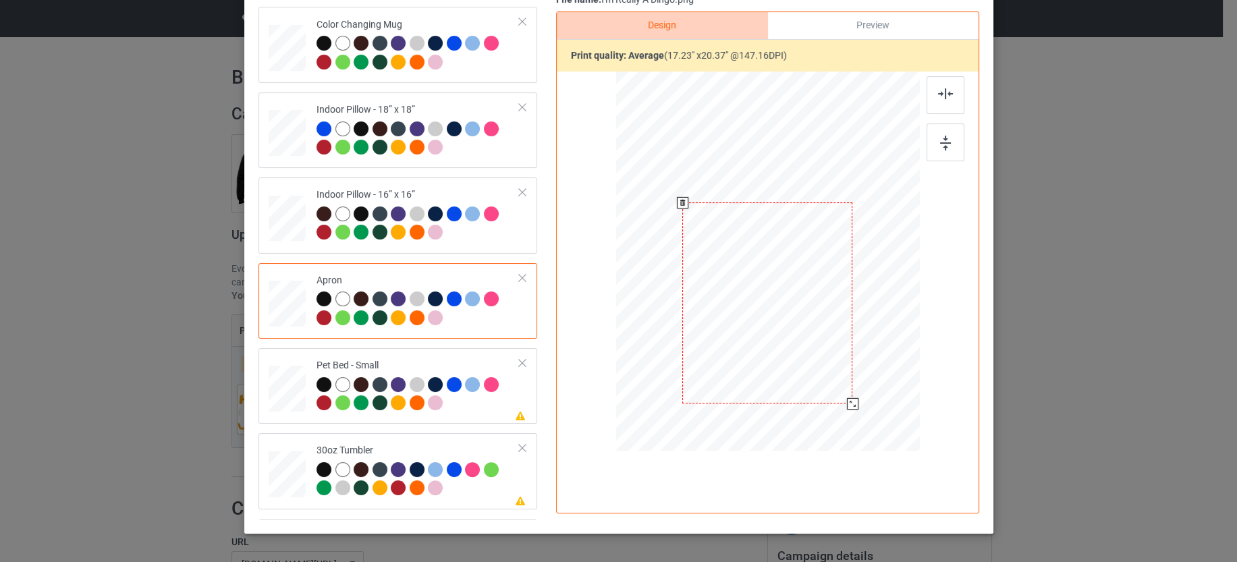
drag, startPoint x: 802, startPoint y: 322, endPoint x: 804, endPoint y: 314, distance: 8.3
click at [804, 314] on div at bounding box center [767, 302] width 170 height 201
click at [456, 405] on div at bounding box center [417, 395] width 203 height 37
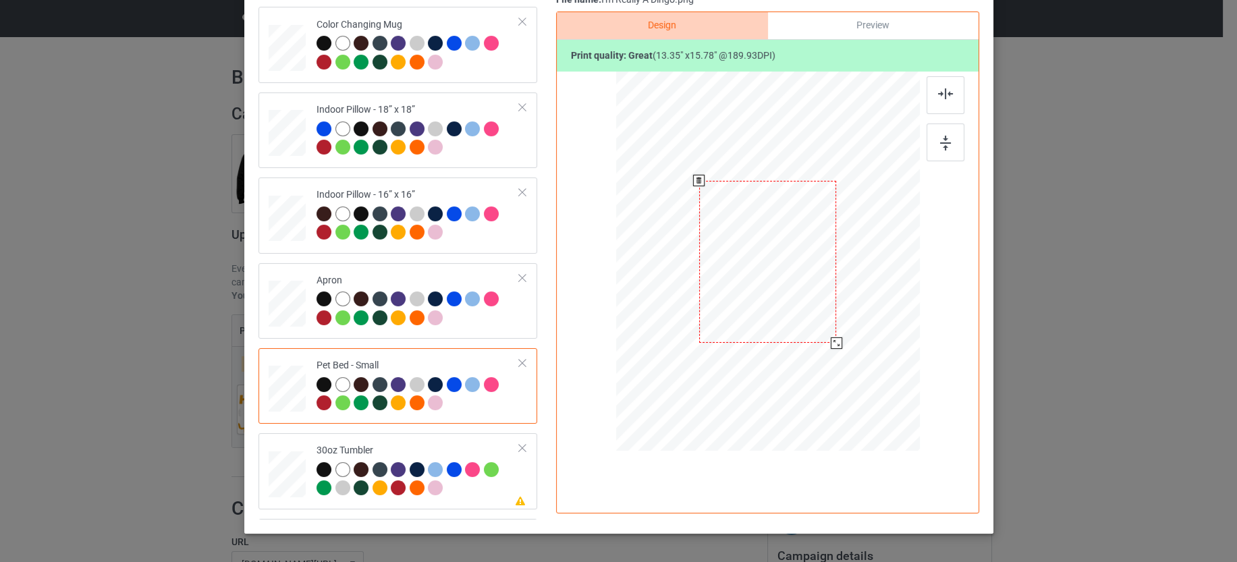
drag, startPoint x: 827, startPoint y: 337, endPoint x: 832, endPoint y: 343, distance: 7.7
click at [832, 343] on div at bounding box center [835, 342] width 11 height 11
click at [476, 485] on div at bounding box center [417, 480] width 203 height 37
click at [750, 329] on div at bounding box center [755, 329] width 11 height 11
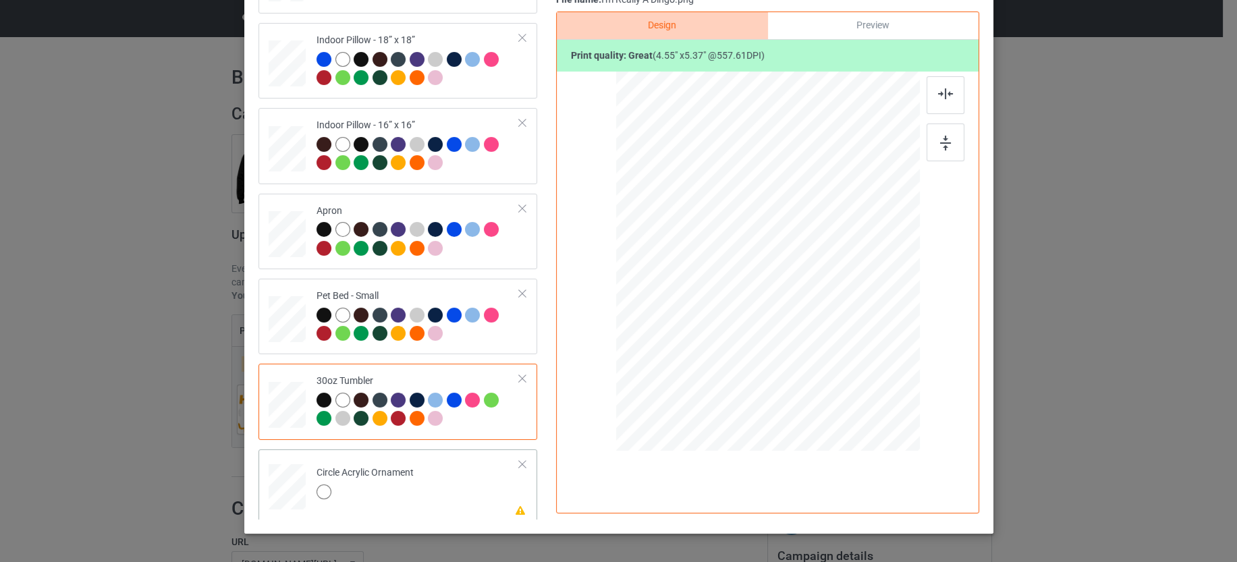
click at [477, 474] on td "Please review artwork placement Circle Acrylic Ornament" at bounding box center [418, 484] width 218 height 59
click at [499, 464] on td "Please review artwork placement Circle Acrylic Ornament" at bounding box center [418, 484] width 218 height 59
click at [518, 460] on div at bounding box center [522, 464] width 9 height 9
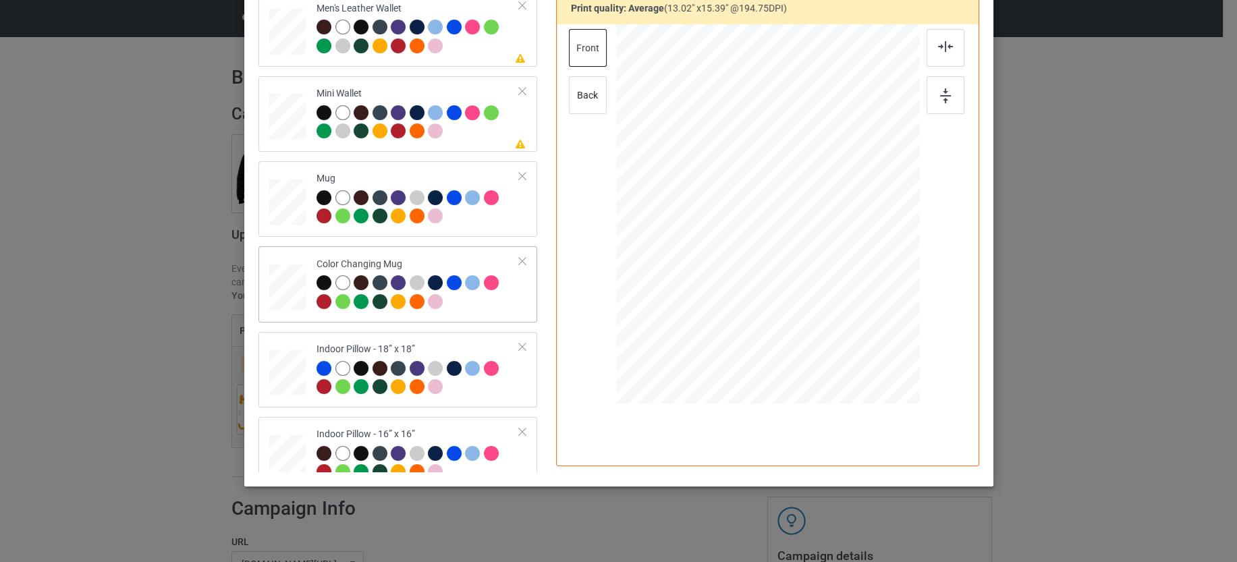
scroll to position [912, 0]
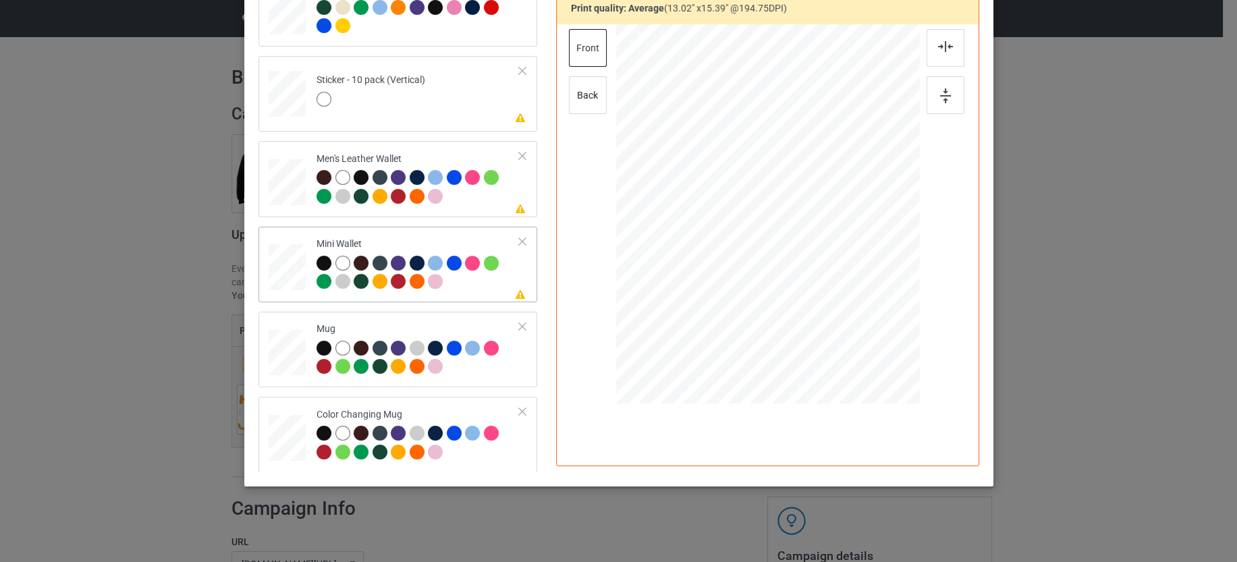
click at [455, 283] on div at bounding box center [417, 274] width 203 height 37
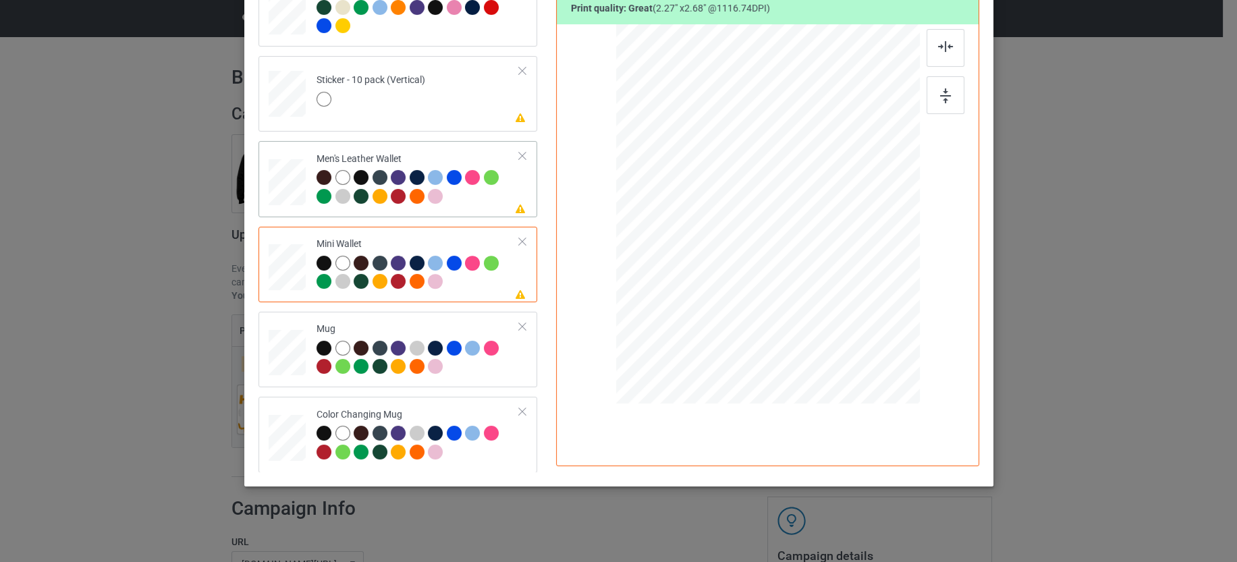
click at [470, 190] on div at bounding box center [417, 188] width 203 height 37
drag, startPoint x: 885, startPoint y: 281, endPoint x: 889, endPoint y: 288, distance: 8.2
click at [893, 288] on div at bounding box center [898, 289] width 11 height 11
click at [449, 107] on td "Please review artwork placement Sticker - 10 pack (Vertical)" at bounding box center [418, 90] width 218 height 59
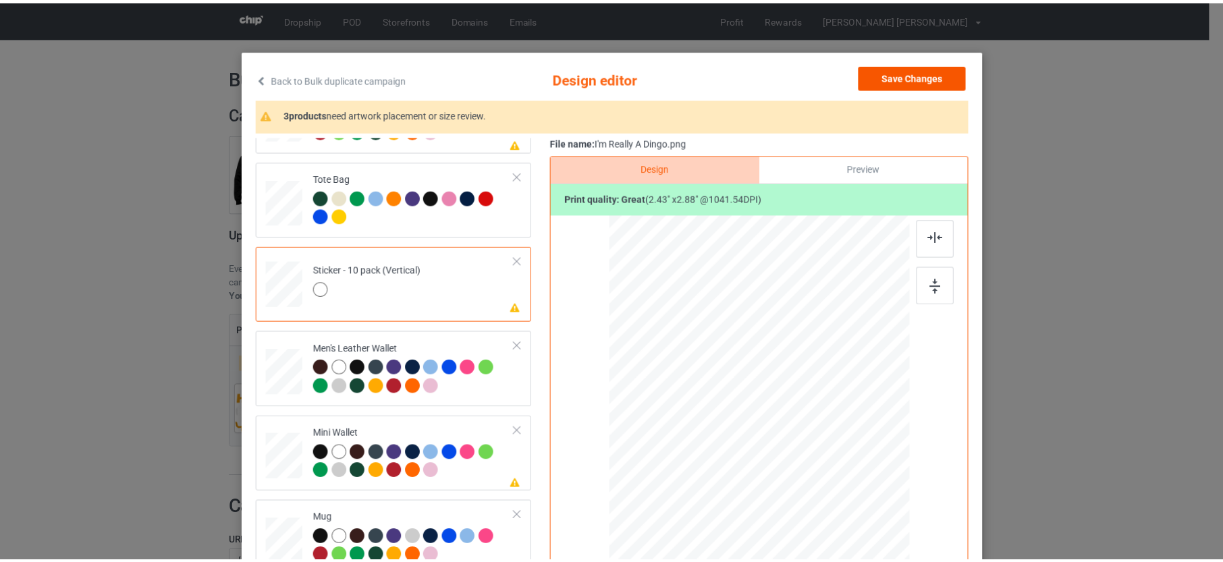
scroll to position [0, 0]
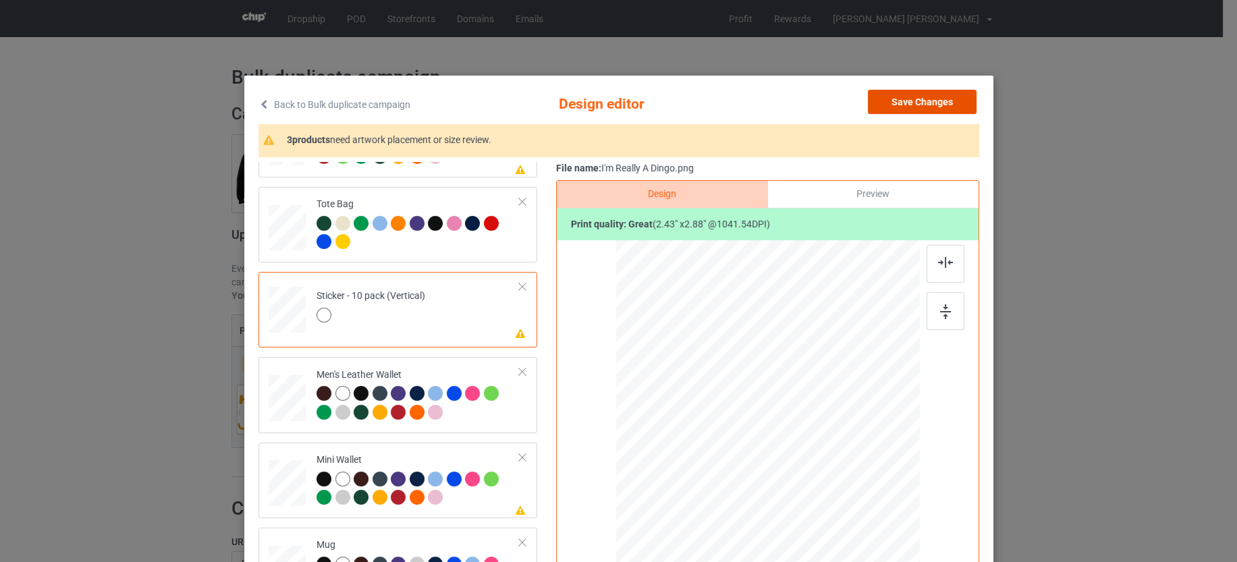
click at [897, 95] on button "Save Changes" at bounding box center [922, 102] width 109 height 24
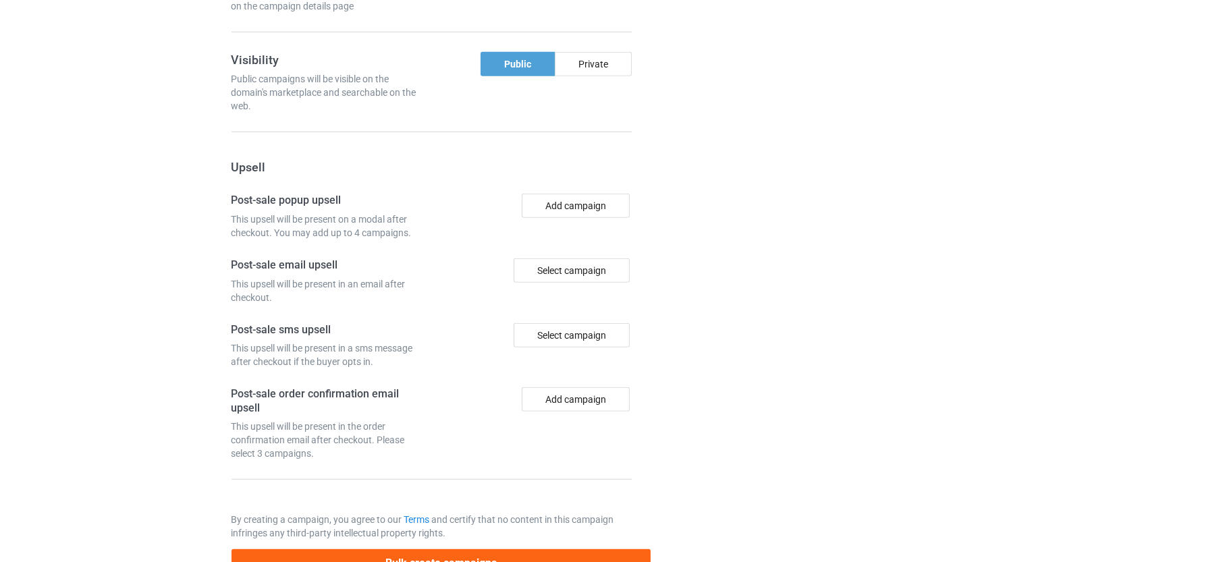
scroll to position [1159, 0]
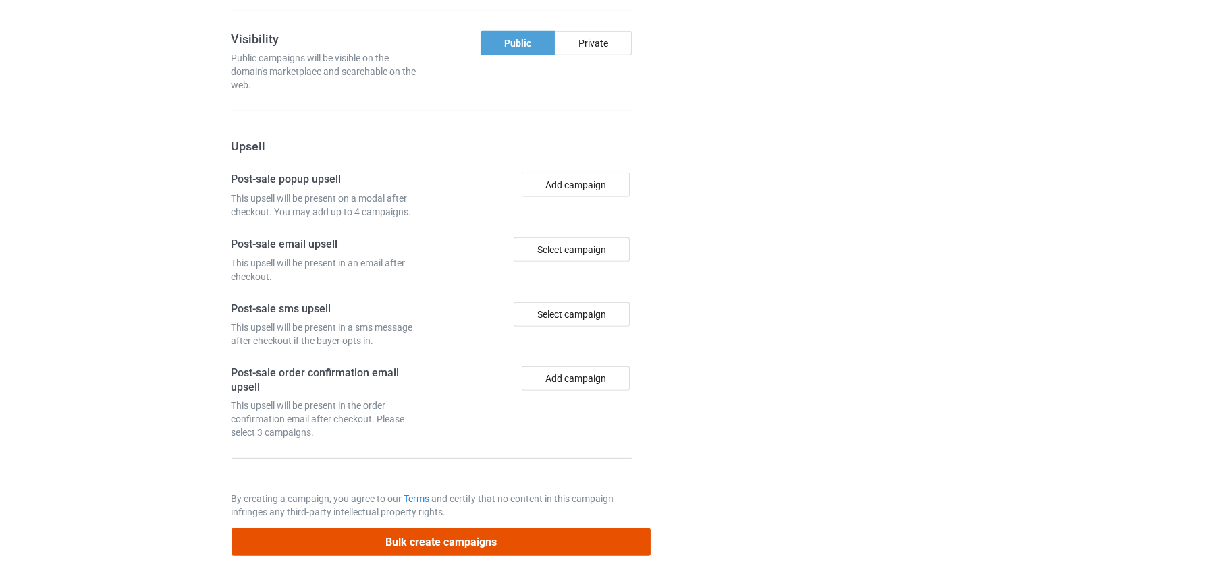
click at [457, 528] on button "Bulk create campaigns" at bounding box center [441, 542] width 420 height 28
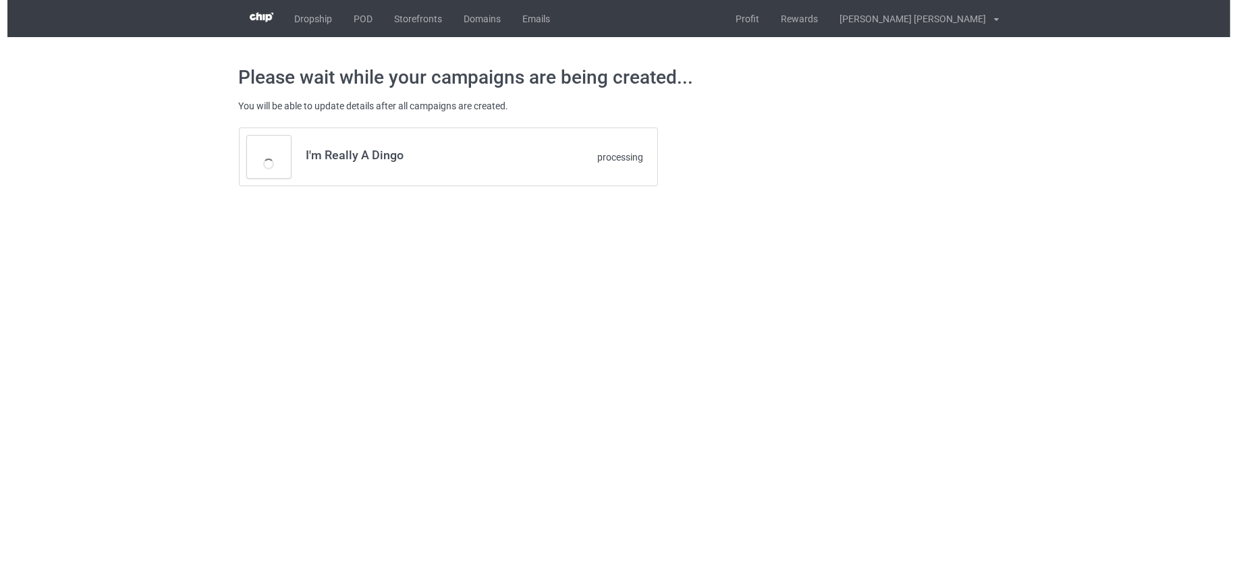
scroll to position [0, 0]
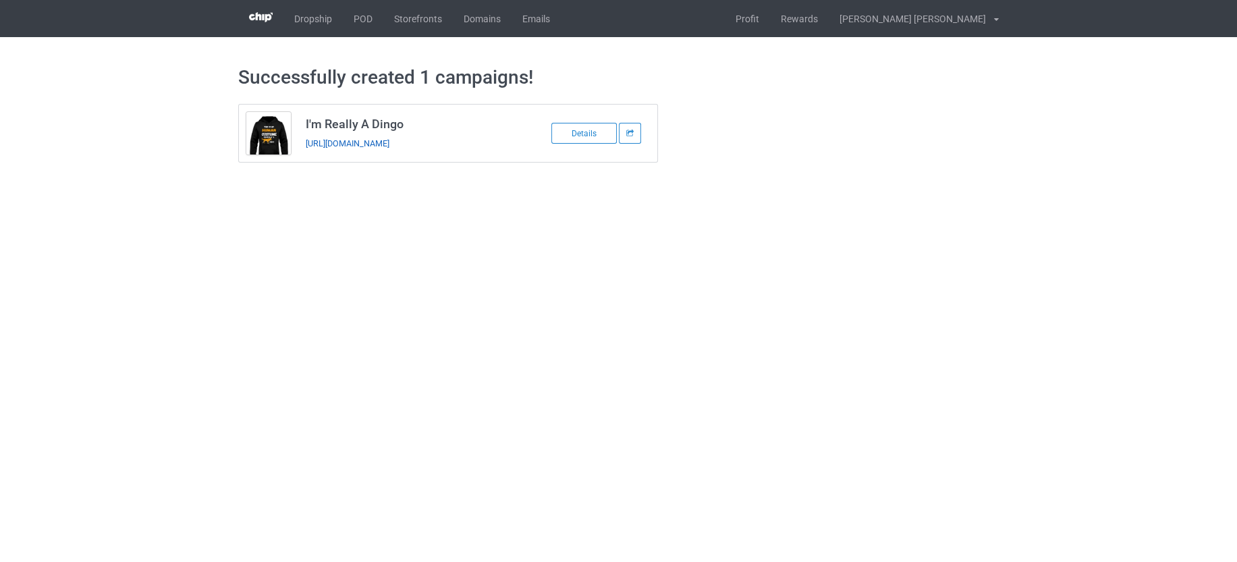
click at [389, 143] on link "https://www.teechip.com/i-m-really-a-dingo" at bounding box center [348, 143] width 84 height 10
click at [368, 27] on link "POD" at bounding box center [363, 18] width 40 height 37
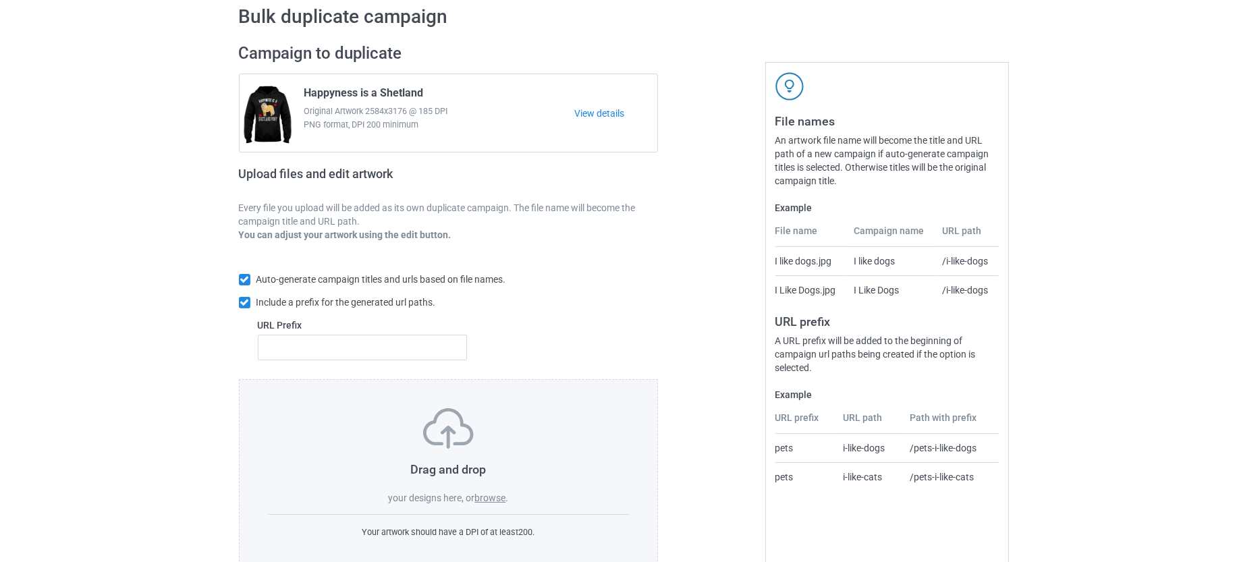
scroll to position [84, 0]
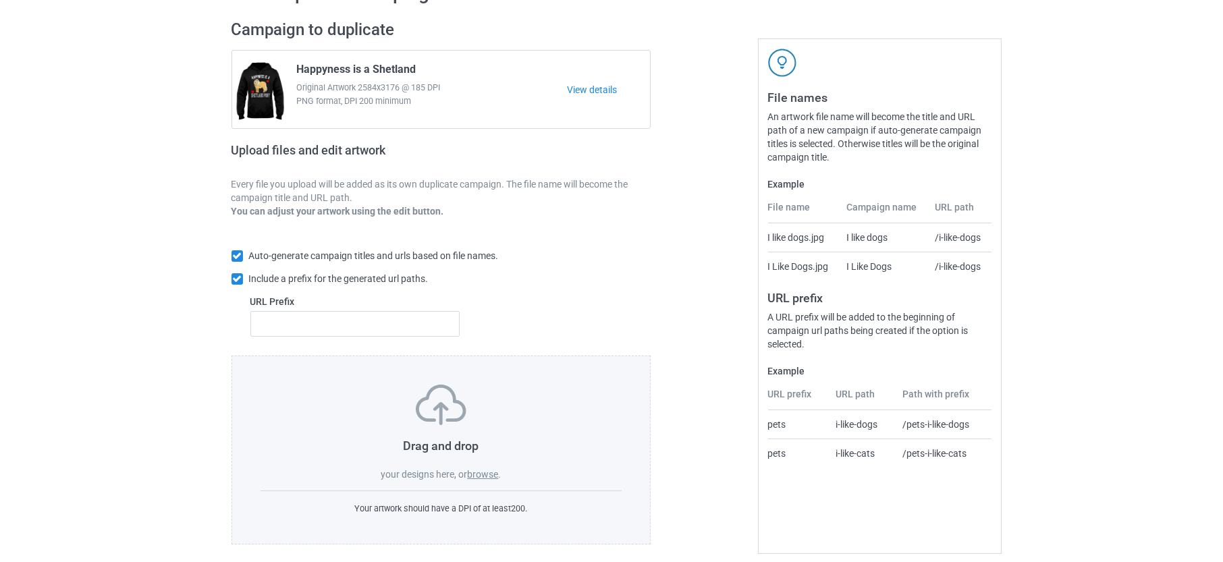
click at [493, 469] on label "browse" at bounding box center [482, 474] width 31 height 11
click at [0, 0] on input "browse" at bounding box center [0, 0] width 0 height 0
click at [482, 460] on div "Drag and drop your designs here, or browse ." at bounding box center [441, 433] width 362 height 96
click at [484, 473] on label "browse" at bounding box center [482, 474] width 31 height 11
click at [0, 0] on input "browse" at bounding box center [0, 0] width 0 height 0
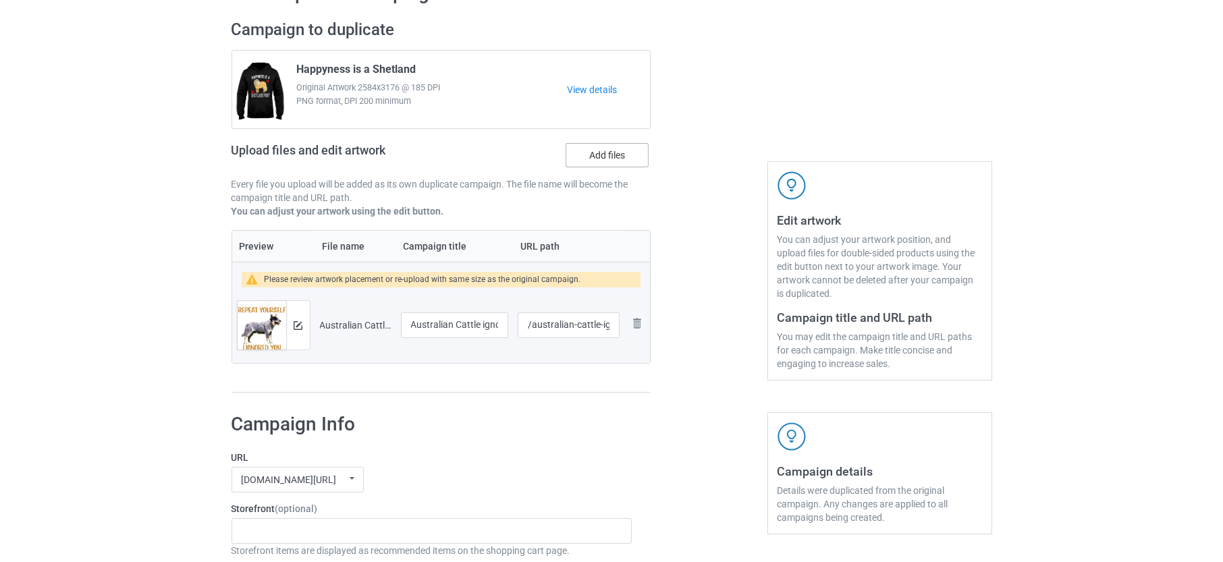
click at [623, 162] on label "Add files" at bounding box center [606, 155] width 83 height 24
click at [0, 0] on input "Add files" at bounding box center [0, 0] width 0 height 0
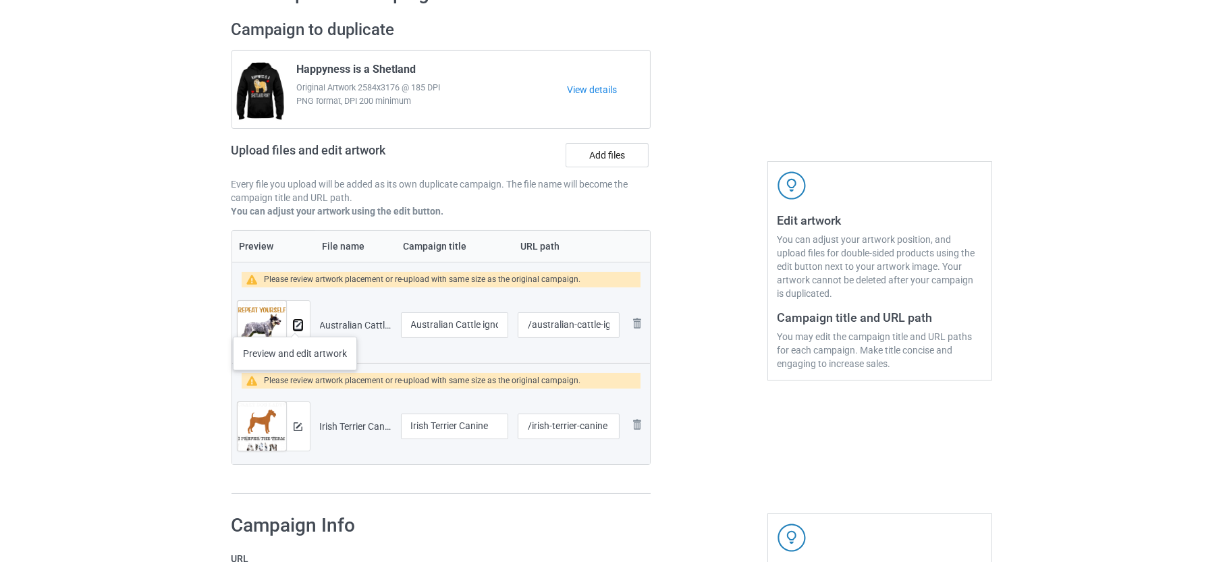
click at [295, 323] on img at bounding box center [298, 325] width 9 height 9
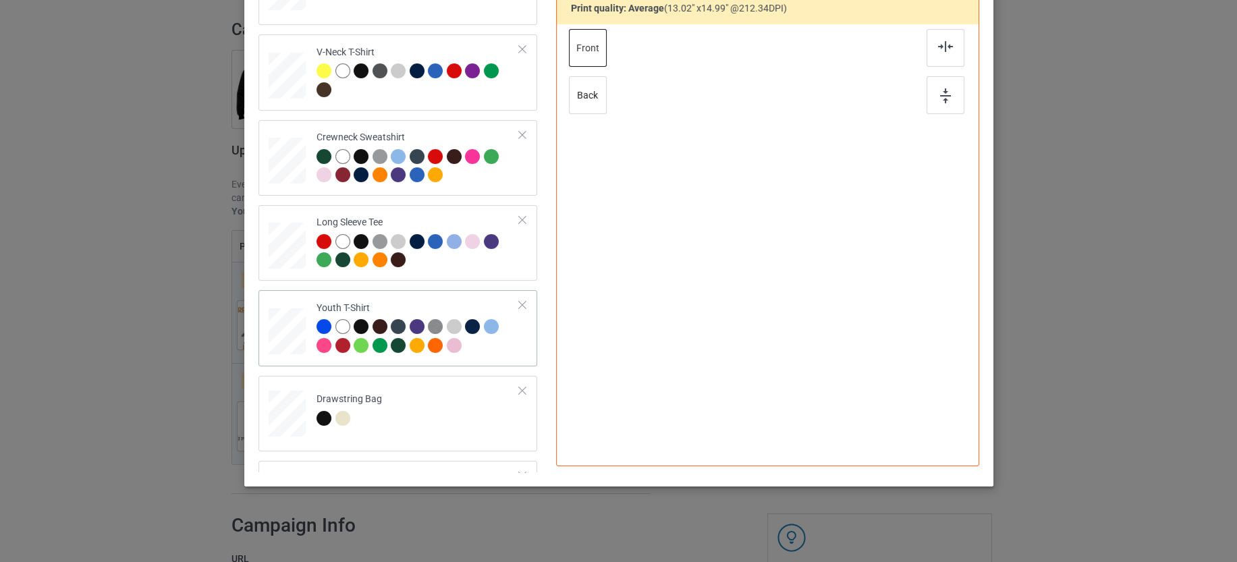
scroll to position [675, 0]
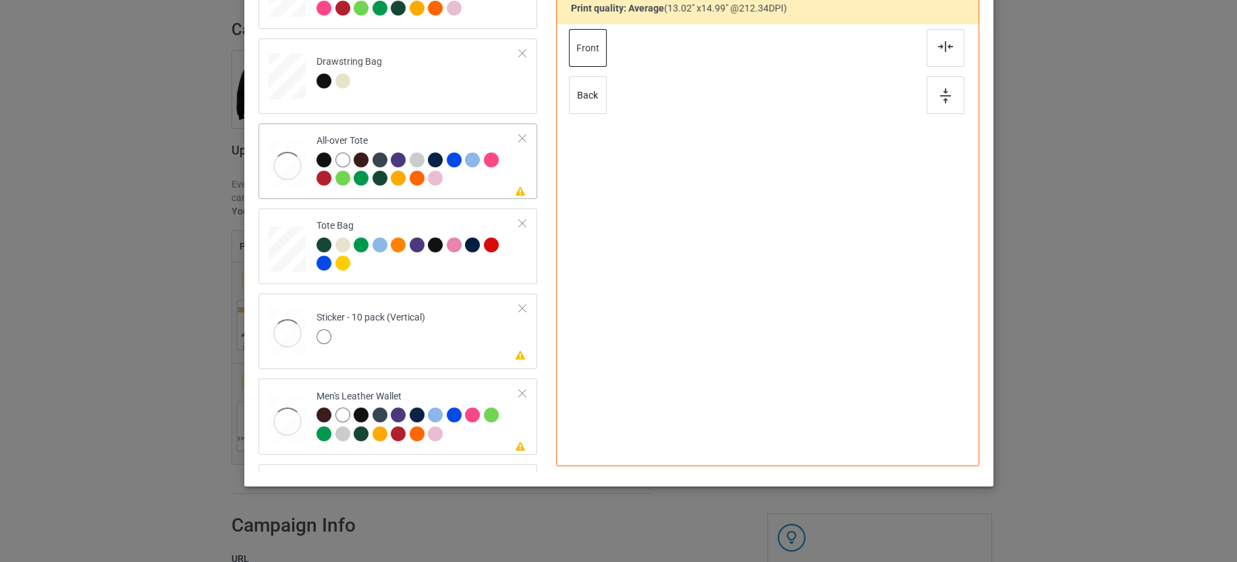
click at [474, 186] on td "Please review artwork placement All-over Tote" at bounding box center [418, 161] width 218 height 65
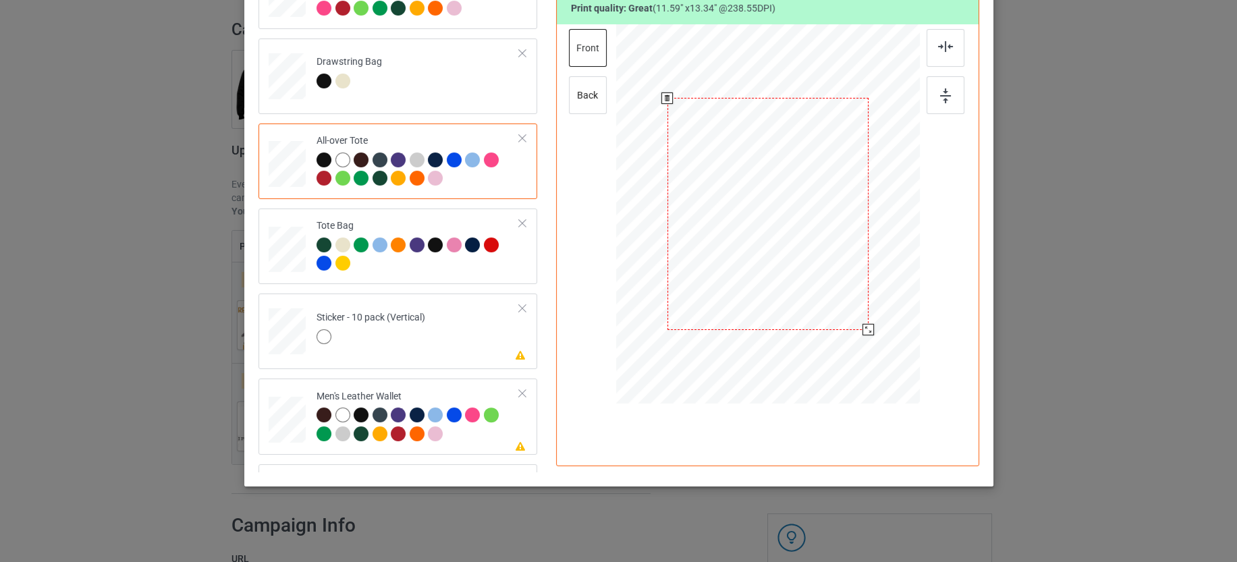
drag, startPoint x: 855, startPoint y: 316, endPoint x: 848, endPoint y: 319, distance: 8.2
click at [863, 327] on div at bounding box center [867, 329] width 11 height 11
click at [773, 250] on div at bounding box center [767, 211] width 200 height 231
click at [447, 341] on td "Please review artwork placement Sticker - 10 pack (Vertical)" at bounding box center [418, 328] width 218 height 59
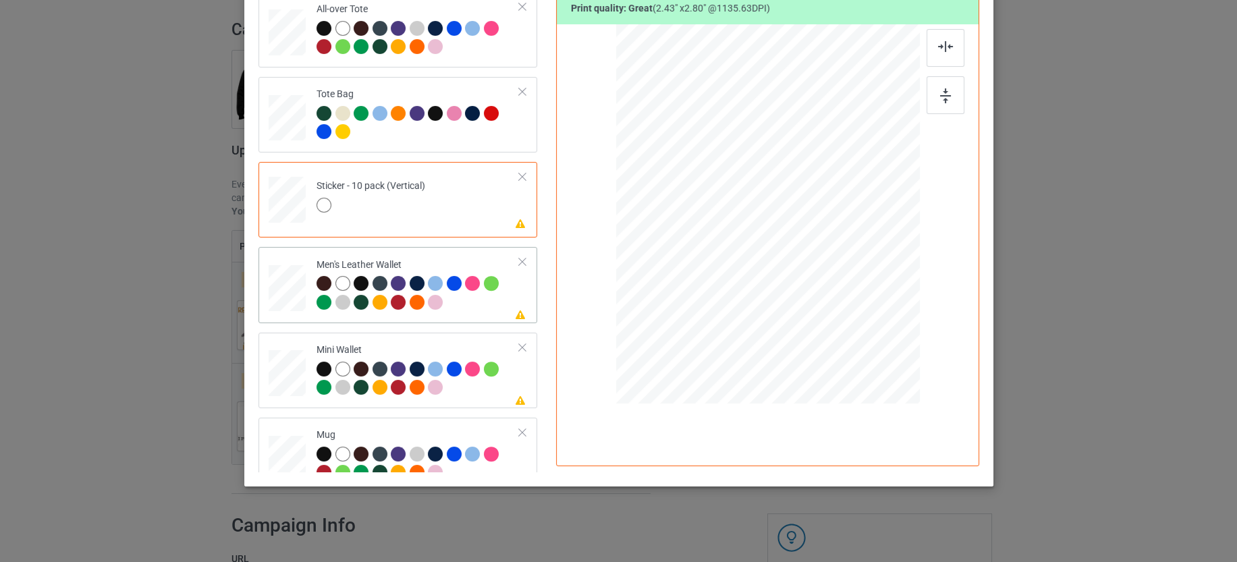
scroll to position [928, 0]
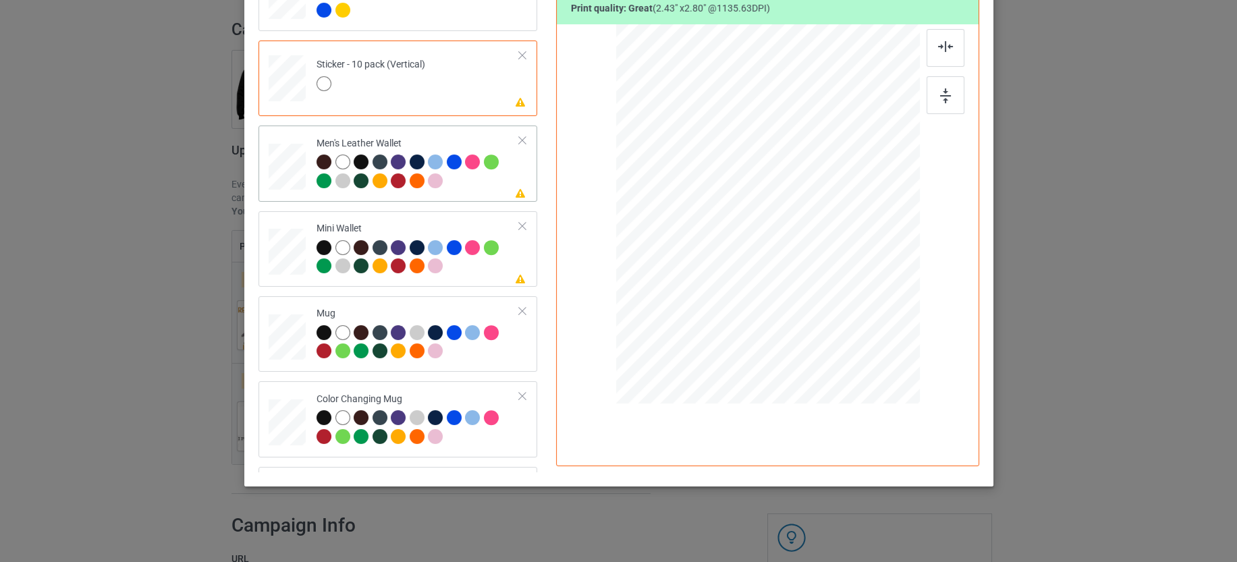
click at [468, 190] on td "Please review artwork placement Men's Leather Wallet" at bounding box center [418, 163] width 218 height 65
click at [892, 285] on div at bounding box center [897, 286] width 11 height 11
click at [470, 250] on div at bounding box center [472, 247] width 15 height 15
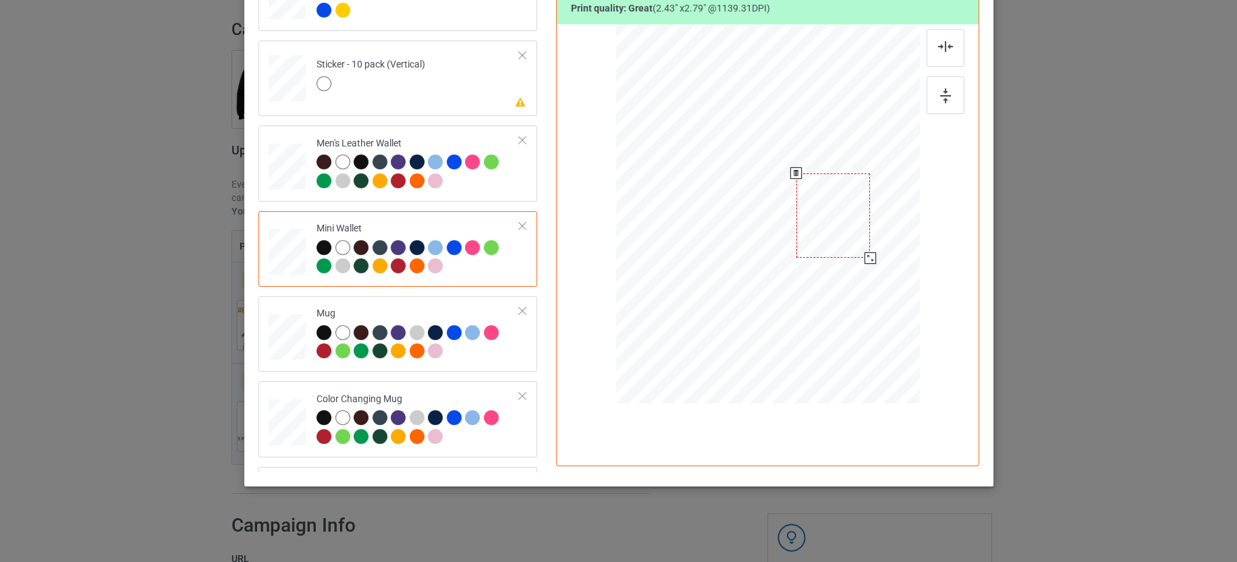
drag, startPoint x: 862, startPoint y: 256, endPoint x: 870, endPoint y: 258, distance: 8.3
click at [870, 258] on div at bounding box center [869, 257] width 11 height 11
click at [864, 258] on div at bounding box center [869, 258] width 11 height 11
click at [845, 227] on div at bounding box center [835, 214] width 75 height 86
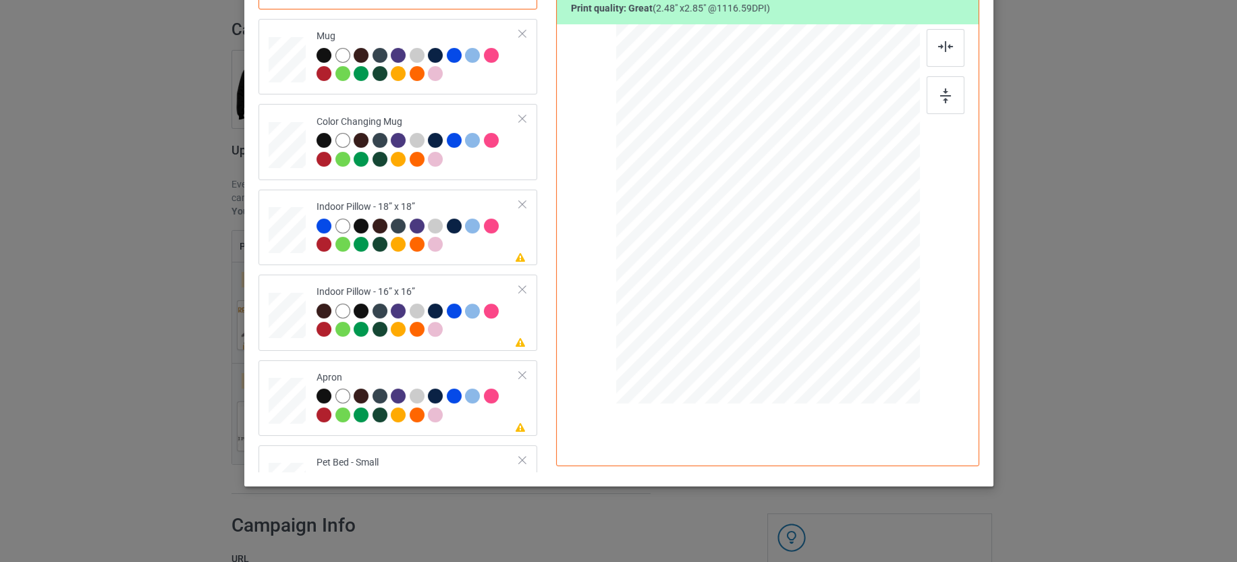
scroll to position [1166, 0]
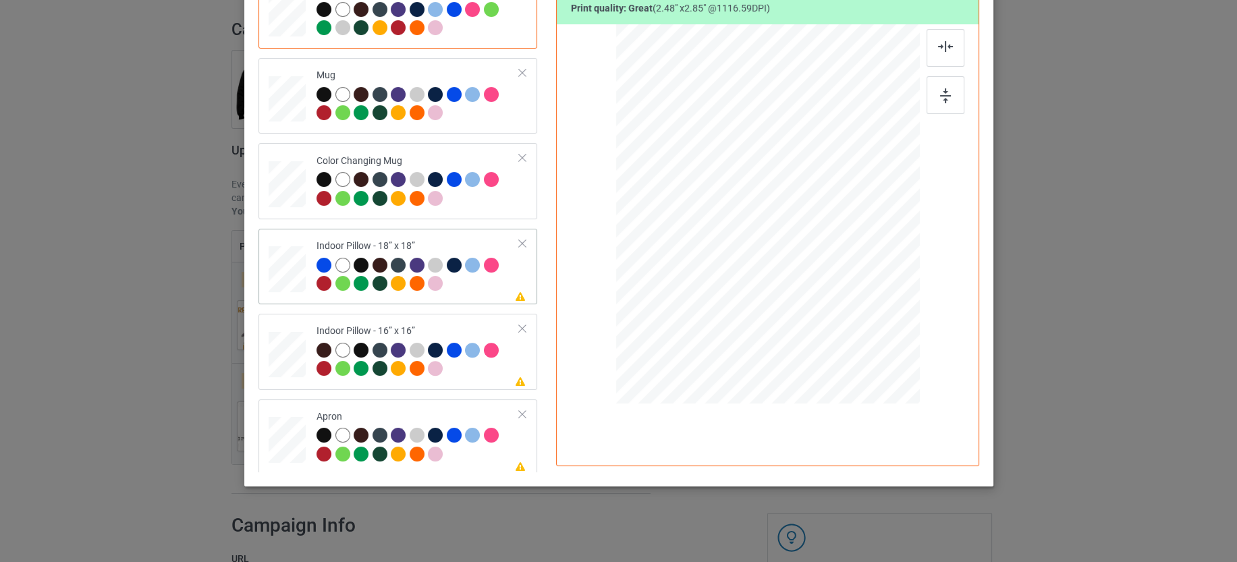
click at [475, 287] on div at bounding box center [417, 276] width 203 height 37
drag, startPoint x: 855, startPoint y: 315, endPoint x: 860, endPoint y: 332, distance: 17.5
click at [868, 331] on div at bounding box center [871, 334] width 11 height 11
click at [484, 369] on div at bounding box center [417, 361] width 203 height 37
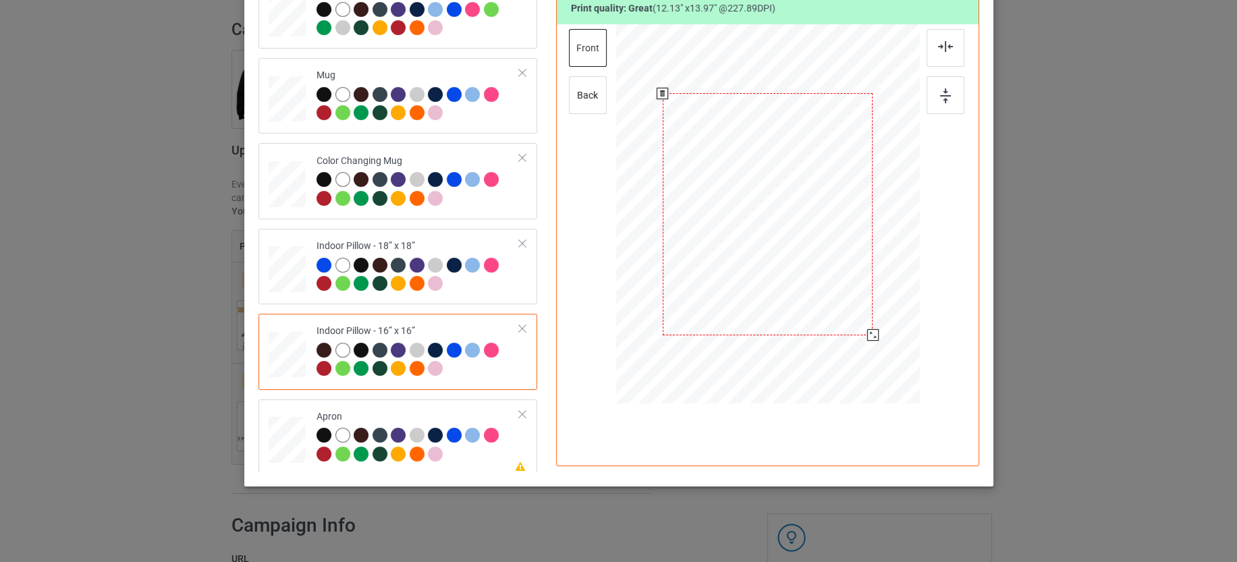
drag, startPoint x: 852, startPoint y: 317, endPoint x: 867, endPoint y: 333, distance: 21.5
click at [867, 333] on div at bounding box center [871, 334] width 11 height 11
click at [467, 461] on td "Please review artwork placement Apron" at bounding box center [418, 437] width 218 height 65
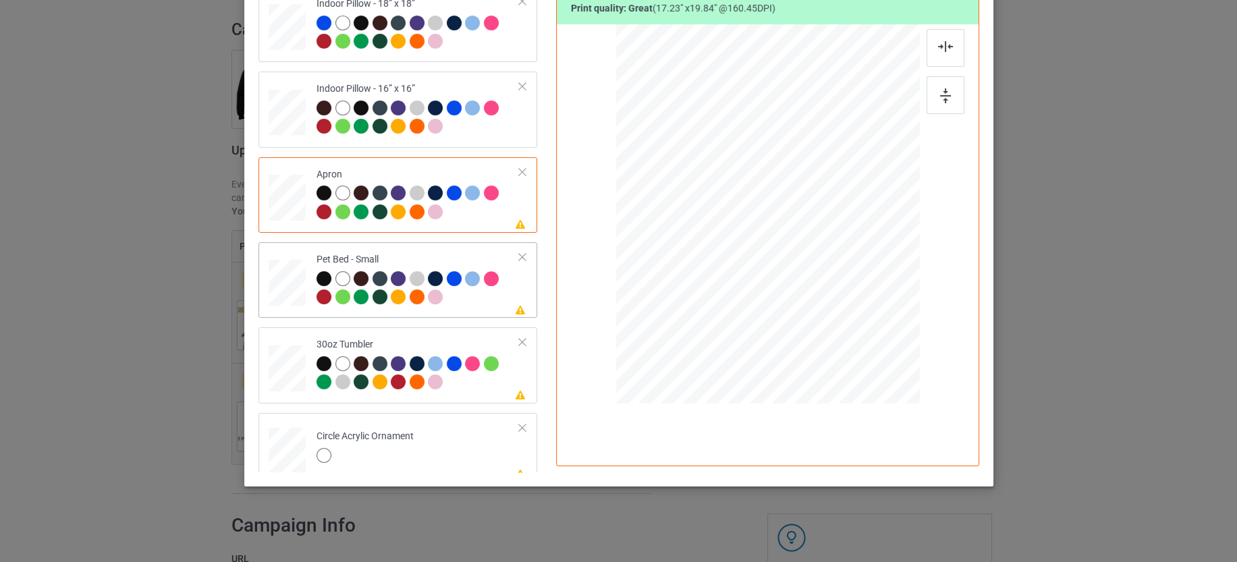
scroll to position [1419, 0]
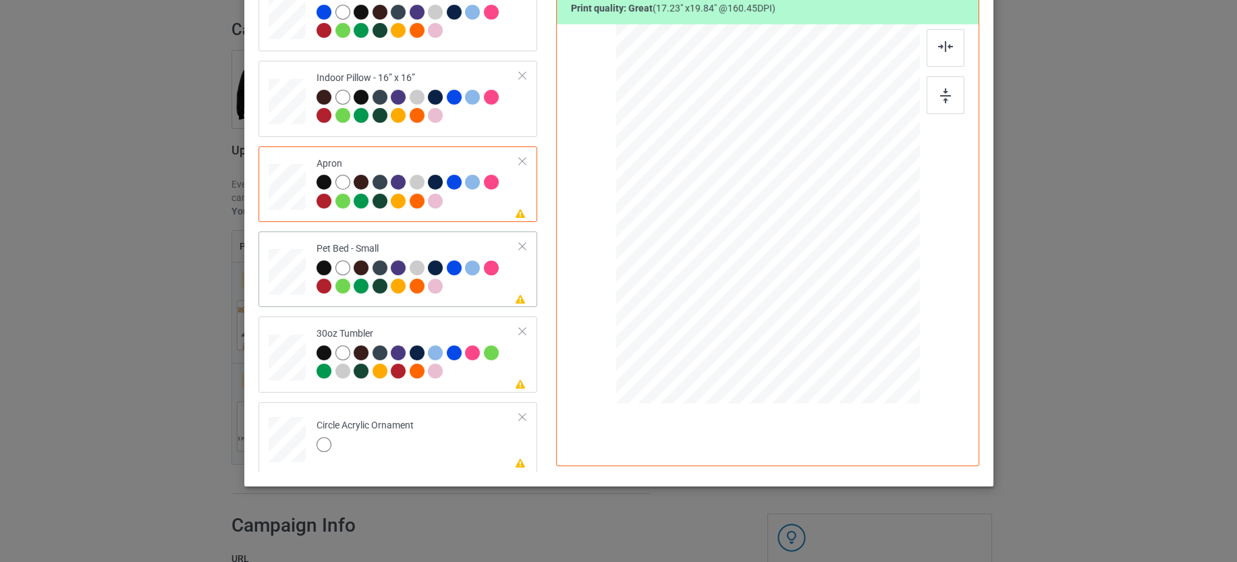
click at [467, 294] on td "Please review artwork placement Pet Bed - Small" at bounding box center [418, 269] width 218 height 65
drag, startPoint x: 831, startPoint y: 285, endPoint x: 837, endPoint y: 292, distance: 8.1
click at [837, 292] on div at bounding box center [838, 296] width 11 height 11
click at [478, 368] on div at bounding box center [417, 363] width 203 height 37
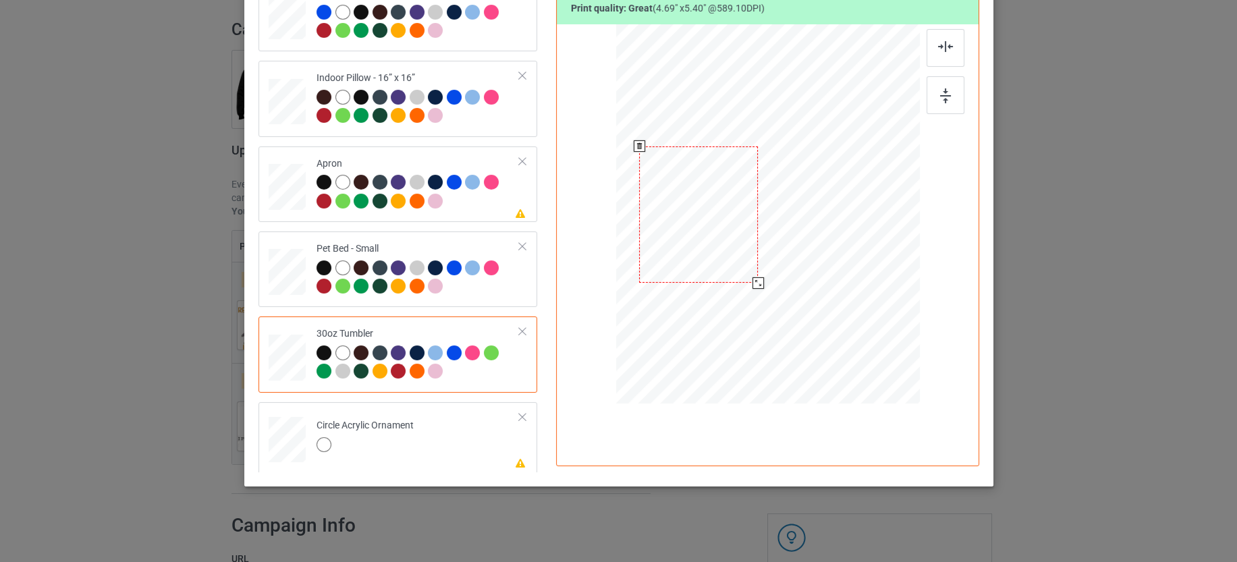
click at [752, 278] on div at bounding box center [757, 282] width 11 height 11
click at [450, 439] on td "Please review artwork placement Circle Acrylic Ornament" at bounding box center [418, 437] width 218 height 59
click at [518, 412] on div at bounding box center [522, 416] width 9 height 9
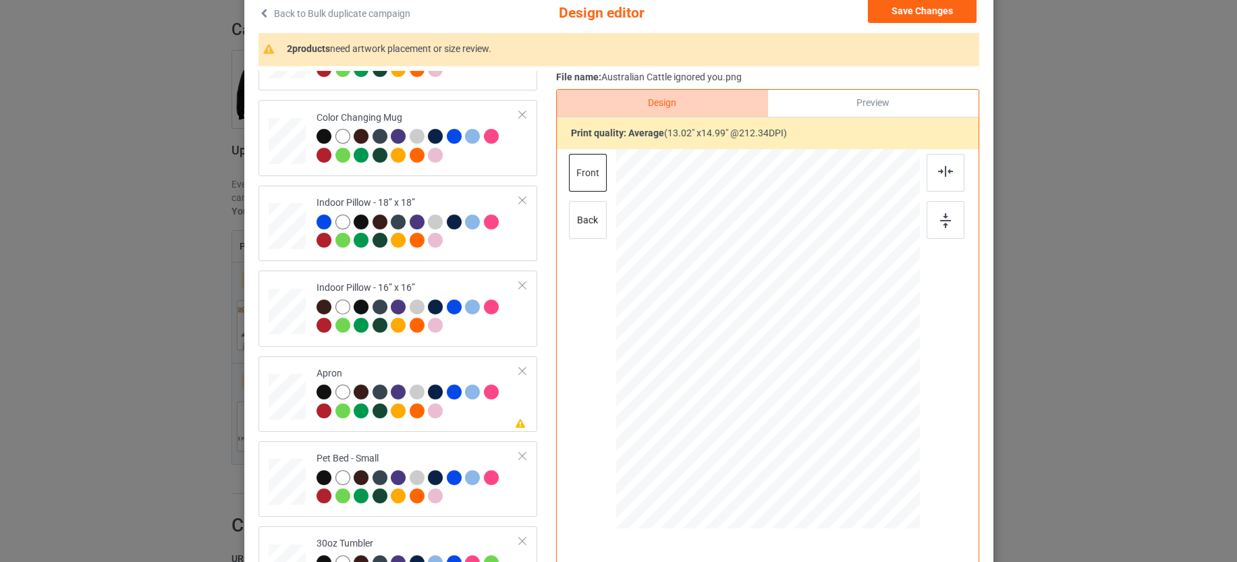
scroll to position [0, 0]
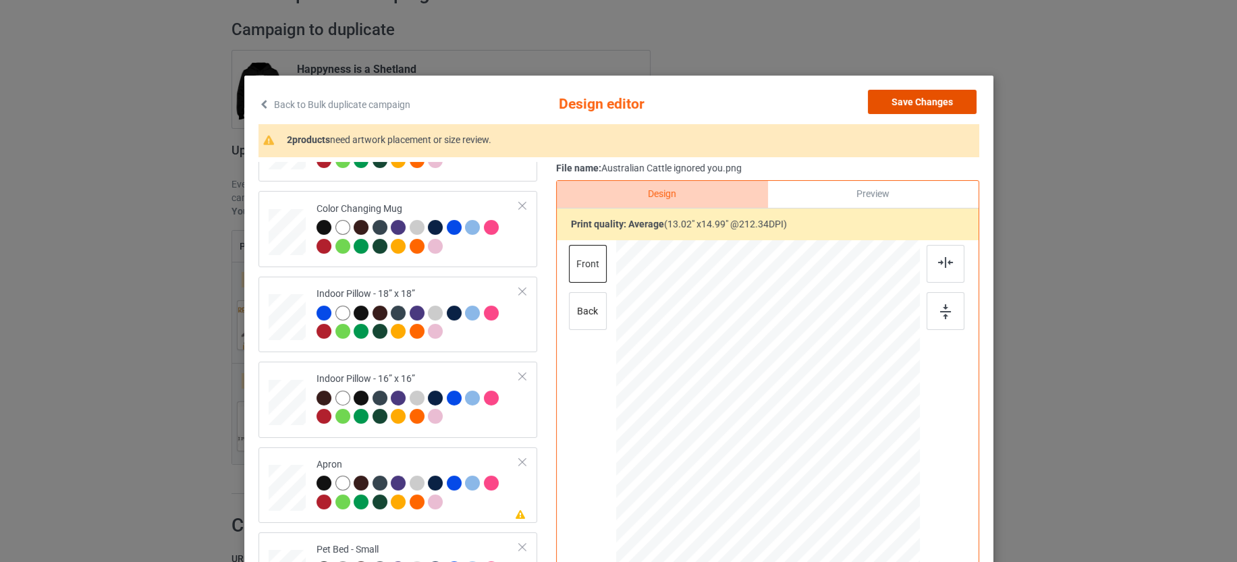
click at [929, 102] on button "Save Changes" at bounding box center [922, 102] width 109 height 24
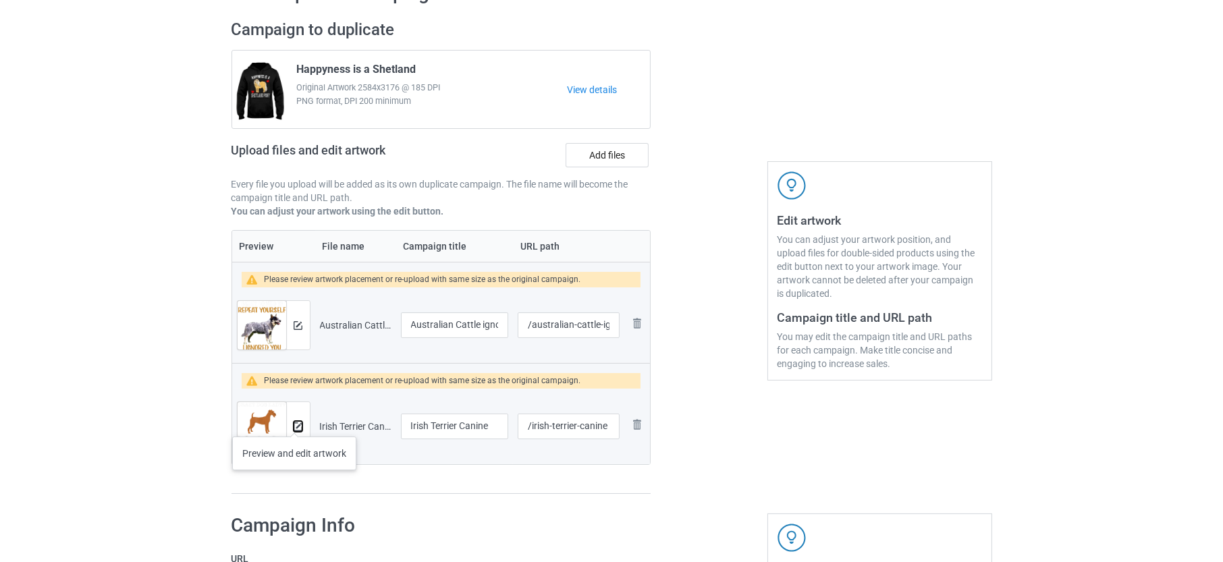
click at [294, 423] on img at bounding box center [298, 426] width 9 height 9
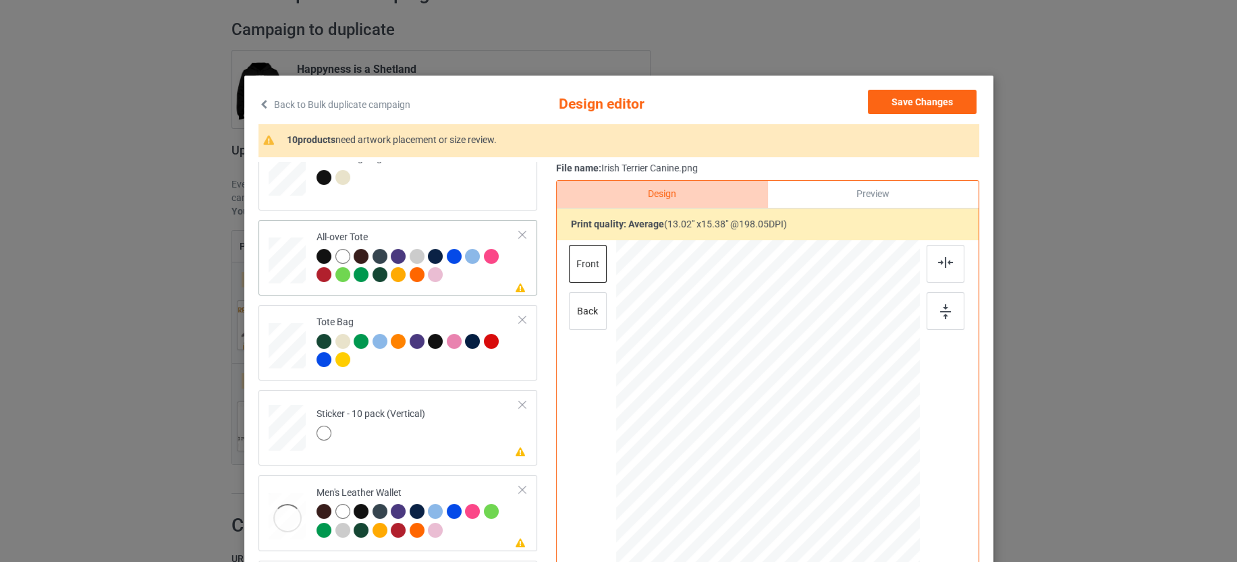
scroll to position [843, 0]
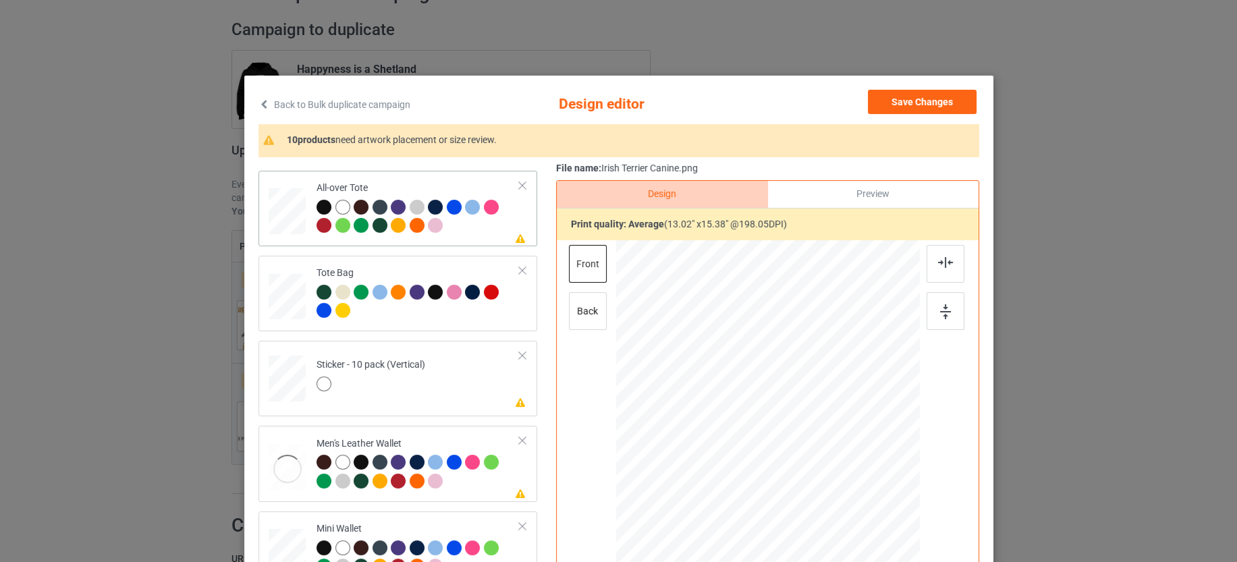
click at [480, 233] on div at bounding box center [417, 218] width 203 height 37
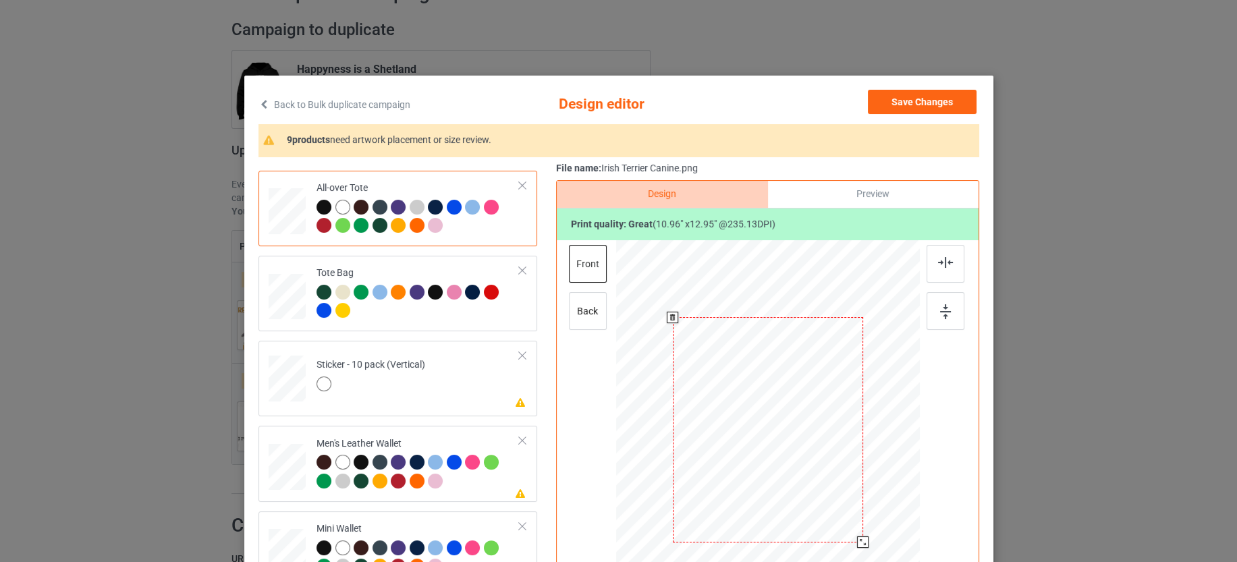
drag, startPoint x: 851, startPoint y: 534, endPoint x: 856, endPoint y: 539, distance: 7.2
click at [857, 539] on div at bounding box center [862, 541] width 11 height 11
drag, startPoint x: 811, startPoint y: 469, endPoint x: 813, endPoint y: 455, distance: 14.3
click at [813, 455] on div at bounding box center [769, 414] width 190 height 225
drag, startPoint x: 811, startPoint y: 457, endPoint x: 811, endPoint y: 464, distance: 7.4
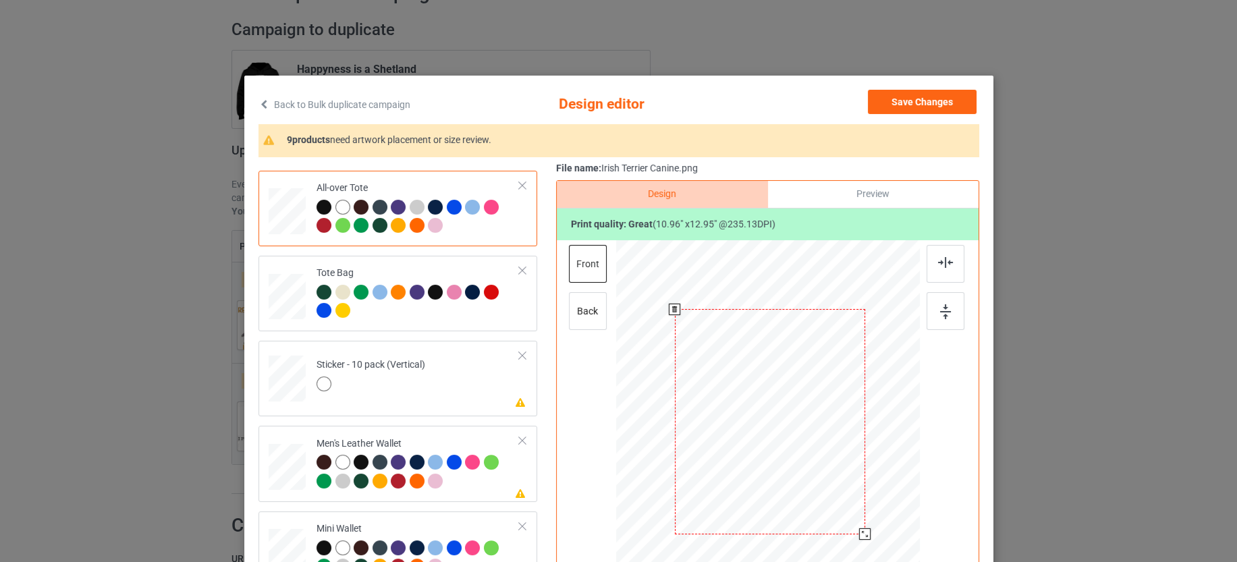
click at [811, 464] on div at bounding box center [769, 421] width 190 height 225
drag, startPoint x: 854, startPoint y: 532, endPoint x: 860, endPoint y: 536, distance: 7.5
click at [863, 536] on div at bounding box center [868, 539] width 11 height 11
click at [818, 484] on div at bounding box center [769, 423] width 200 height 235
click at [448, 383] on td "Please review artwork placement Sticker - 10 pack (Vertical)" at bounding box center [418, 375] width 218 height 59
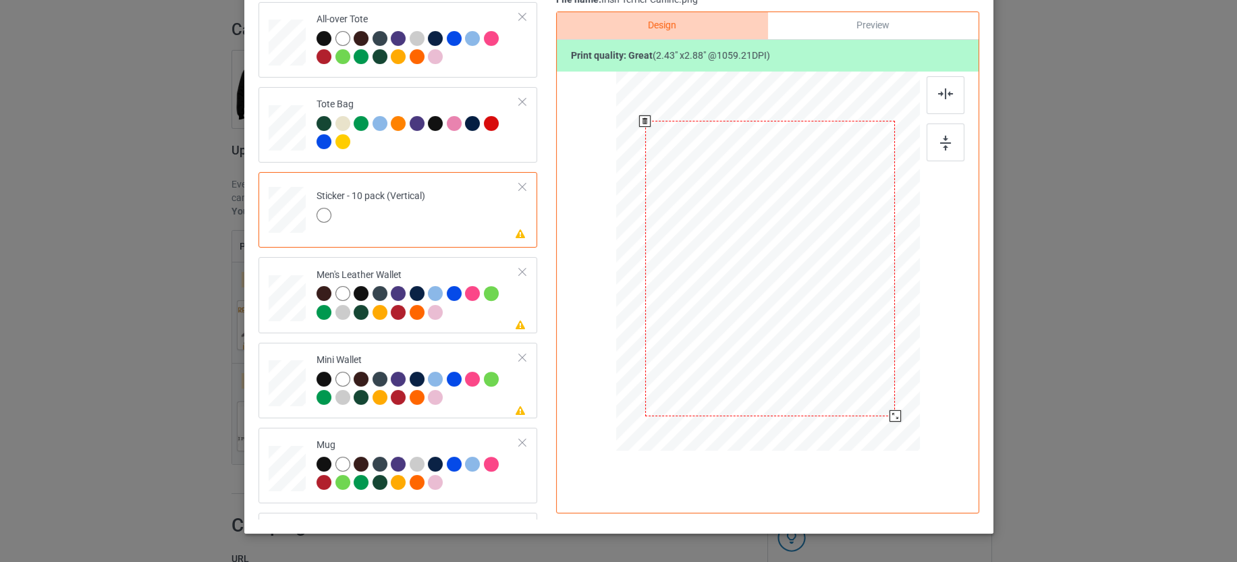
scroll to position [216, 0]
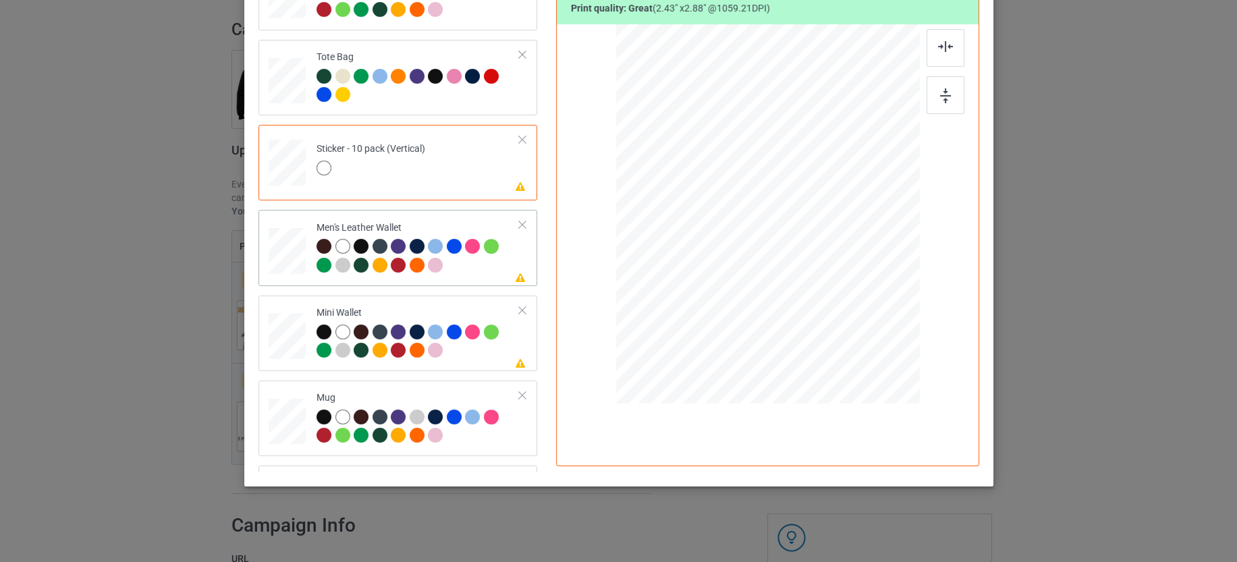
click at [450, 264] on div at bounding box center [417, 257] width 203 height 37
click at [892, 289] on div at bounding box center [897, 288] width 11 height 11
click at [474, 345] on div at bounding box center [417, 343] width 203 height 37
click at [854, 232] on div at bounding box center [836, 212] width 69 height 82
click at [872, 254] on div at bounding box center [873, 255] width 11 height 11
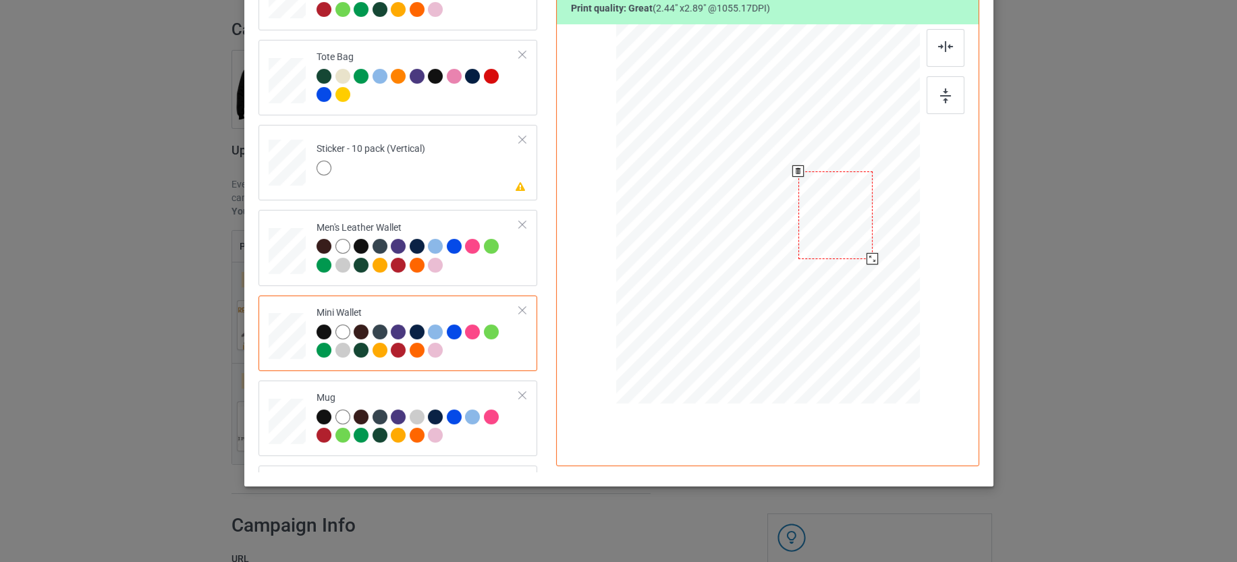
click at [829, 216] on div at bounding box center [835, 215] width 74 height 88
click at [821, 220] on div at bounding box center [835, 215] width 74 height 88
click at [831, 221] on div at bounding box center [835, 215] width 74 height 88
click at [866, 253] on div at bounding box center [871, 257] width 11 height 11
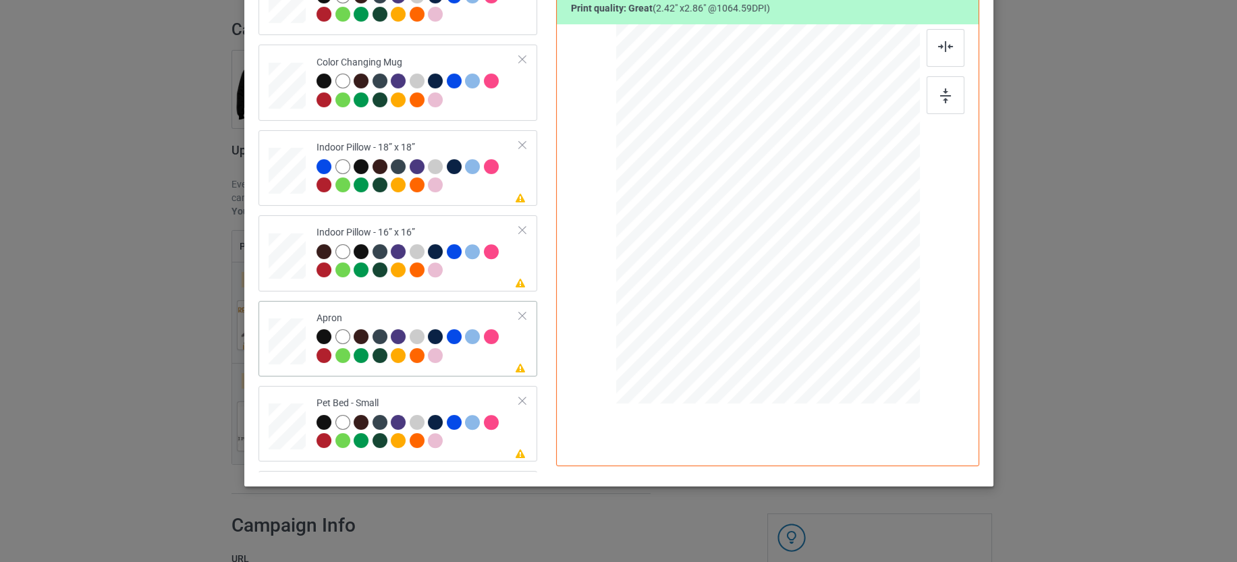
scroll to position [1265, 0]
click at [482, 194] on td "Please review artwork placement Indoor Pillow - 18” x 18”" at bounding box center [418, 167] width 218 height 65
drag, startPoint x: 854, startPoint y: 319, endPoint x: 870, endPoint y: 328, distance: 18.4
click at [870, 328] on div at bounding box center [767, 214] width 303 height 302
click at [469, 277] on td "Please review artwork placement Indoor Pillow - 16” x 16”" at bounding box center [418, 252] width 218 height 65
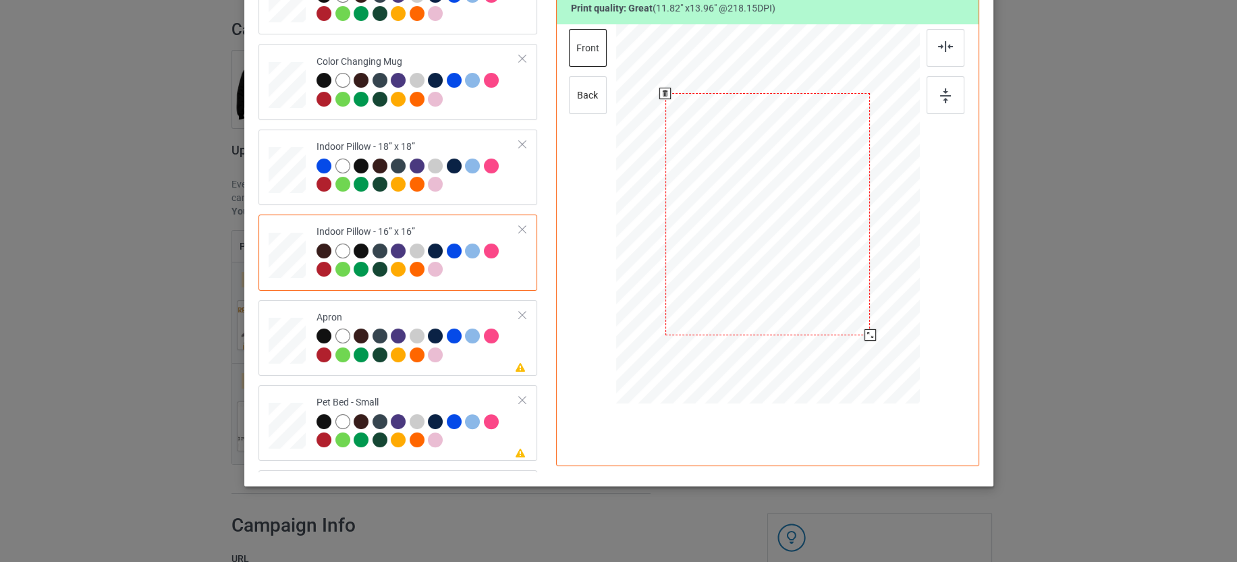
drag, startPoint x: 853, startPoint y: 321, endPoint x: 864, endPoint y: 334, distance: 17.7
click at [864, 334] on div at bounding box center [869, 334] width 11 height 11
click at [472, 359] on div at bounding box center [417, 347] width 203 height 37
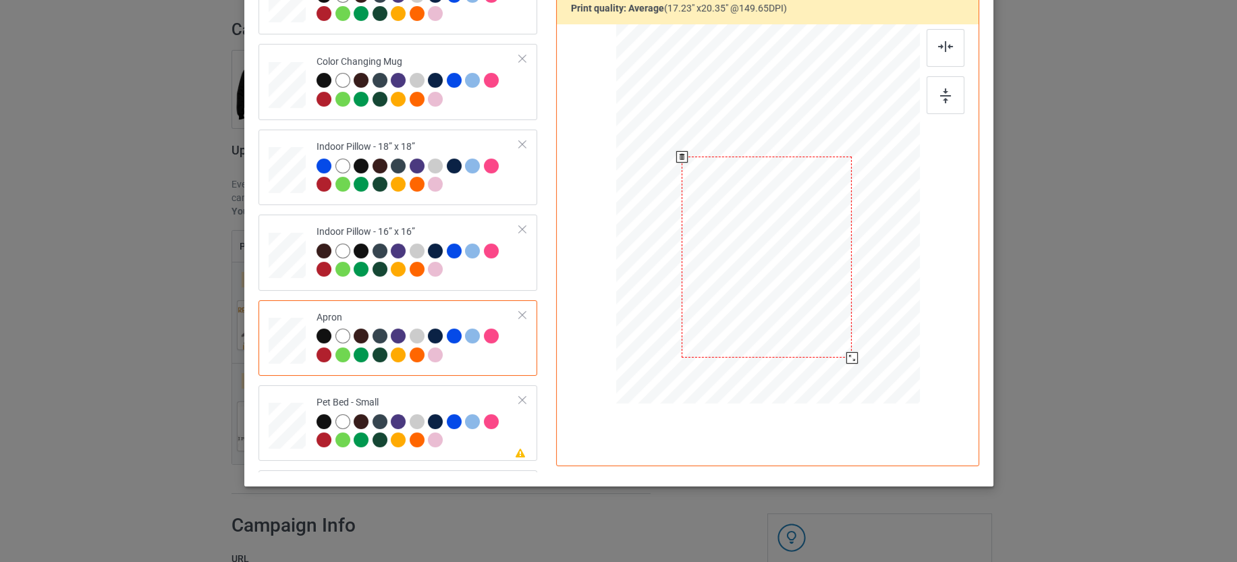
click at [794, 281] on div at bounding box center [767, 257] width 170 height 201
click at [460, 451] on div "Please review artwork placement Pet Bed - Small" at bounding box center [397, 423] width 279 height 76
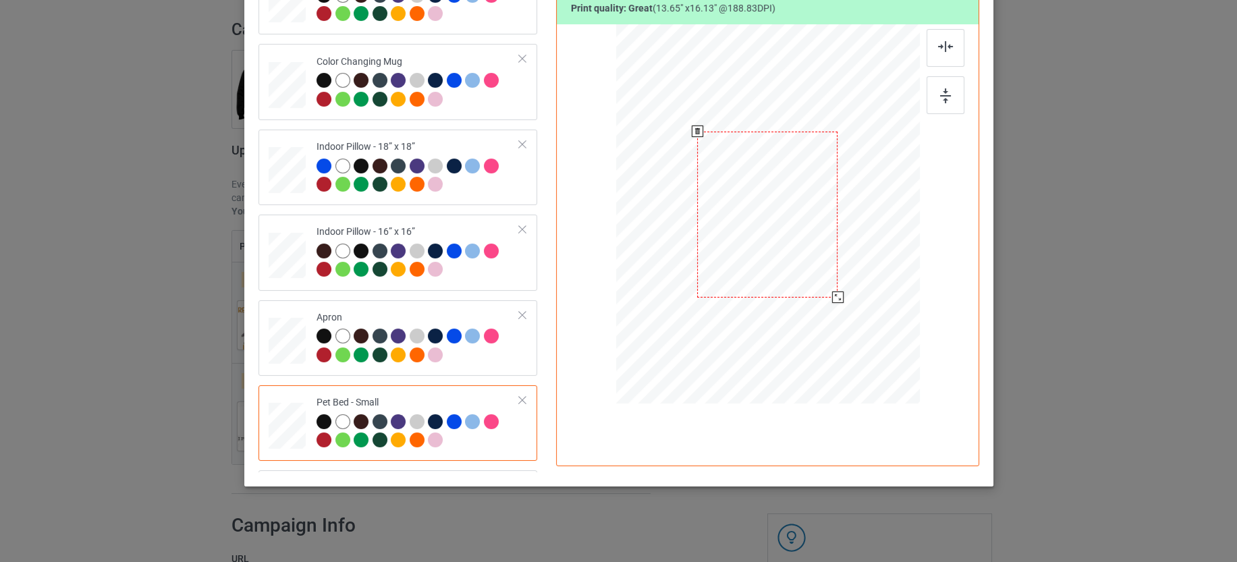
drag, startPoint x: 826, startPoint y: 290, endPoint x: 831, endPoint y: 295, distance: 7.2
click at [831, 295] on div at bounding box center [836, 297] width 11 height 11
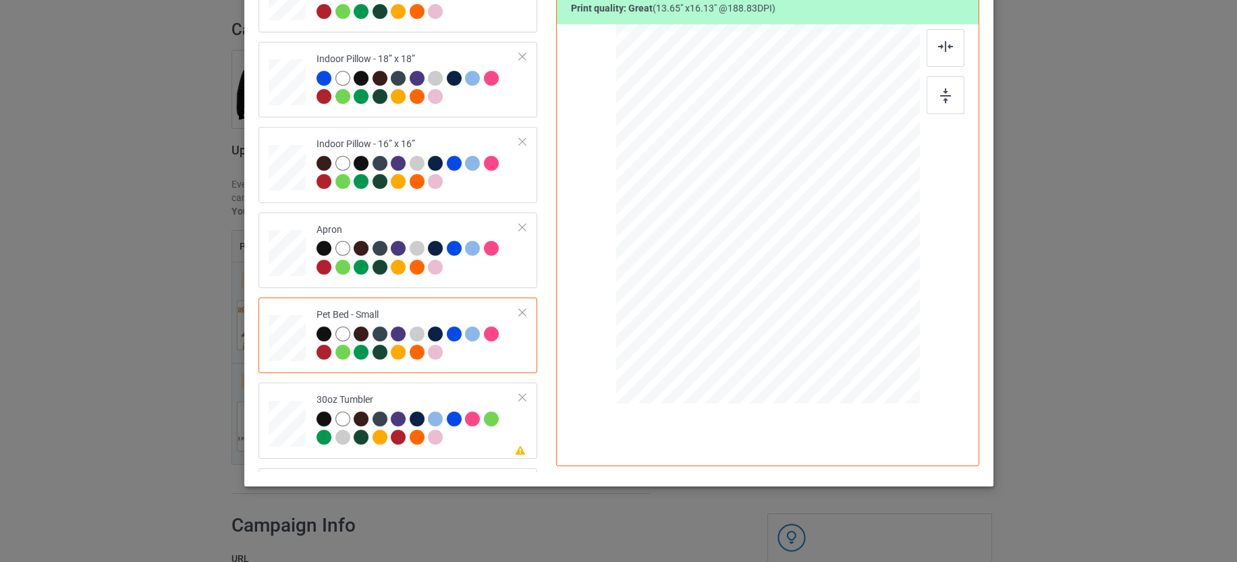
scroll to position [1419, 0]
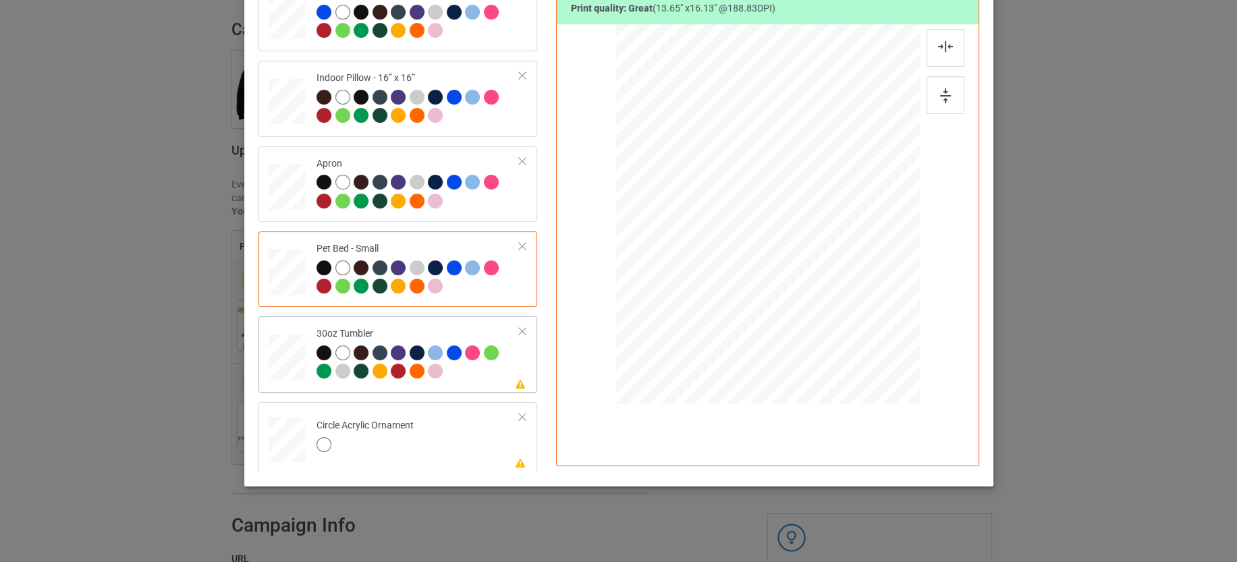
click at [485, 377] on div at bounding box center [417, 363] width 203 height 37
drag, startPoint x: 749, startPoint y: 274, endPoint x: 757, endPoint y: 275, distance: 8.1
click at [757, 275] on div at bounding box center [766, 214] width 295 height 163
click at [752, 281] on div at bounding box center [757, 284] width 11 height 11
click at [480, 428] on td "Please review artwork placement Circle Acrylic Ornament" at bounding box center [418, 437] width 218 height 59
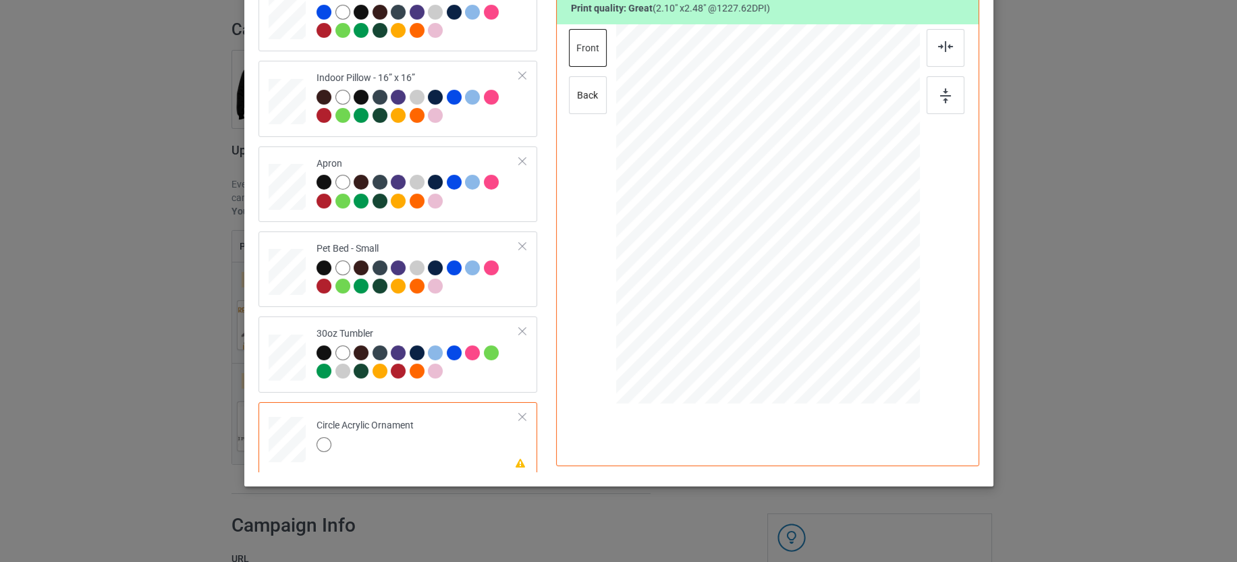
click at [518, 412] on div at bounding box center [522, 416] width 9 height 9
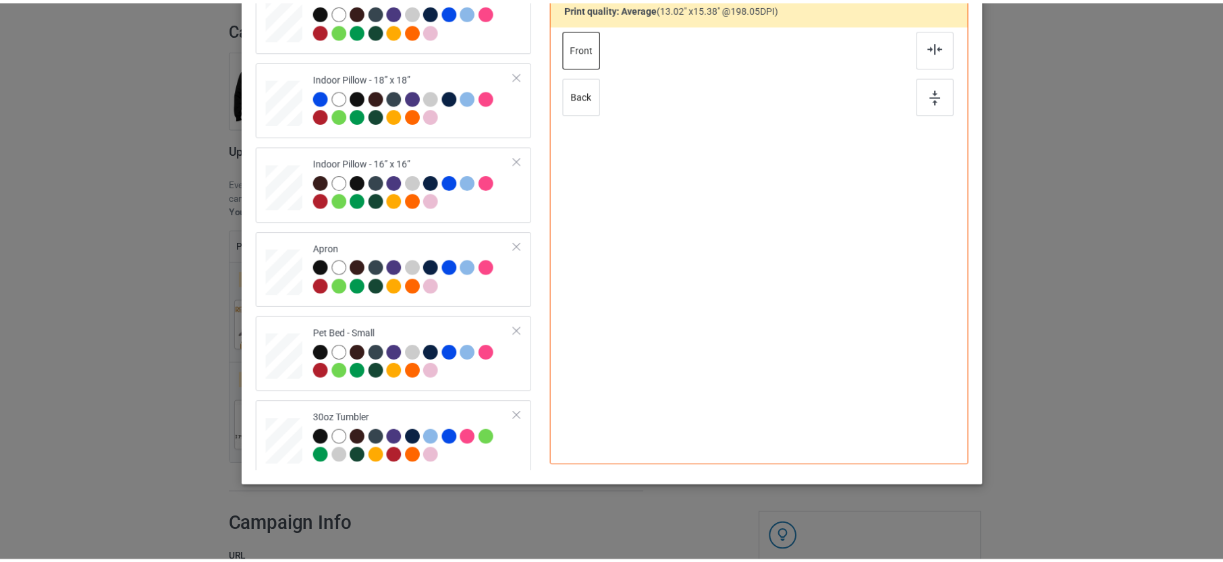
scroll to position [0, 0]
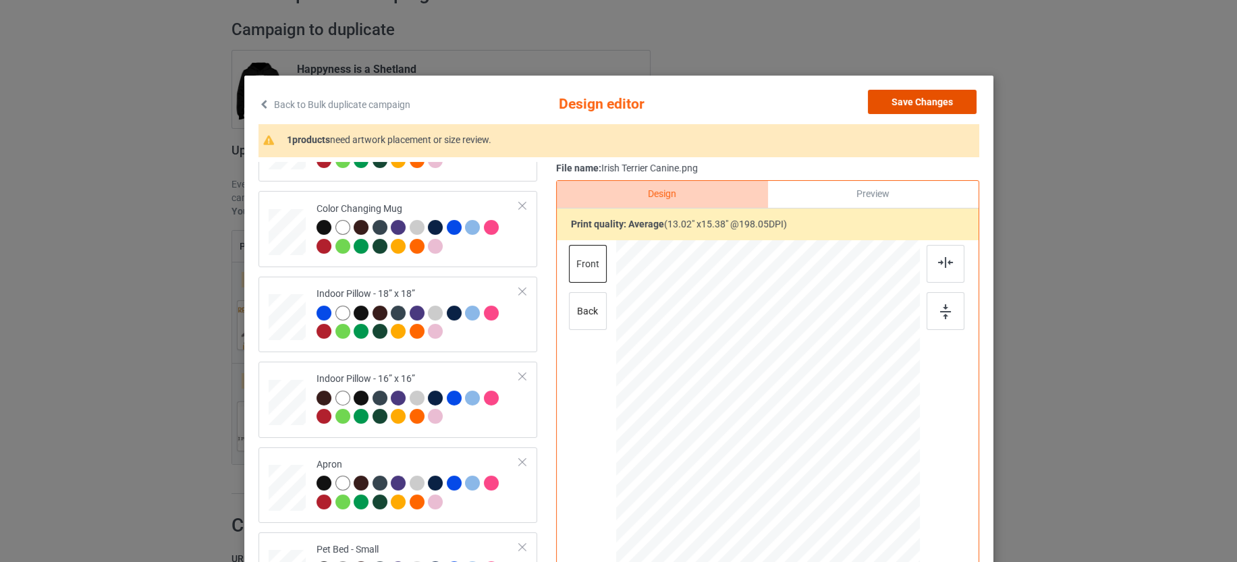
click at [924, 98] on button "Save Changes" at bounding box center [922, 102] width 109 height 24
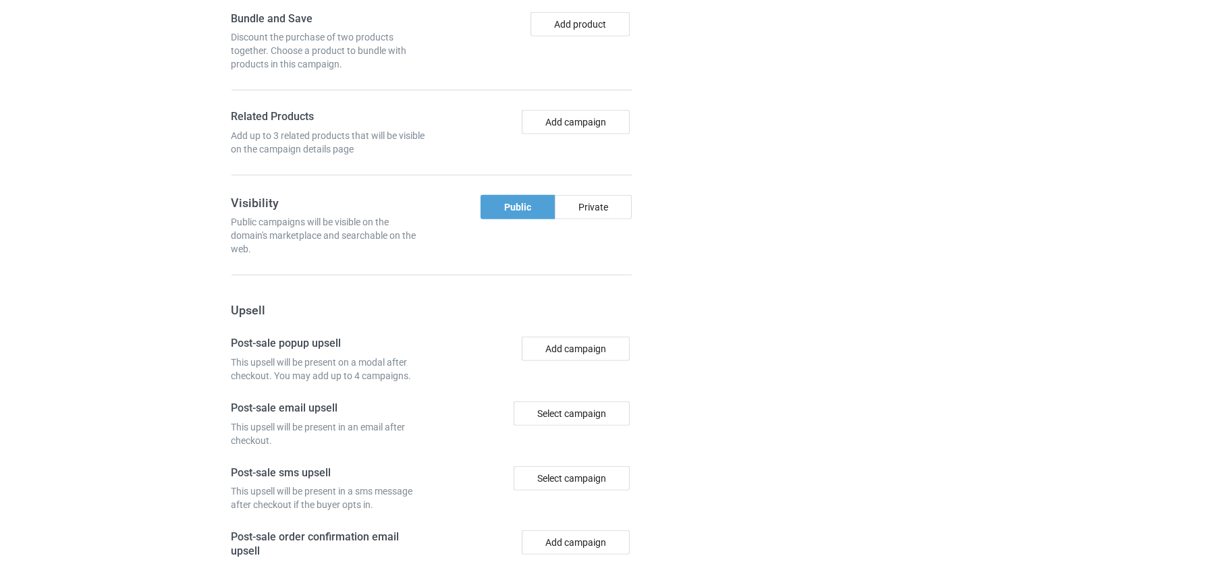
scroll to position [1260, 0]
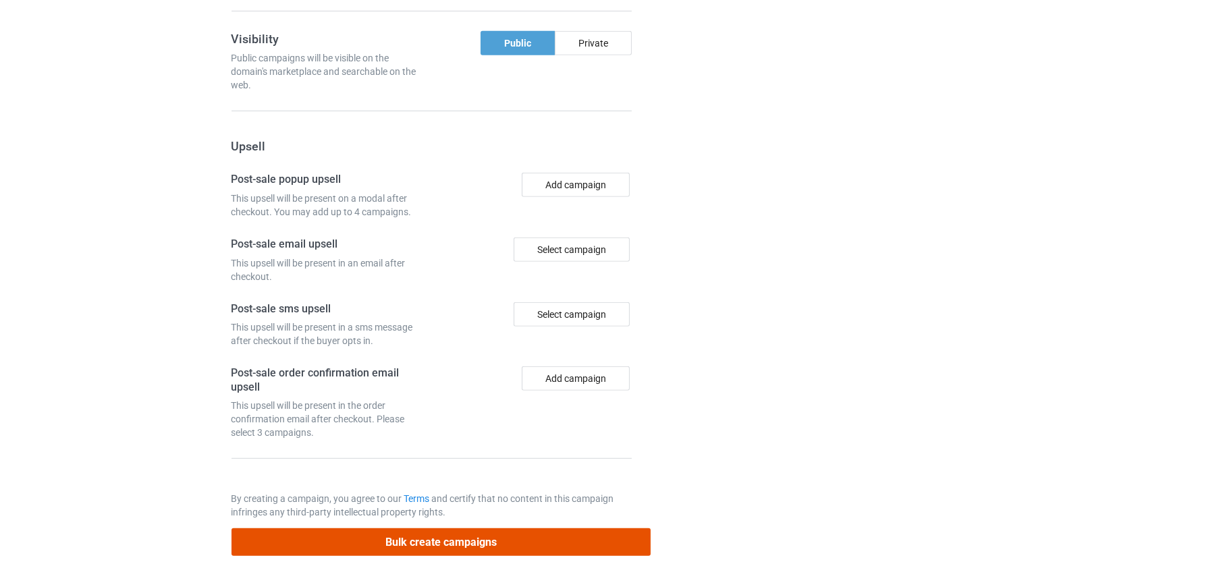
click at [462, 528] on button "Bulk create campaigns" at bounding box center [441, 542] width 420 height 28
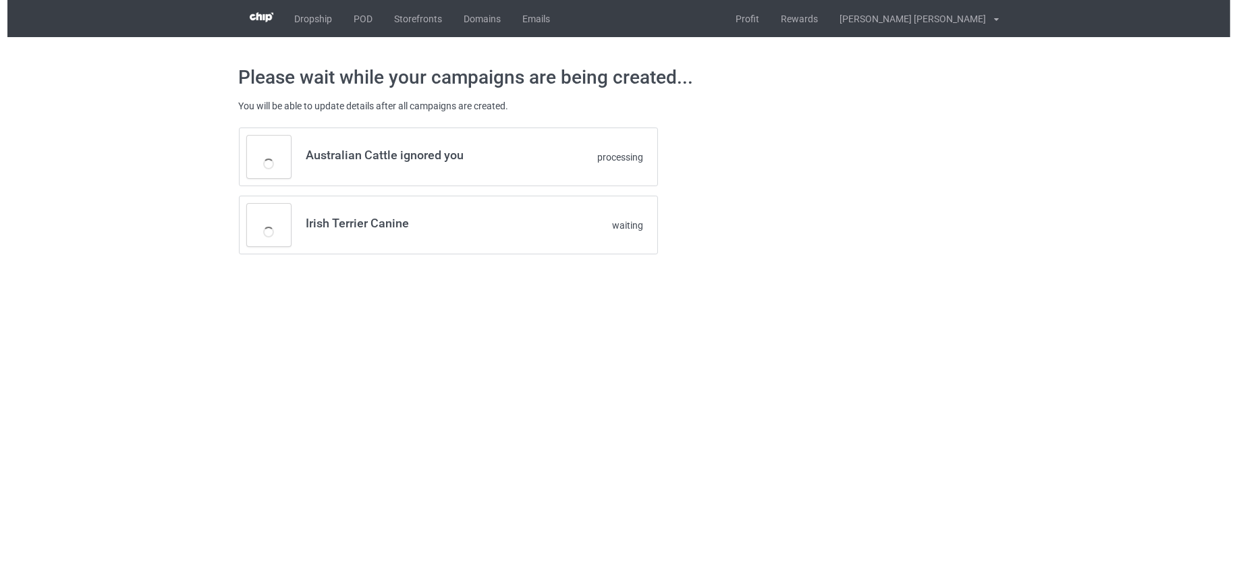
scroll to position [0, 0]
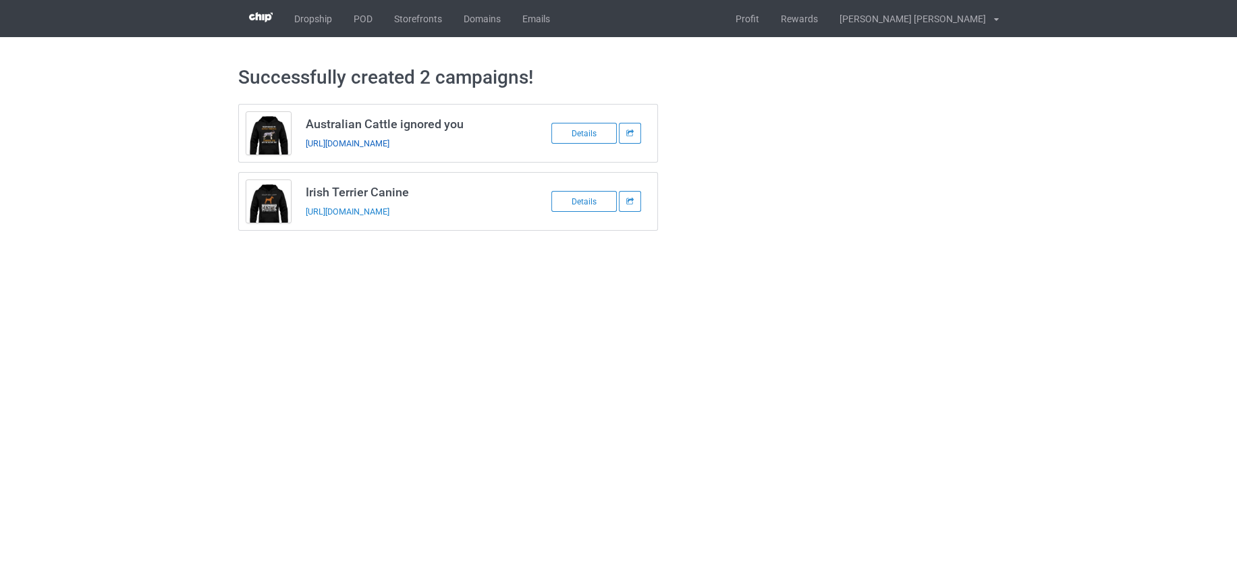
click at [382, 140] on link "https://www.teechip.com/australian-cattle-ignored-you" at bounding box center [348, 143] width 84 height 10
click at [389, 209] on link "https://www.teechip.com/irish-terrier-canine" at bounding box center [348, 211] width 84 height 10
click at [366, 26] on link "POD" at bounding box center [363, 18] width 40 height 37
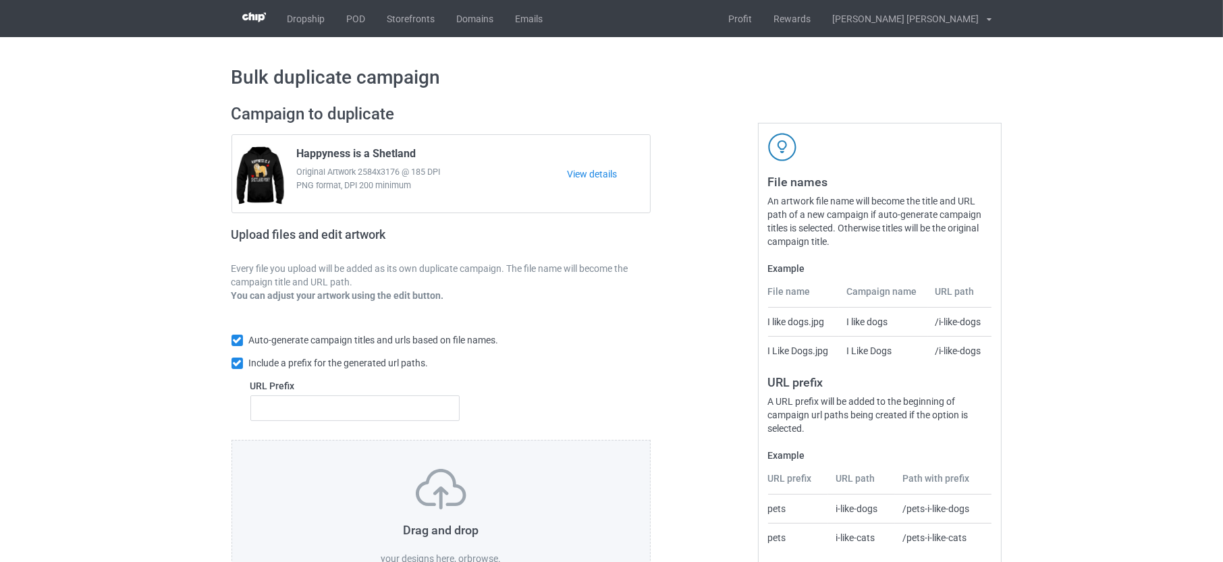
click at [485, 553] on label "browse" at bounding box center [482, 558] width 31 height 11
click at [0, 0] on input "browse" at bounding box center [0, 0] width 0 height 0
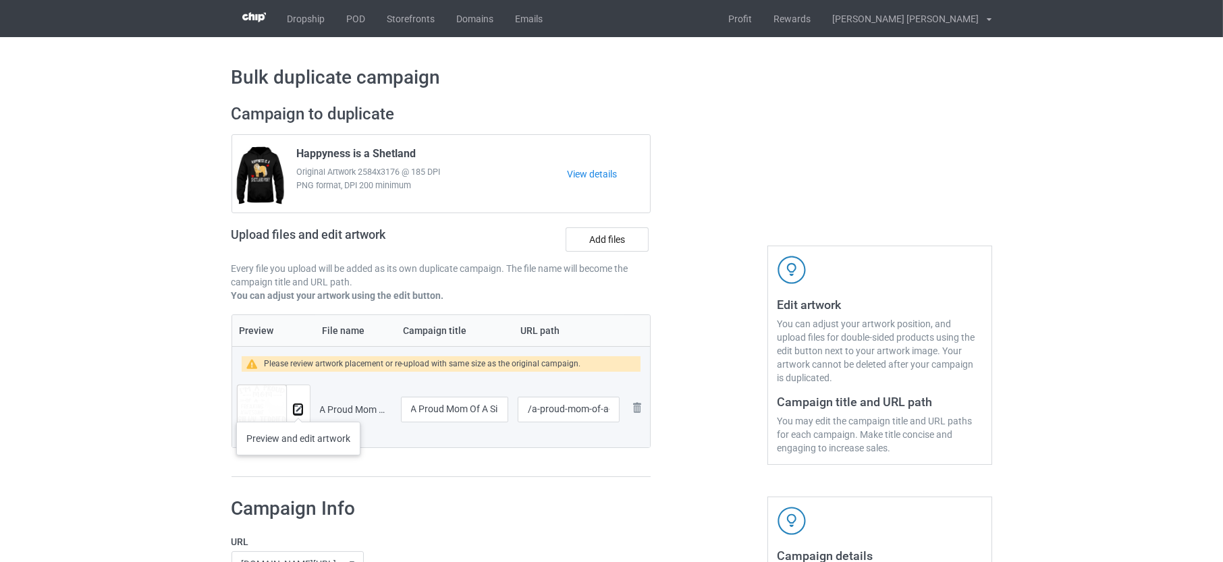
click at [299, 408] on img at bounding box center [298, 410] width 9 height 9
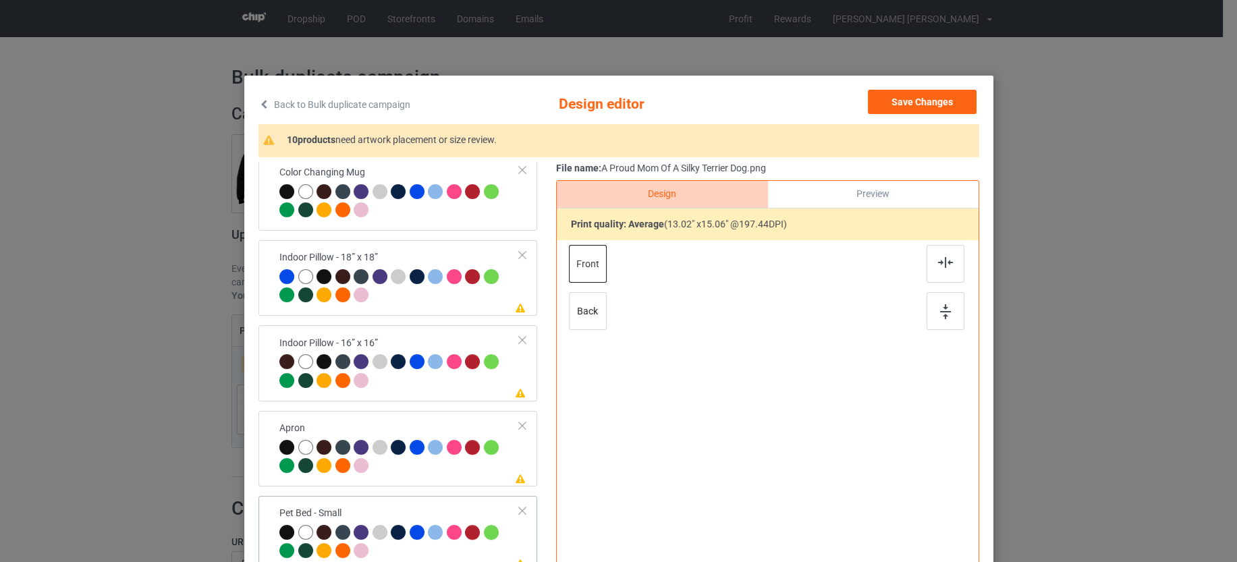
scroll to position [1419, 0]
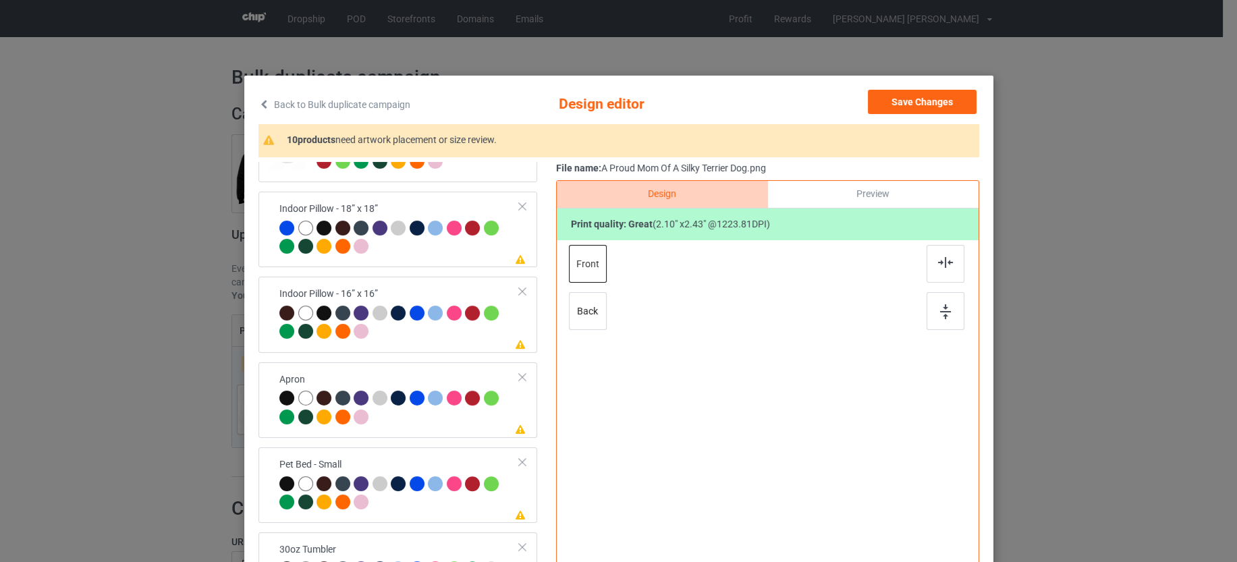
scroll to position [216, 0]
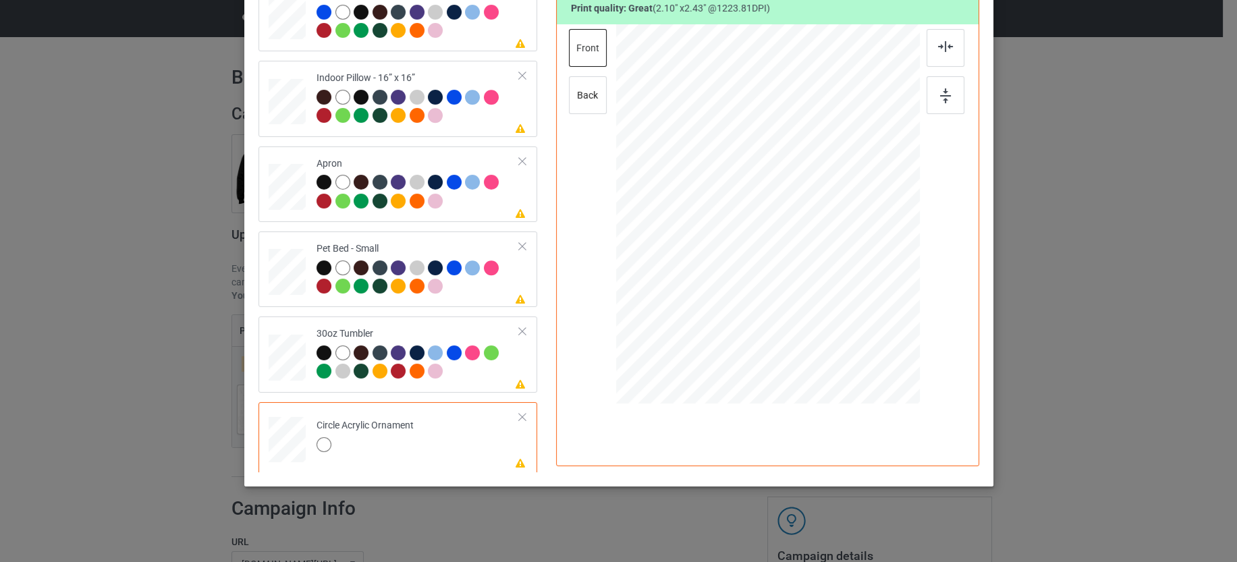
click at [518, 412] on div at bounding box center [522, 416] width 9 height 9
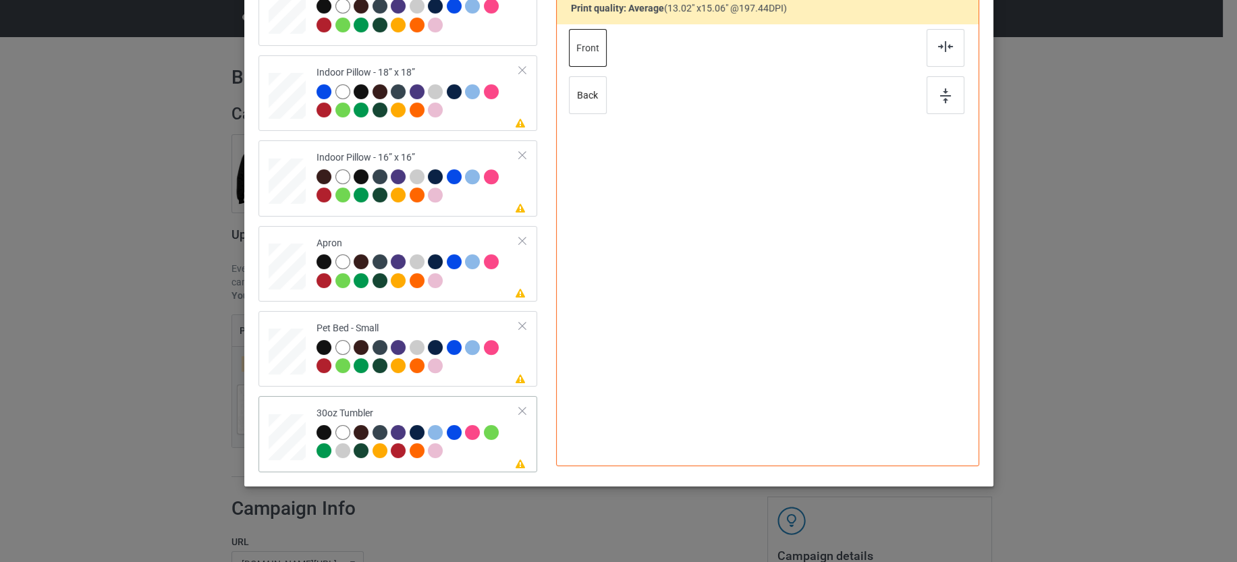
scroll to position [1334, 0]
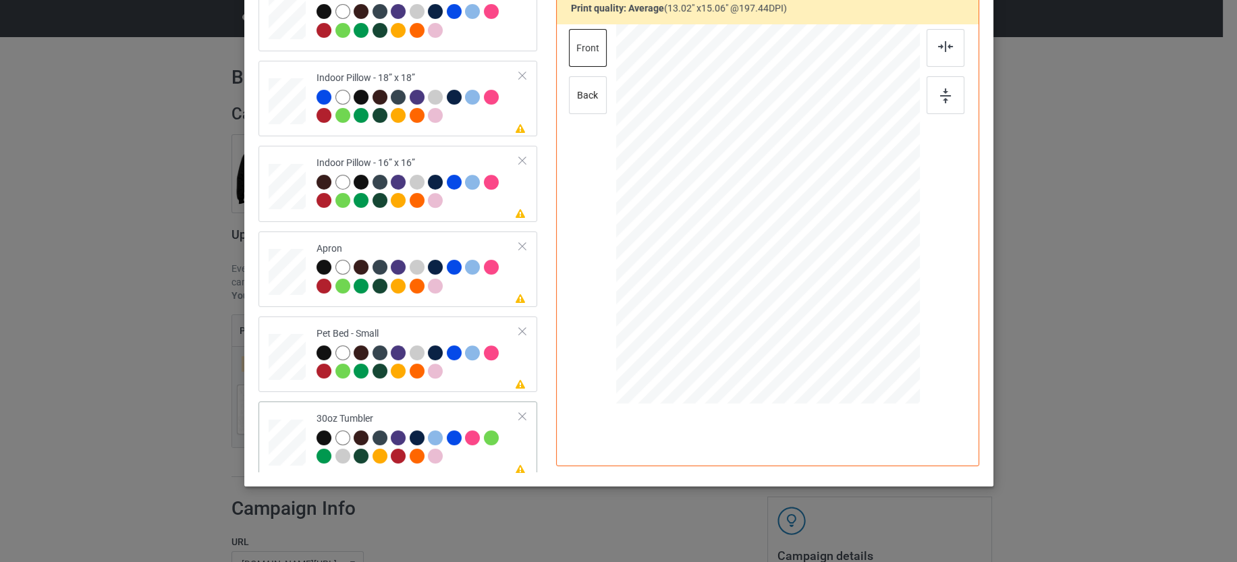
click at [461, 452] on div at bounding box center [417, 449] width 203 height 37
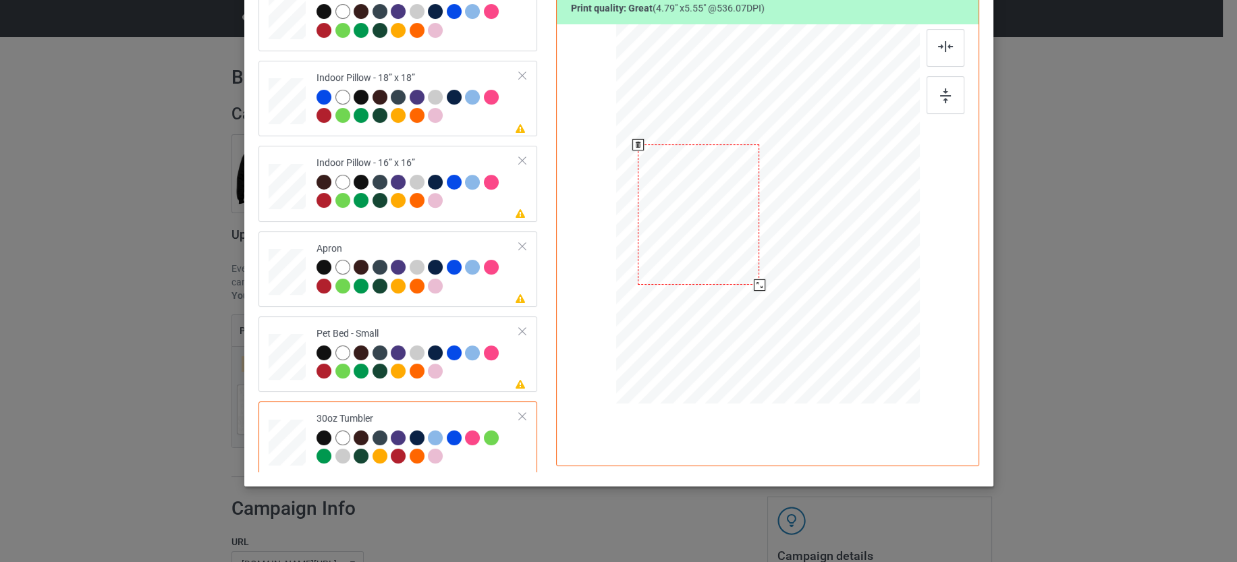
drag, startPoint x: 746, startPoint y: 283, endPoint x: 749, endPoint y: 289, distance: 6.9
click at [753, 289] on div at bounding box center [758, 284] width 11 height 11
click at [473, 366] on div at bounding box center [417, 363] width 203 height 37
click at [831, 295] on div at bounding box center [836, 294] width 11 height 11
click at [475, 281] on div at bounding box center [417, 278] width 203 height 37
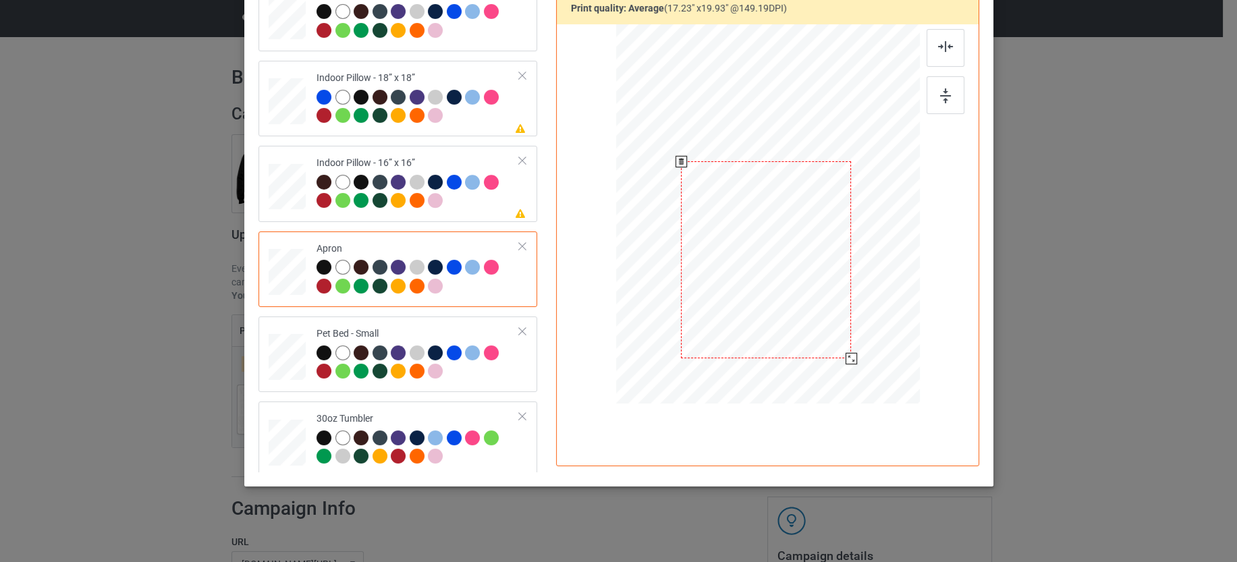
click at [746, 191] on div at bounding box center [766, 259] width 170 height 197
click at [474, 200] on div at bounding box center [417, 193] width 203 height 37
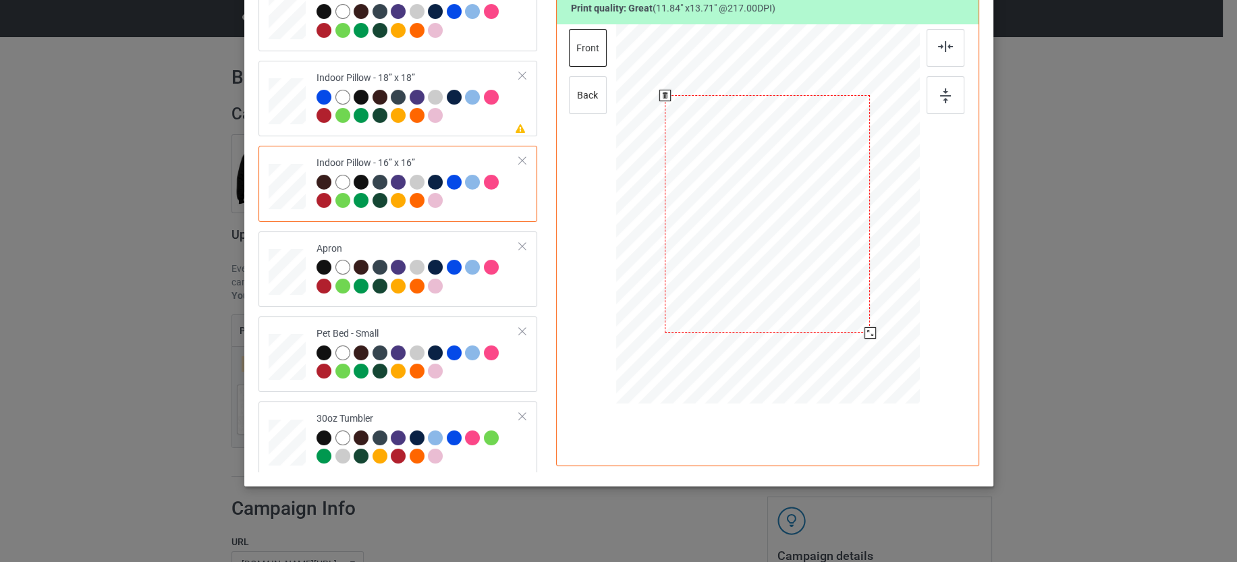
drag, startPoint x: 848, startPoint y: 319, endPoint x: 857, endPoint y: 335, distance: 17.8
click at [864, 335] on div at bounding box center [869, 332] width 11 height 11
click at [470, 107] on div at bounding box center [417, 108] width 203 height 37
drag, startPoint x: 853, startPoint y: 317, endPoint x: 862, endPoint y: 339, distance: 23.3
click at [867, 339] on div at bounding box center [872, 336] width 11 height 11
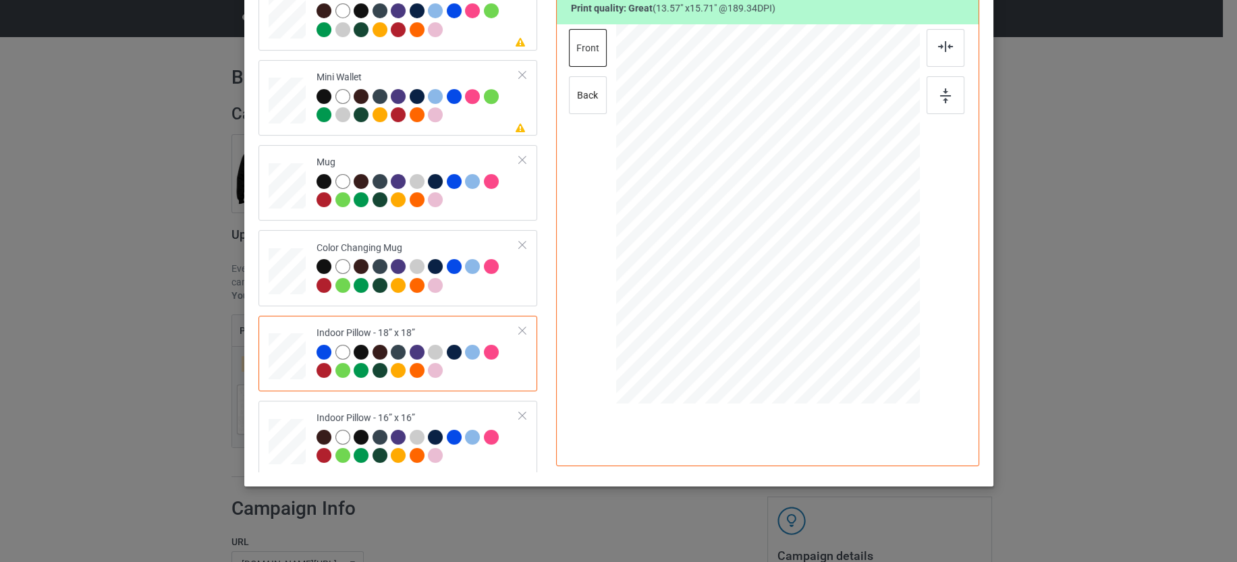
scroll to position [997, 0]
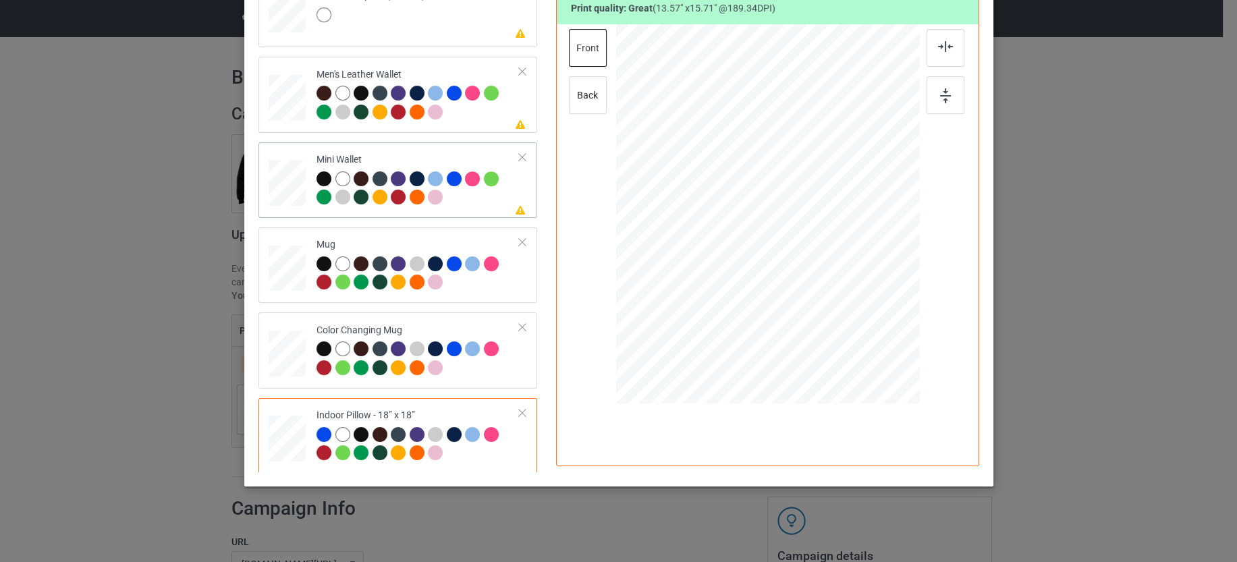
click at [501, 184] on td "Please review artwork placement Mini Wallet" at bounding box center [418, 180] width 218 height 65
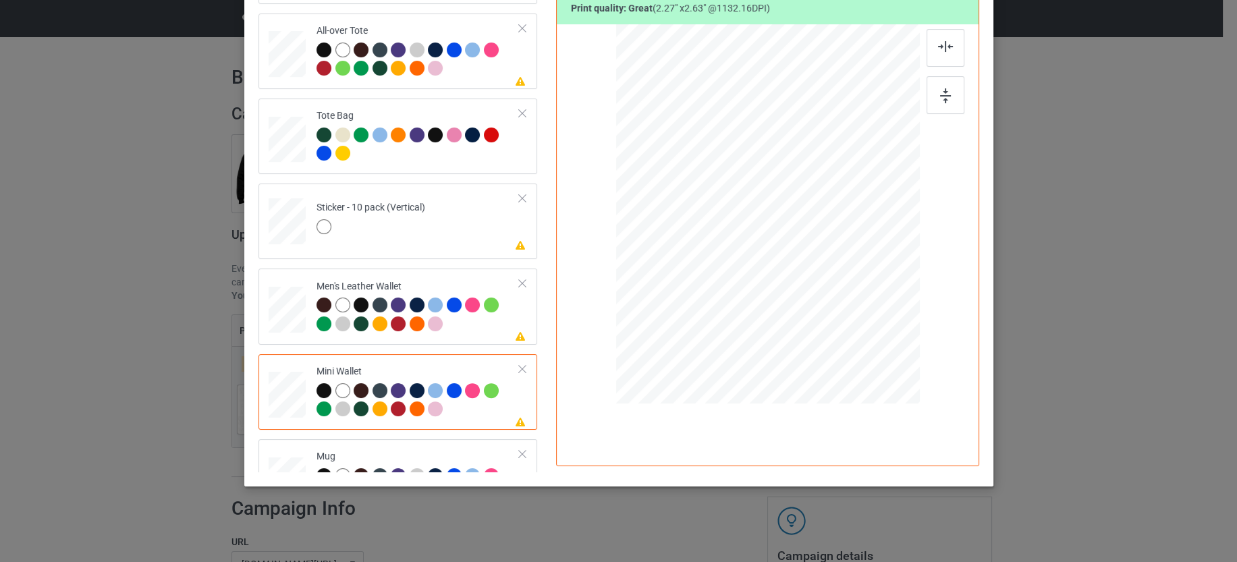
scroll to position [744, 0]
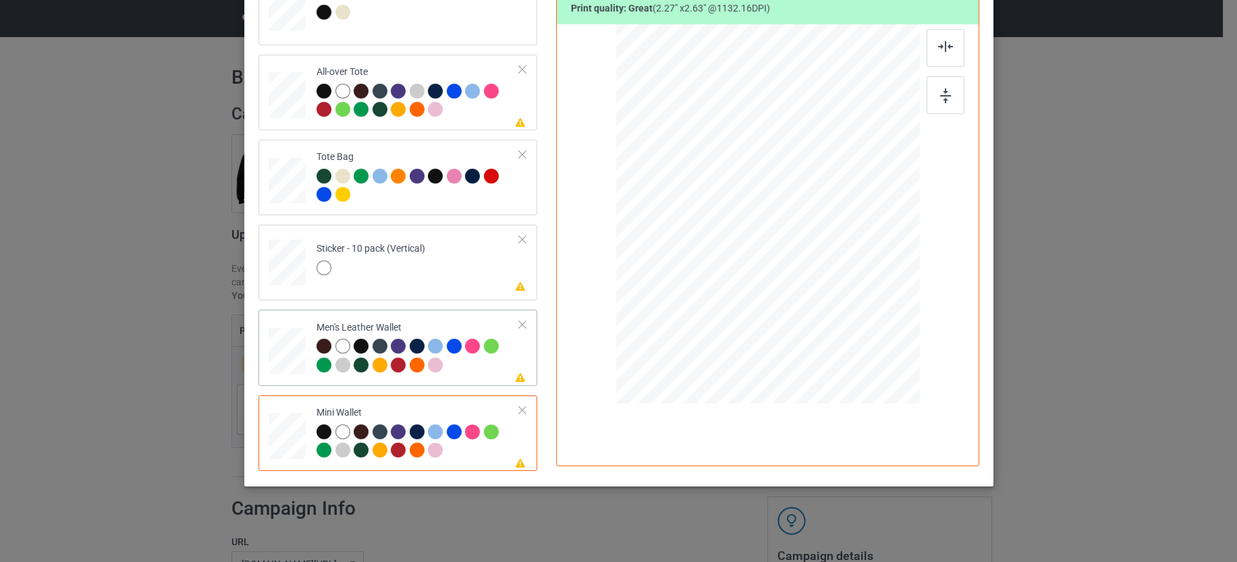
click at [505, 339] on td "Please review artwork placement Men's Leather Wallet" at bounding box center [418, 347] width 218 height 65
click at [893, 287] on div at bounding box center [896, 284] width 11 height 11
click at [466, 259] on td "Please review artwork placement Sticker - 10 pack (Vertical)" at bounding box center [418, 259] width 218 height 59
click at [484, 115] on div at bounding box center [417, 102] width 203 height 37
drag, startPoint x: 852, startPoint y: 316, endPoint x: 857, endPoint y: 325, distance: 10.9
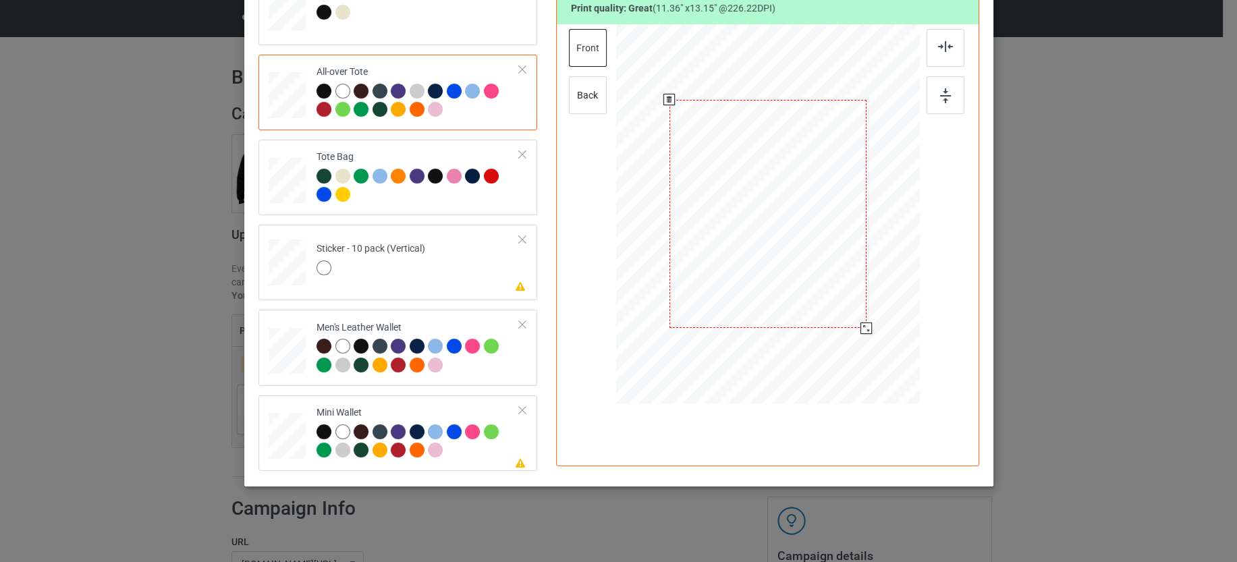
click at [860, 325] on div at bounding box center [865, 328] width 11 height 11
click at [794, 216] on div at bounding box center [765, 209] width 197 height 228
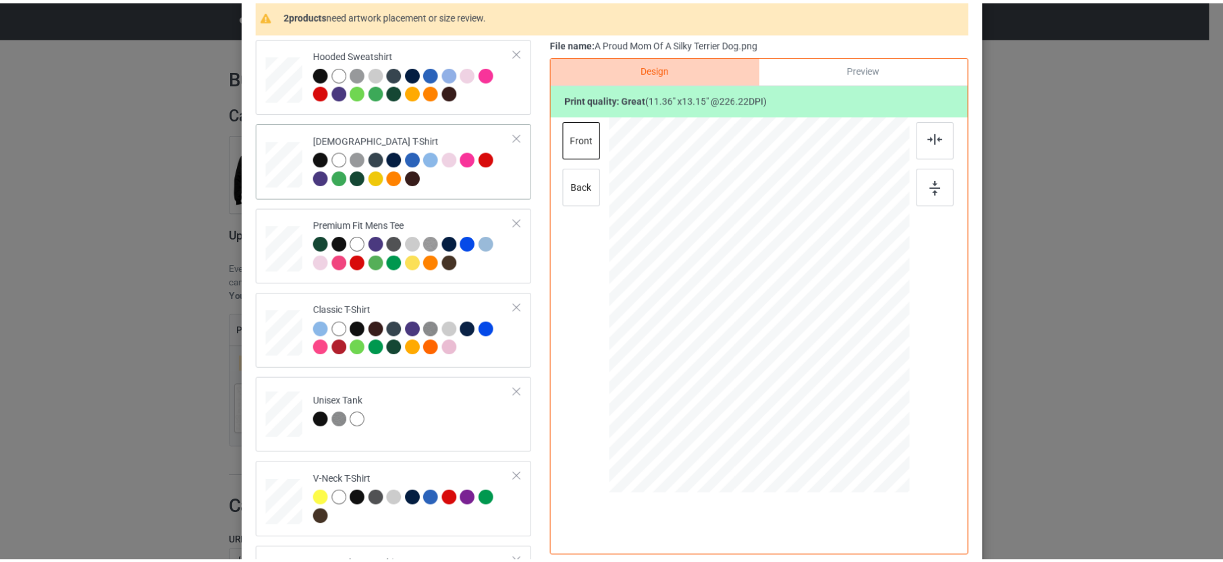
scroll to position [0, 0]
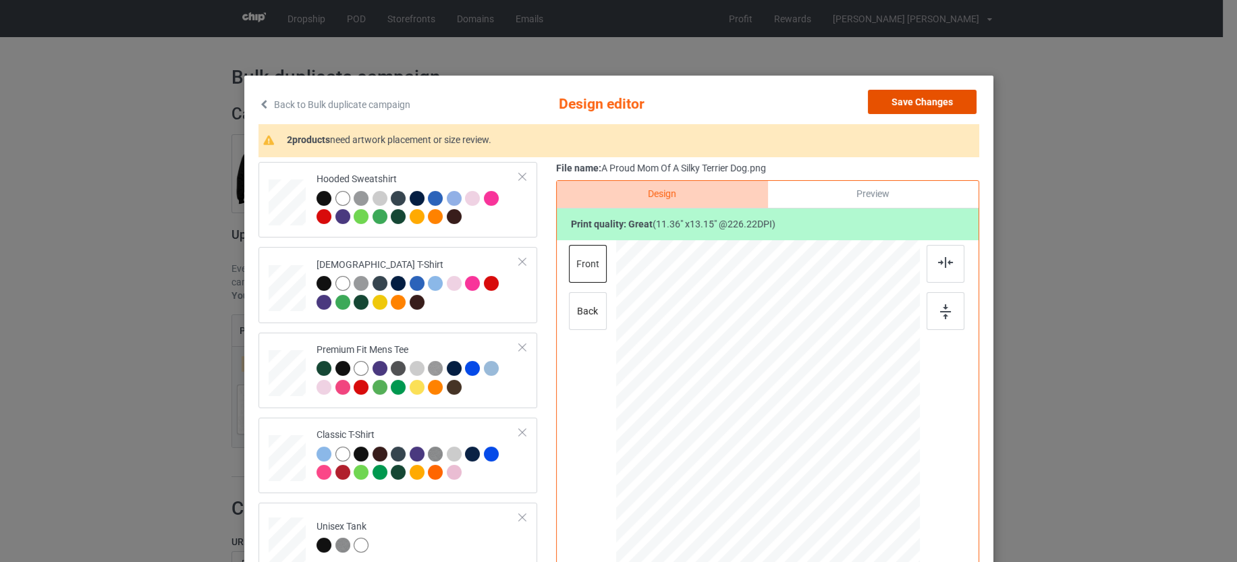
click at [925, 94] on button "Save Changes" at bounding box center [922, 102] width 109 height 24
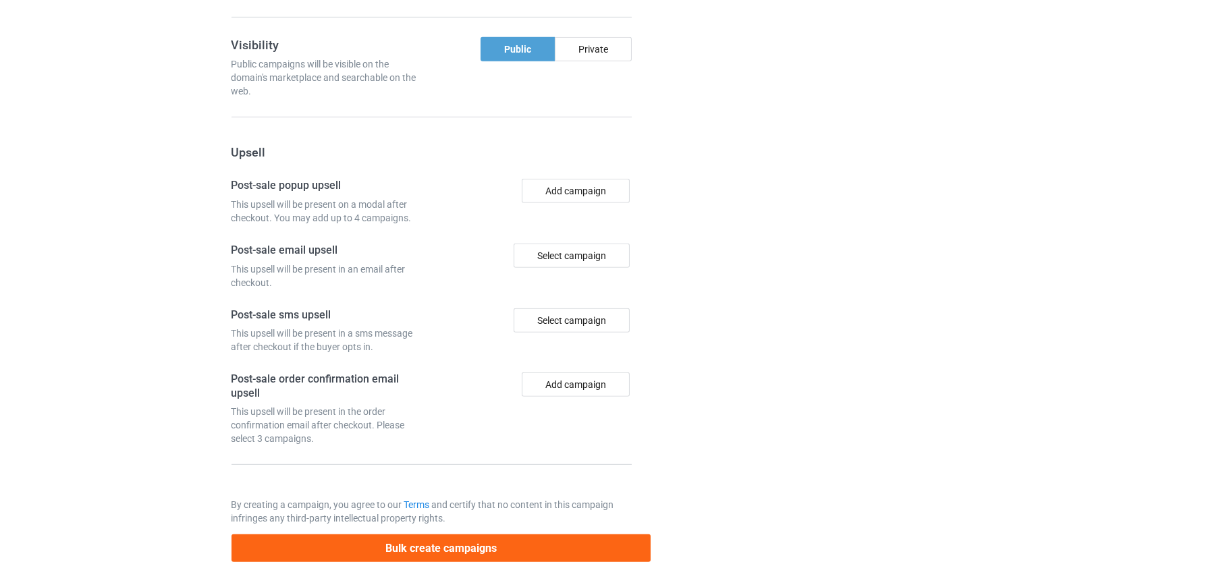
scroll to position [1159, 0]
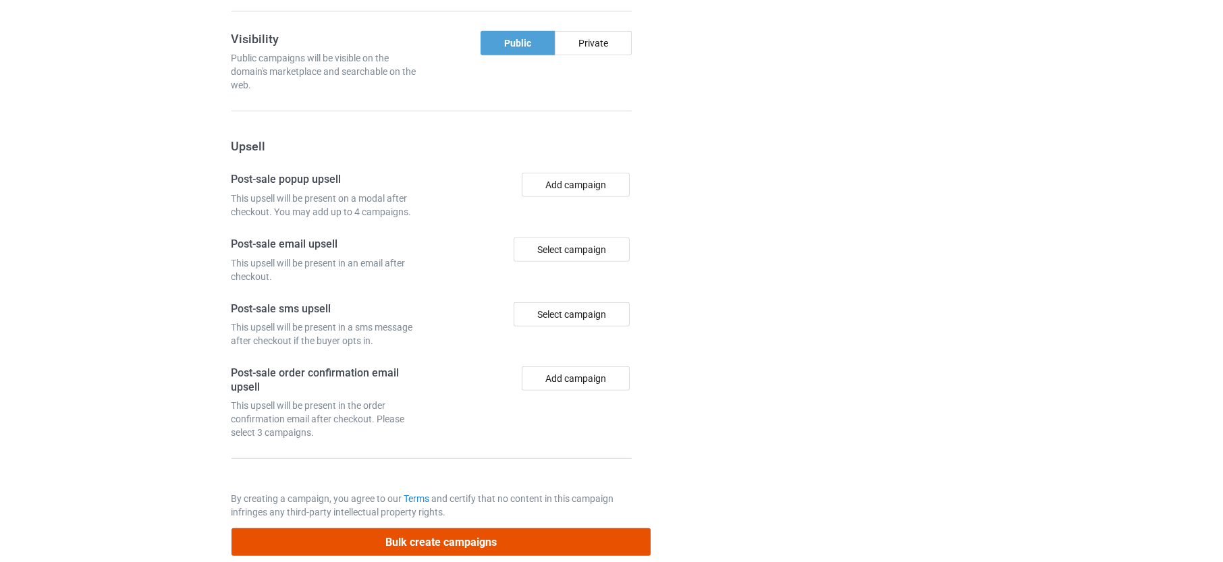
click at [458, 528] on button "Bulk create campaigns" at bounding box center [441, 542] width 420 height 28
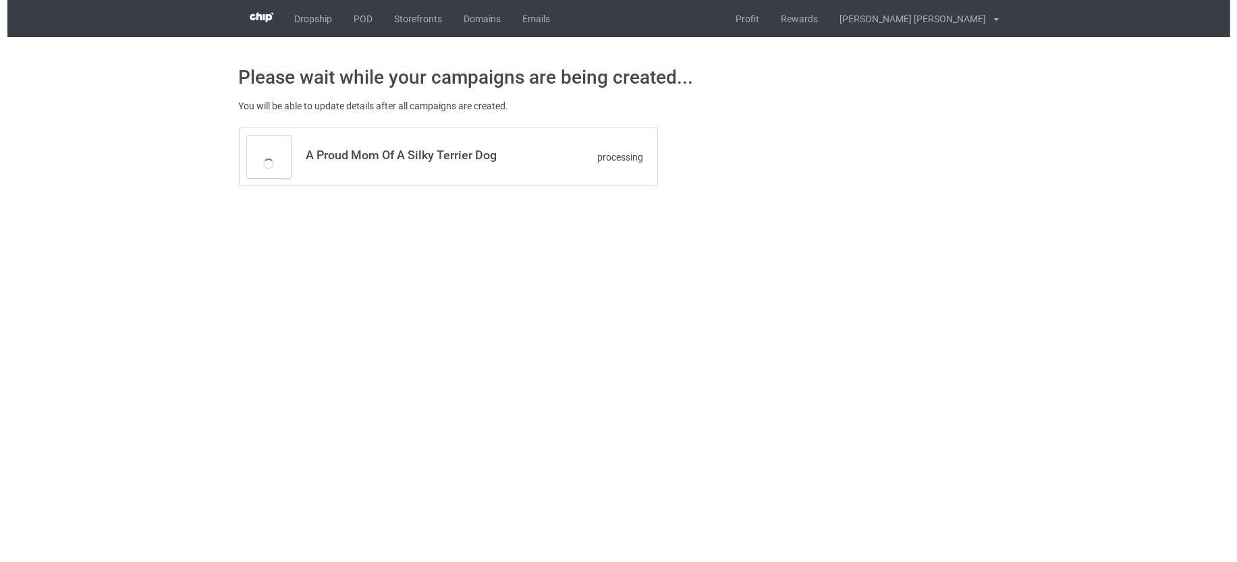
scroll to position [0, 0]
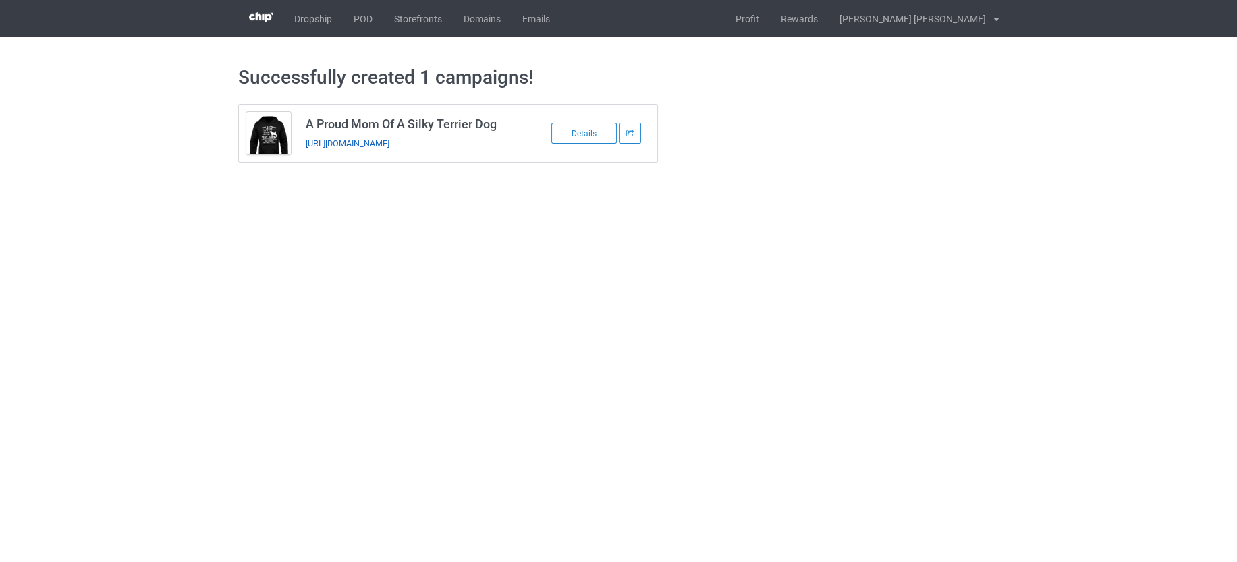
click at [389, 139] on link "https://www.teechip.com/a-proud-mom-of-a-silky-terrier-dog" at bounding box center [348, 143] width 84 height 10
click at [362, 25] on link "POD" at bounding box center [363, 18] width 40 height 37
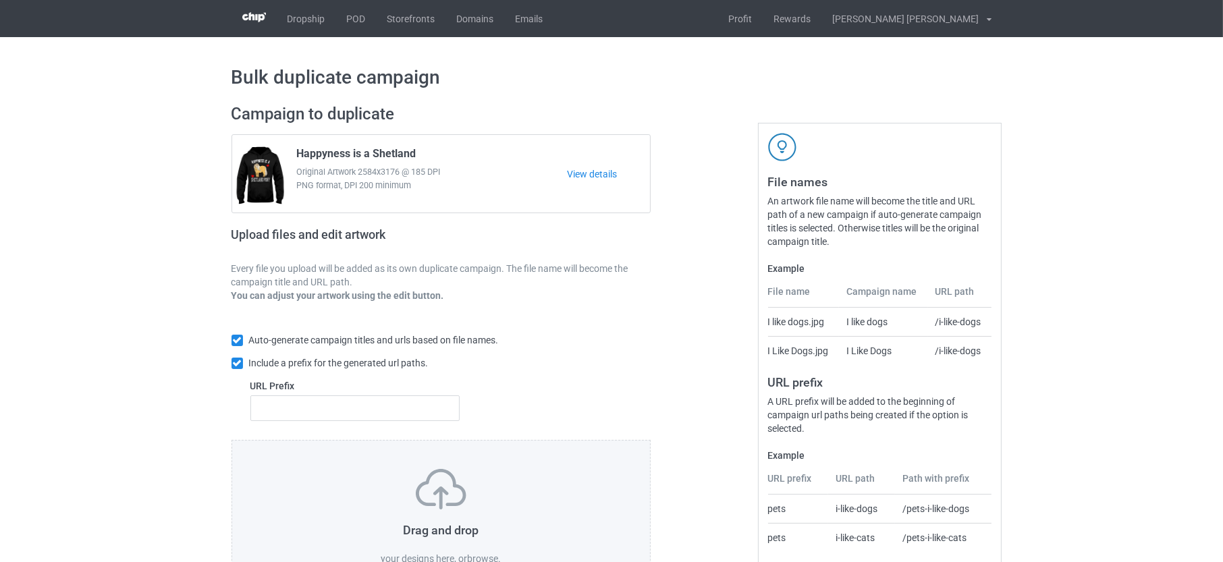
click at [490, 557] on label "browse" at bounding box center [482, 558] width 31 height 11
click at [0, 0] on input "browse" at bounding box center [0, 0] width 0 height 0
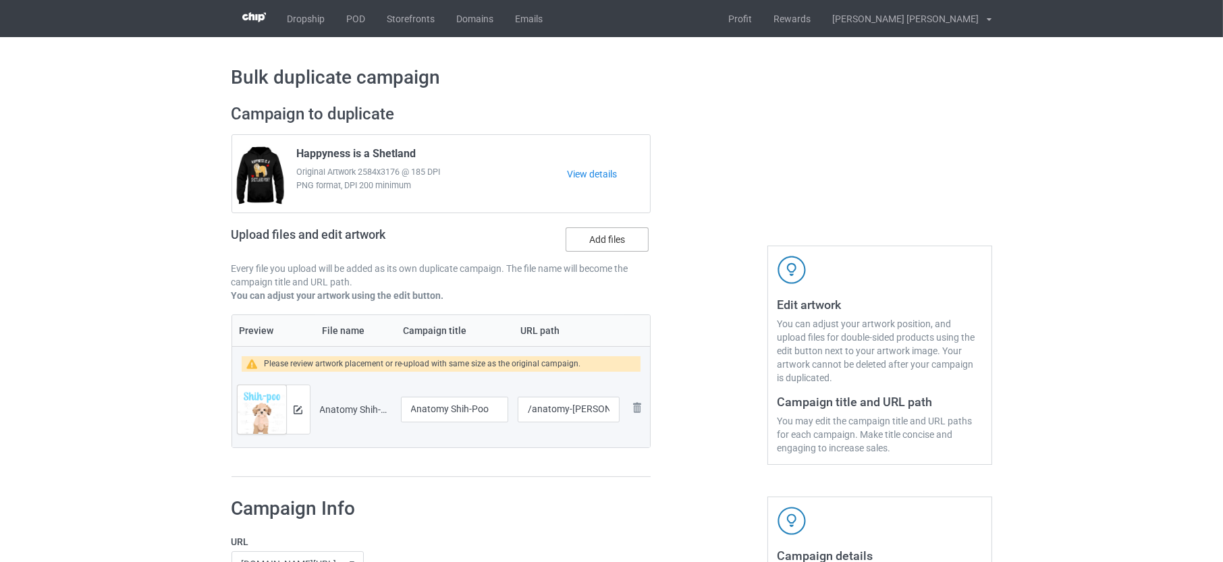
click at [599, 243] on label "Add files" at bounding box center [606, 239] width 83 height 24
click at [0, 0] on input "Add files" at bounding box center [0, 0] width 0 height 0
